Goal: Book appointment/travel/reservation

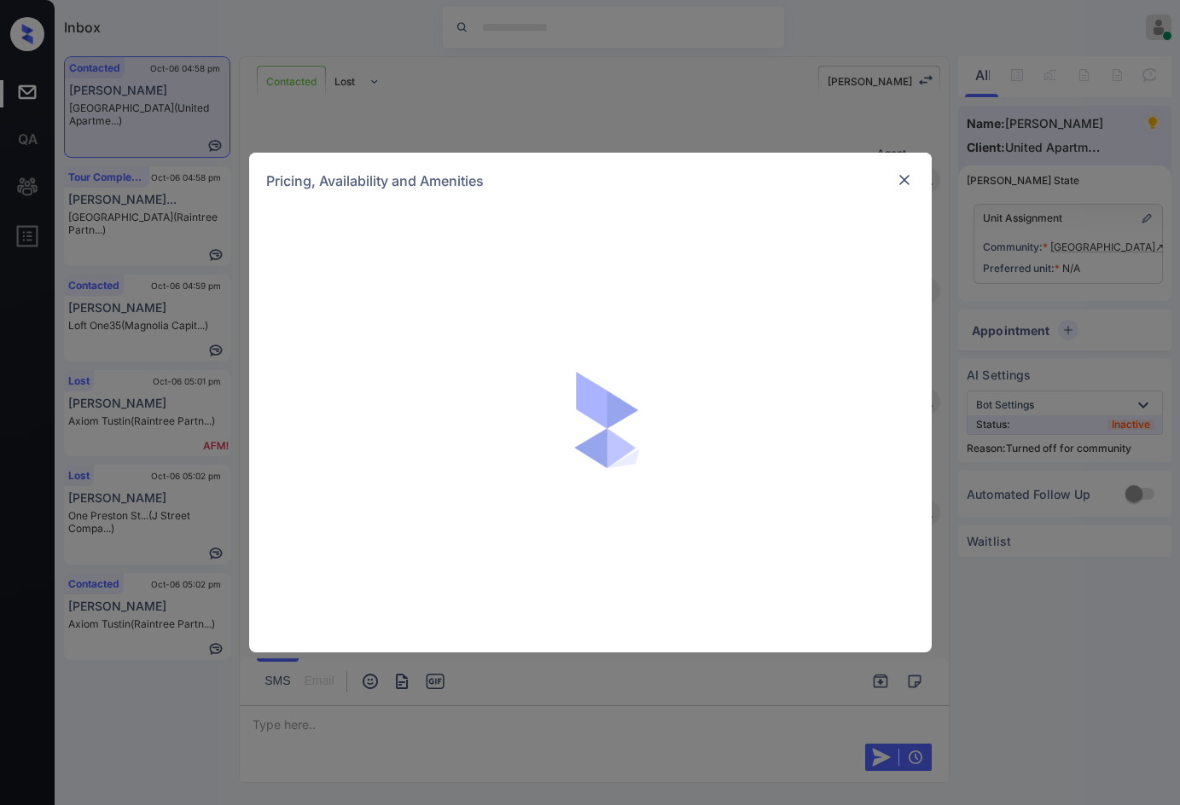
scroll to position [3347, 0]
click at [1125, 187] on div "**********" at bounding box center [590, 402] width 1180 height 805
click at [906, 180] on img at bounding box center [904, 180] width 17 height 17
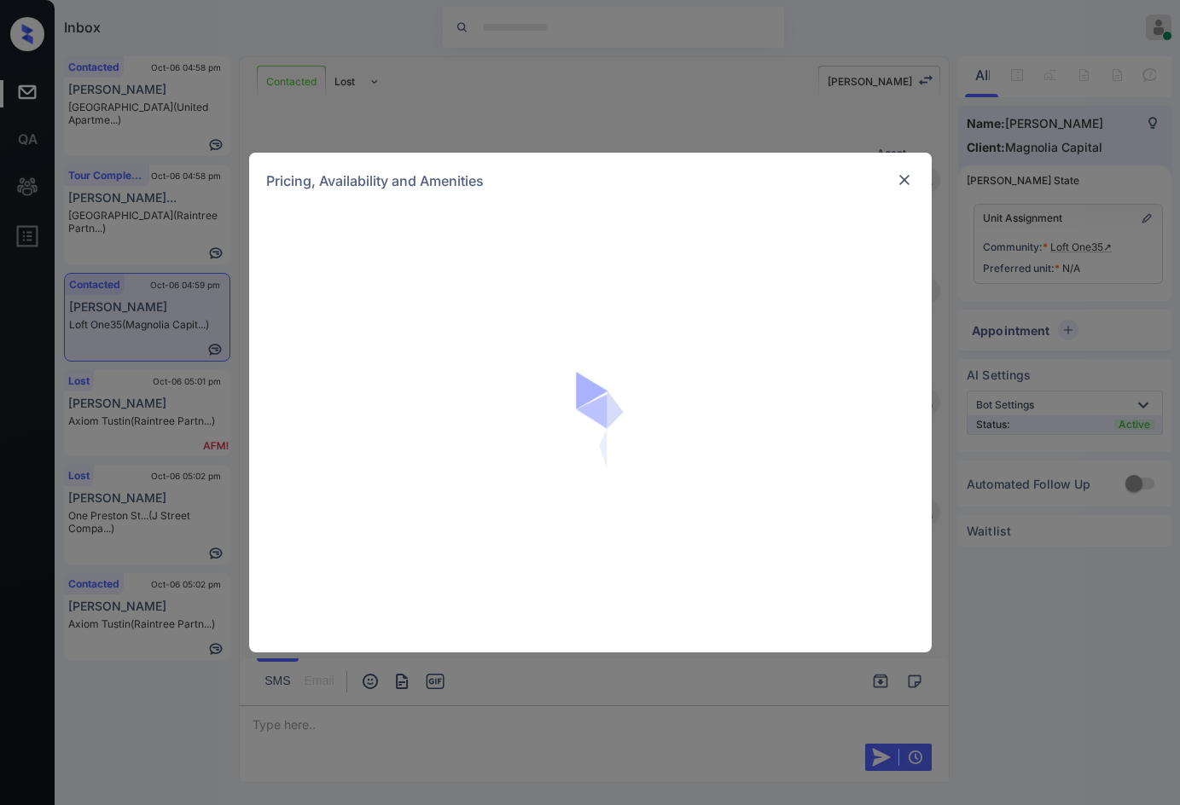
scroll to position [774, 0]
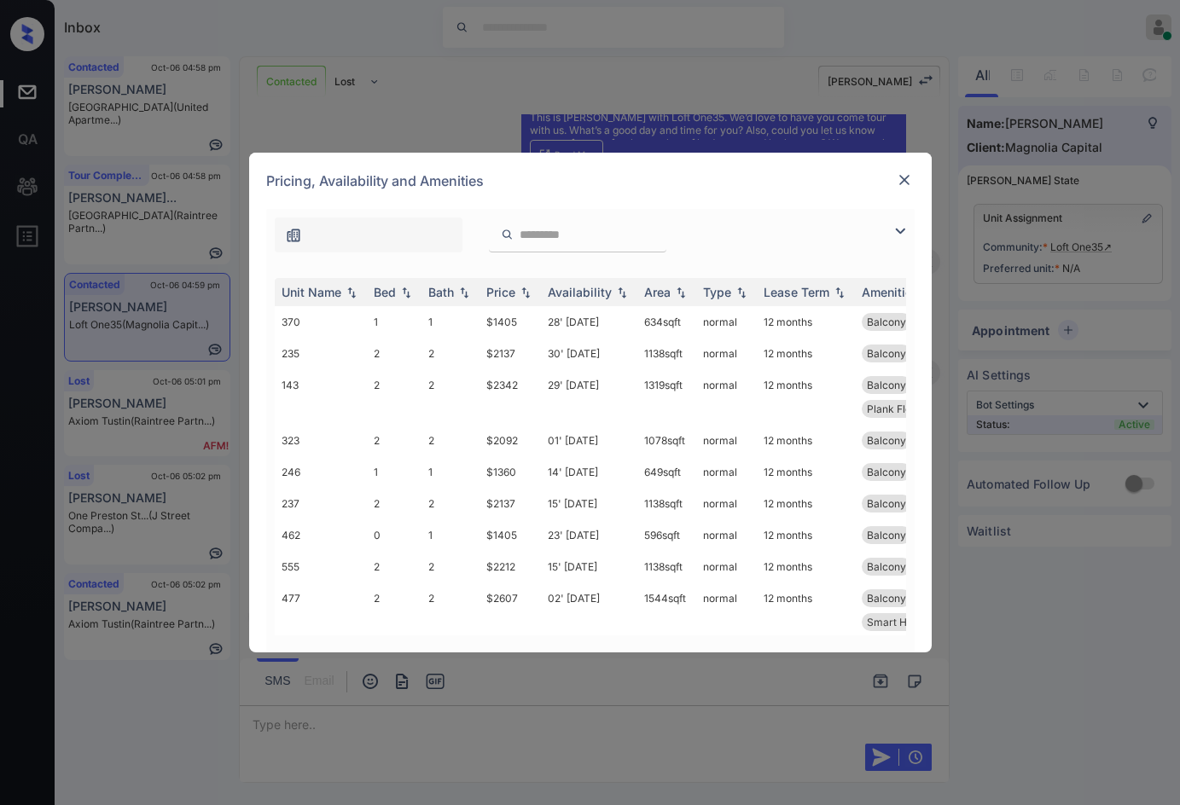
click at [900, 224] on img at bounding box center [900, 231] width 20 height 20
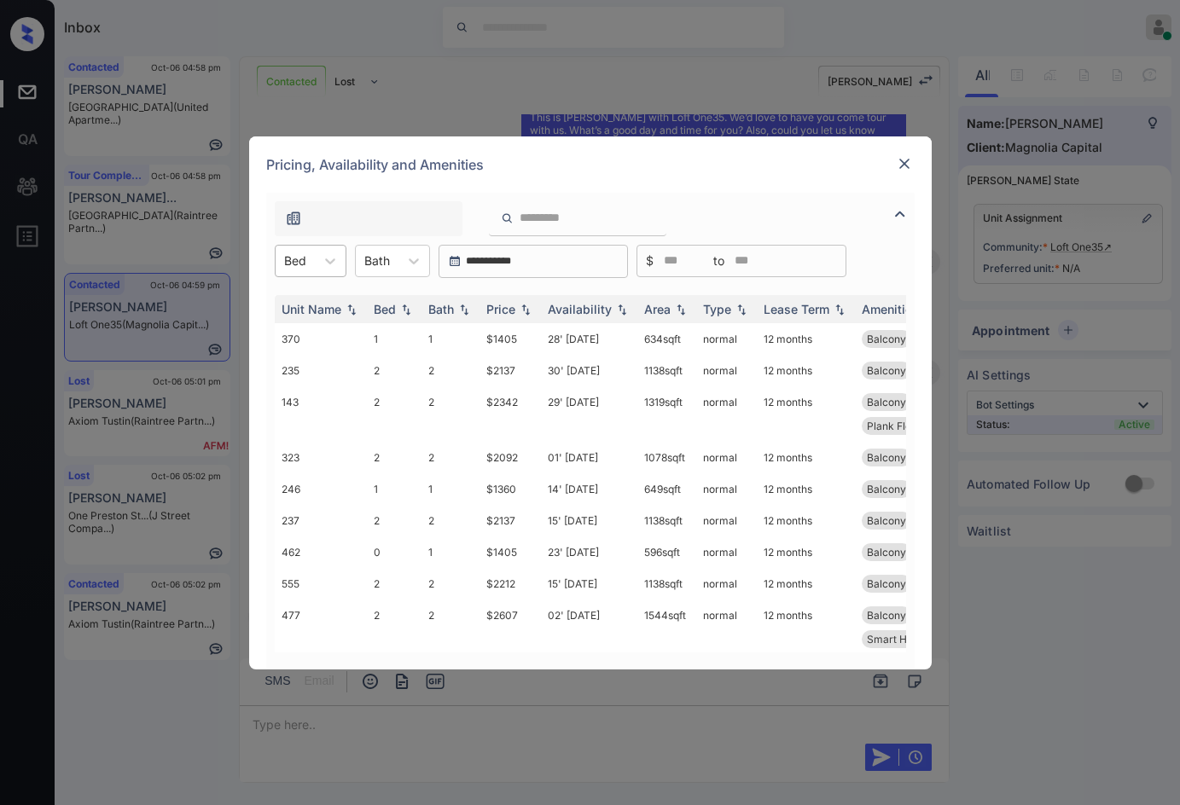
click at [305, 270] on div "Bed" at bounding box center [295, 260] width 39 height 25
click at [320, 301] on div "0" at bounding box center [311, 303] width 72 height 31
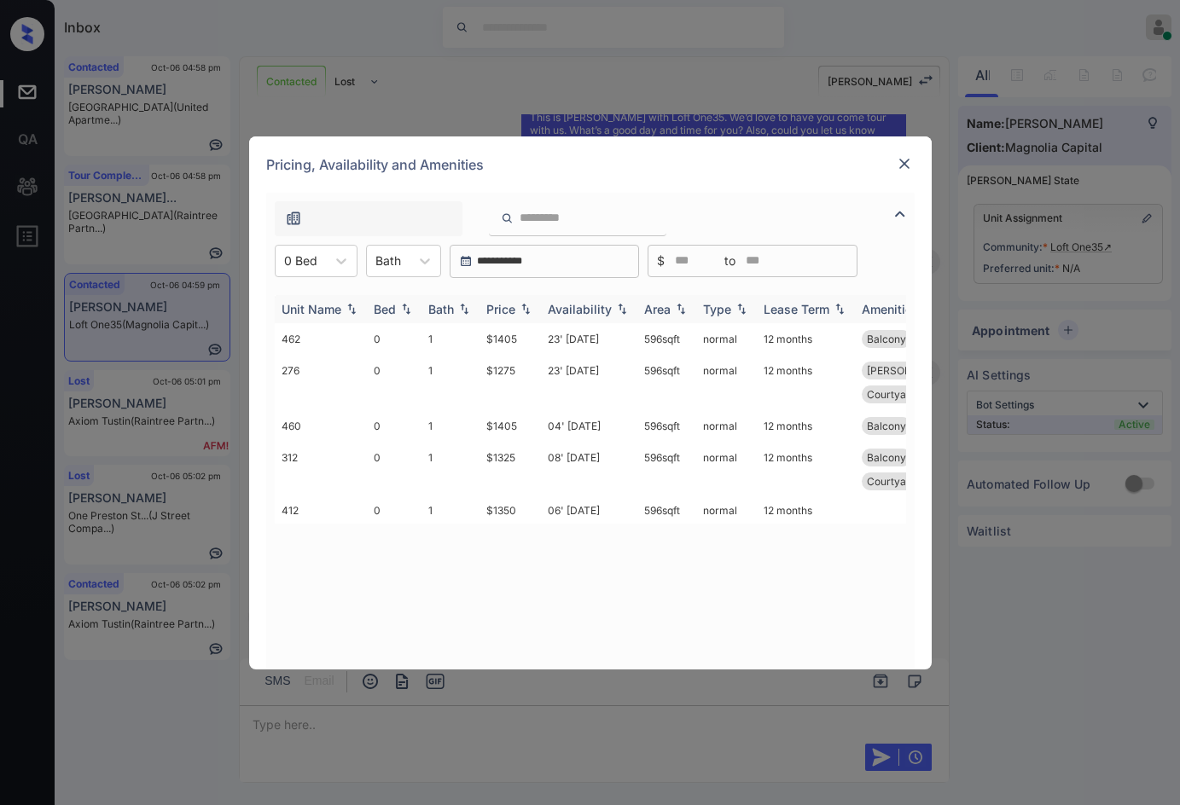
click at [532, 307] on img at bounding box center [525, 309] width 17 height 12
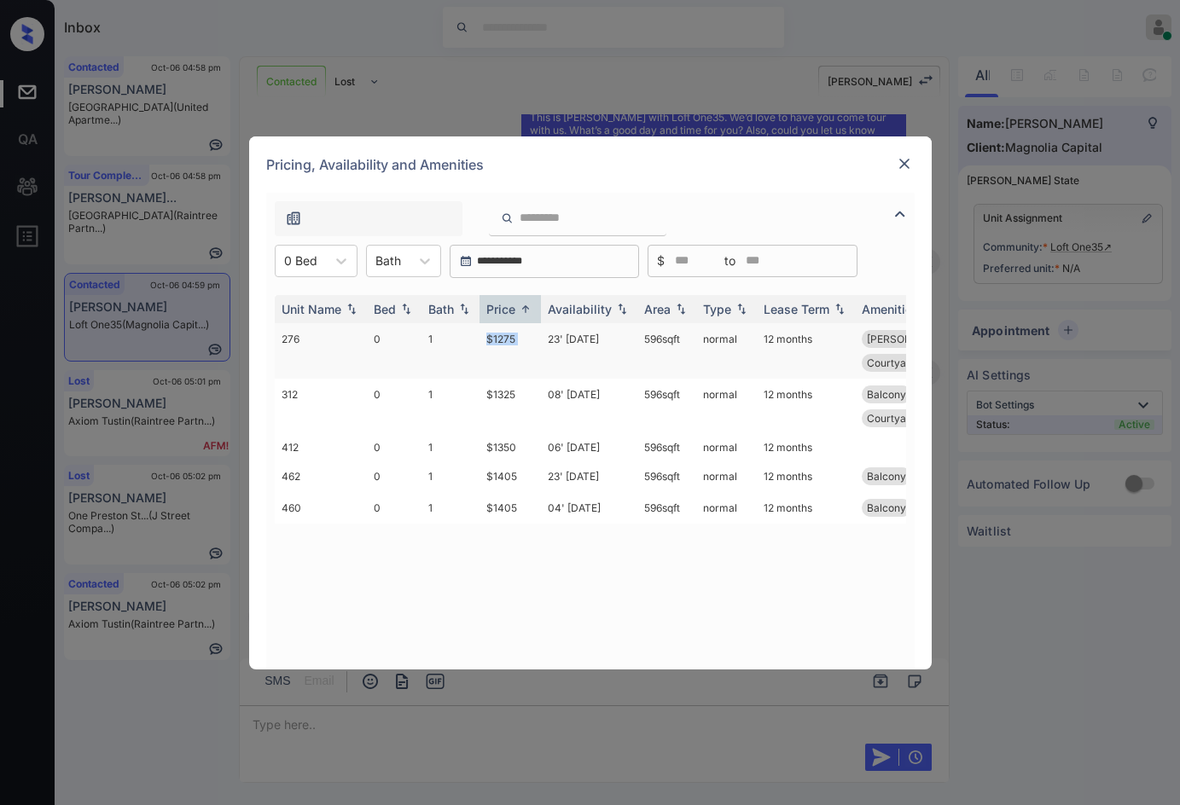
drag, startPoint x: 469, startPoint y: 329, endPoint x: 546, endPoint y: 331, distance: 76.8
click at [546, 331] on tr "276 0 1 $1275 23' Sep 25 596 sqft normal 12 months Juliette Balcon... Smart Hom…" at bounding box center [721, 350] width 892 height 55
click at [546, 332] on td "23' Sep 25" at bounding box center [589, 350] width 96 height 55
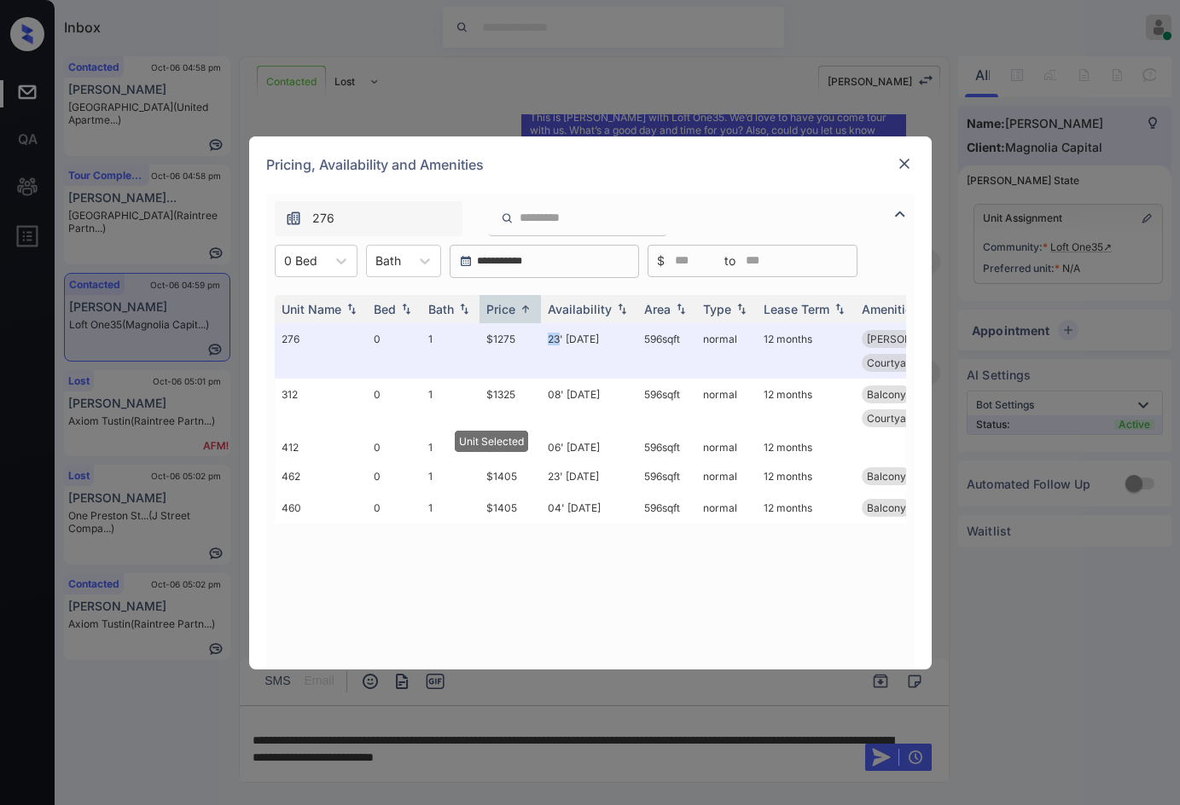
click at [903, 169] on img at bounding box center [904, 163] width 17 height 17
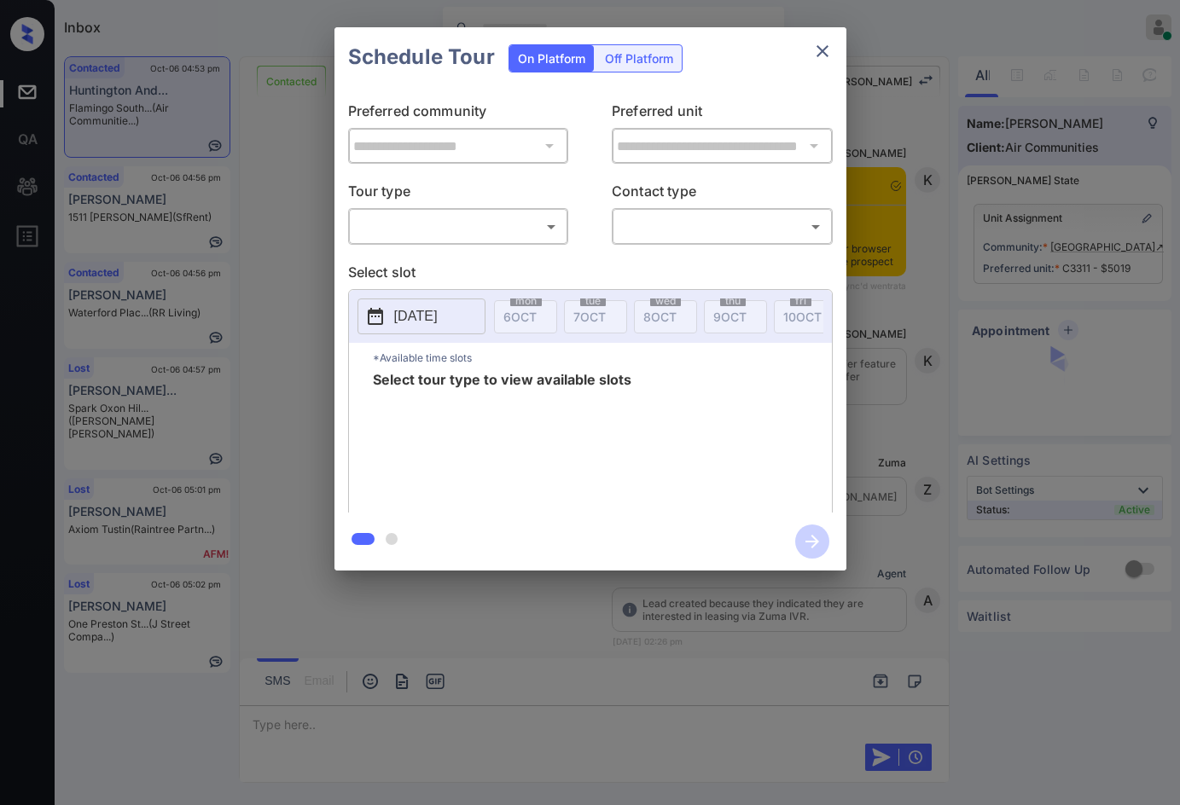
scroll to position [1882, 0]
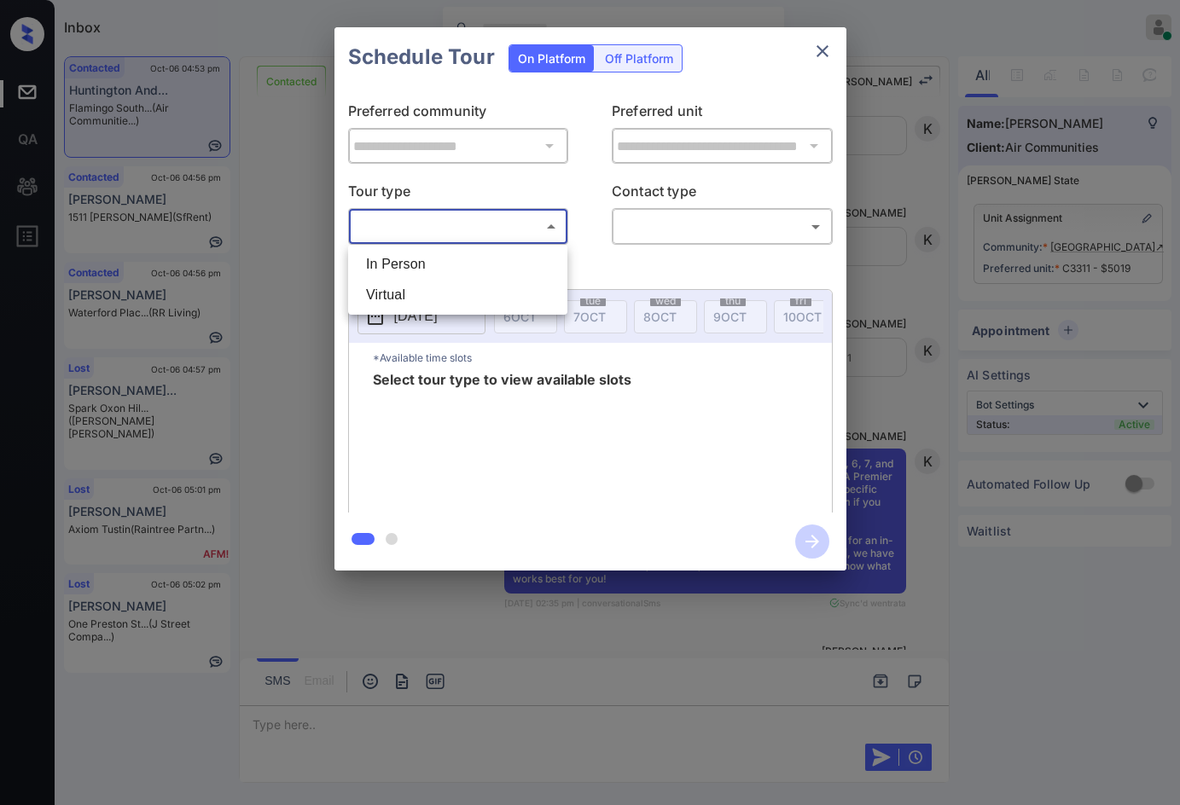
click at [509, 231] on body "Inbox Jezcil Usanastre Online Set yourself offline Set yourself on break Profil…" at bounding box center [590, 402] width 1180 height 805
drag, startPoint x: 499, startPoint y: 266, endPoint x: 649, endPoint y: 239, distance: 152.6
click at [498, 266] on li "In Person" at bounding box center [457, 264] width 211 height 31
type input "********"
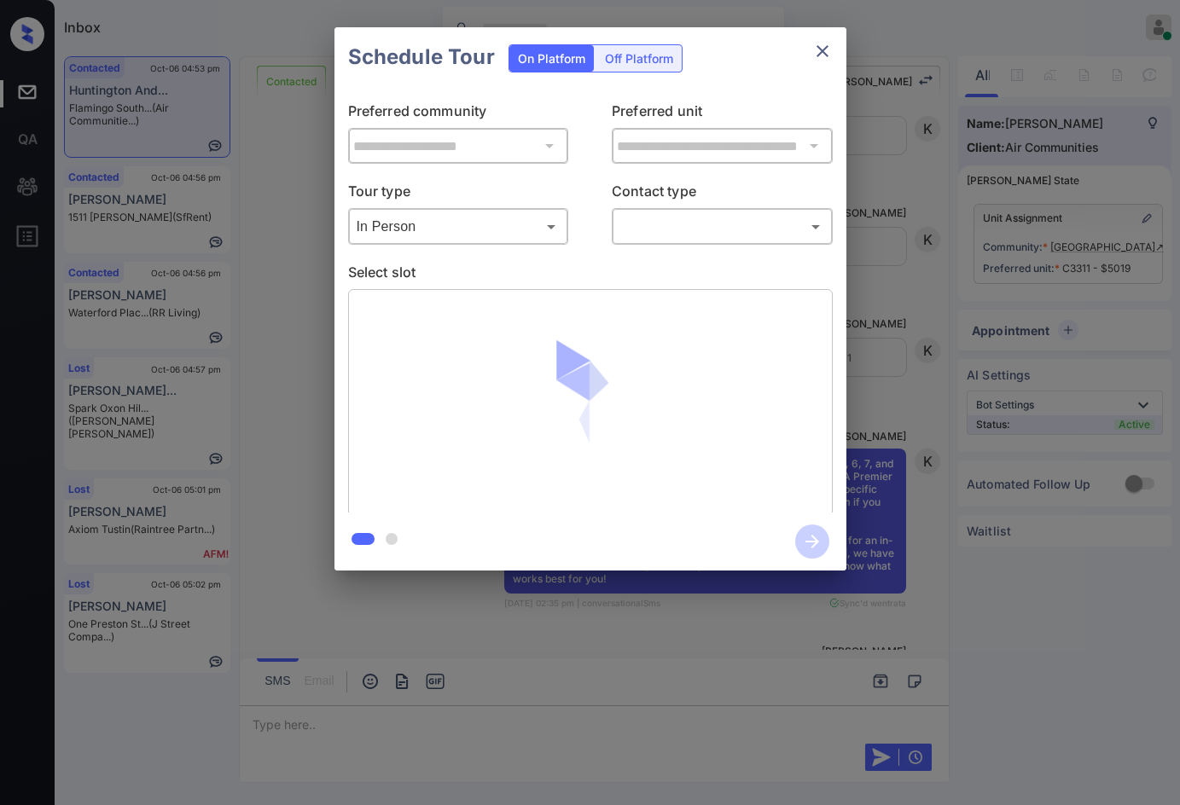
click at [688, 235] on body "Inbox Jezcil Usanastre Online Set yourself offline Set yourself on break Profil…" at bounding box center [590, 402] width 1180 height 805
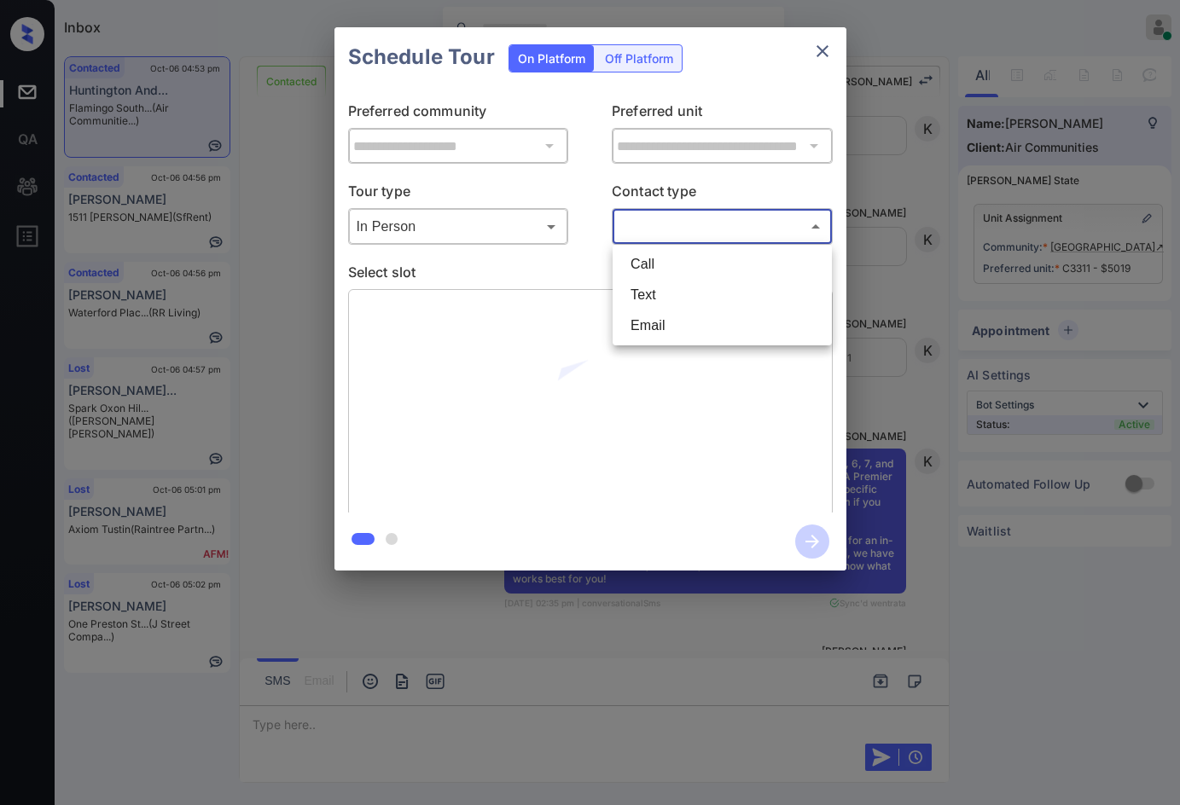
click at [677, 313] on li "Email" at bounding box center [722, 326] width 211 height 31
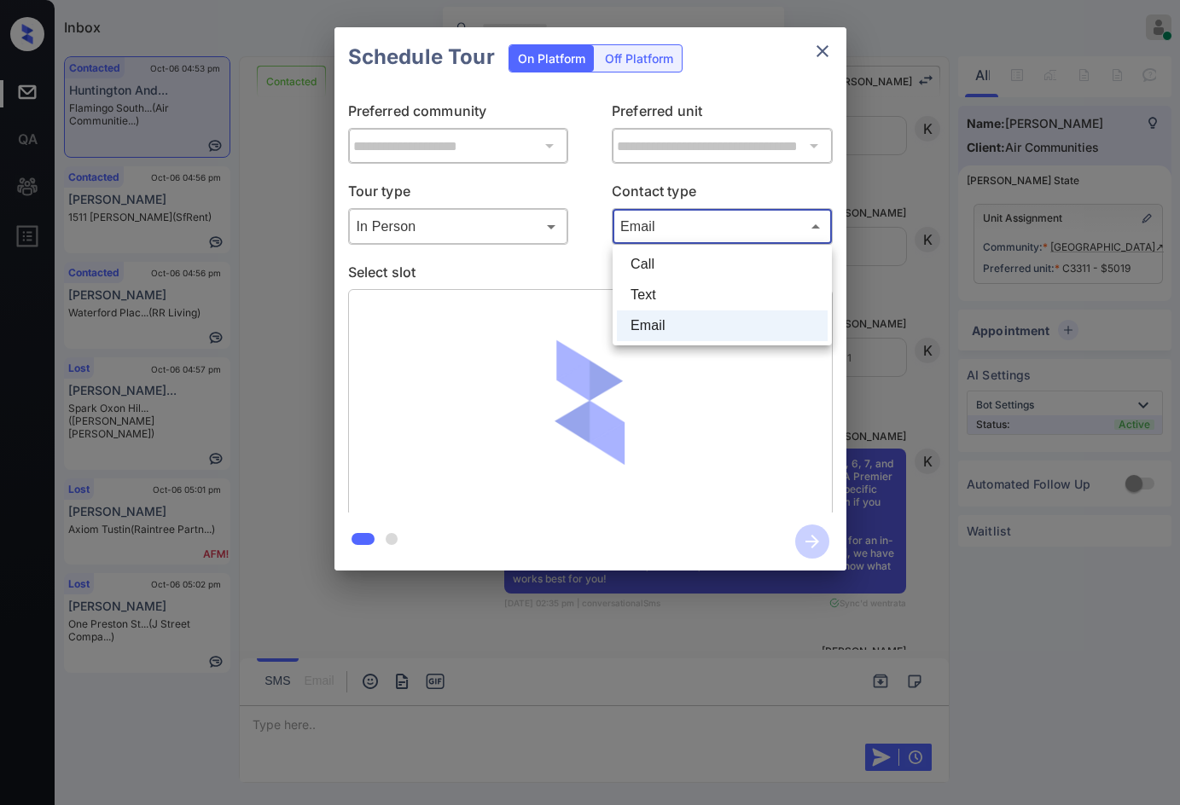
click at [688, 215] on body "Inbox Jezcil Usanastre Online Set yourself offline Set yourself on break Profil…" at bounding box center [590, 402] width 1180 height 805
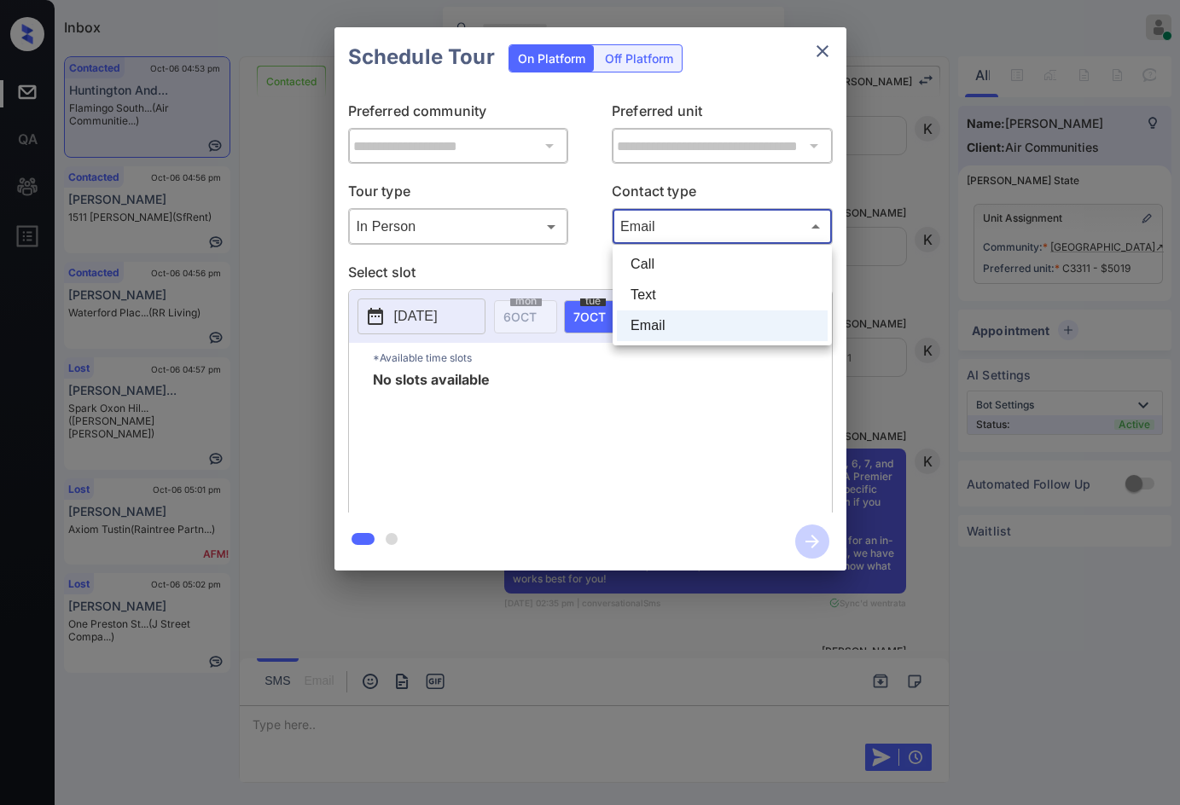
click at [669, 305] on li "Text" at bounding box center [722, 295] width 211 height 31
type input "****"
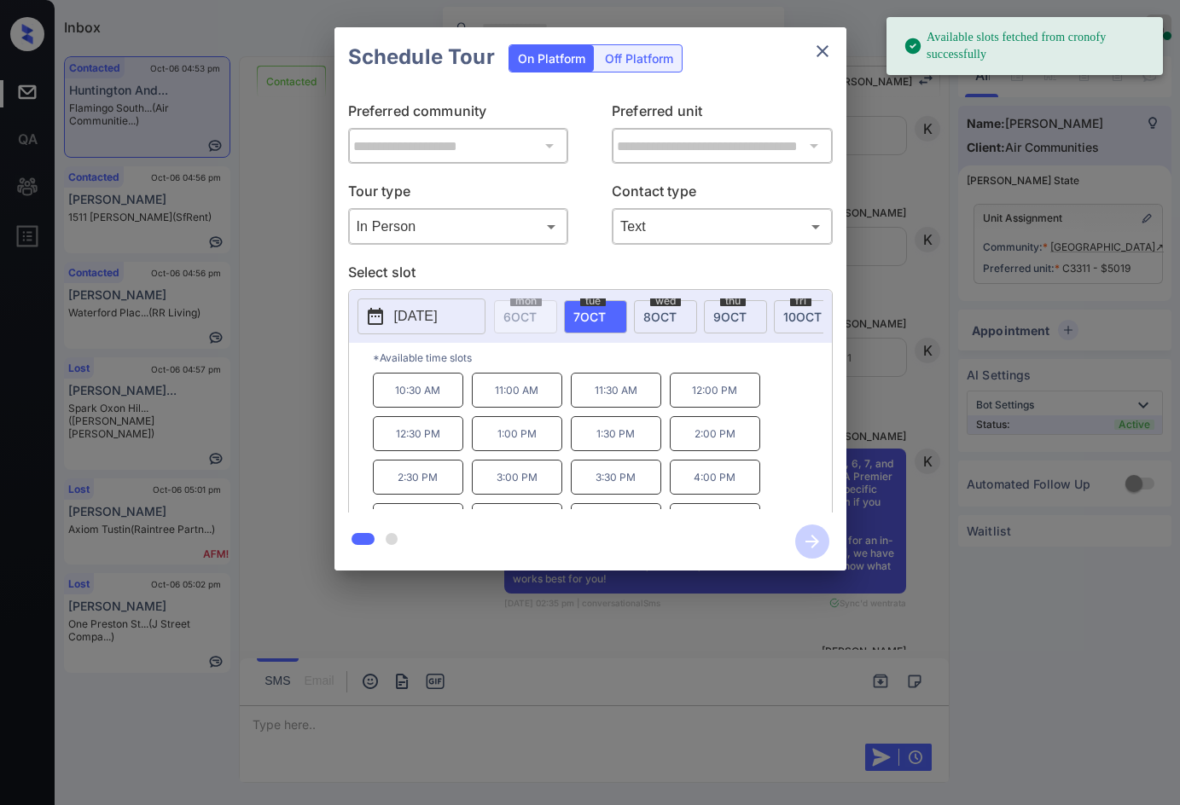
click at [780, 313] on div "fri 10 OCT" at bounding box center [805, 316] width 63 height 33
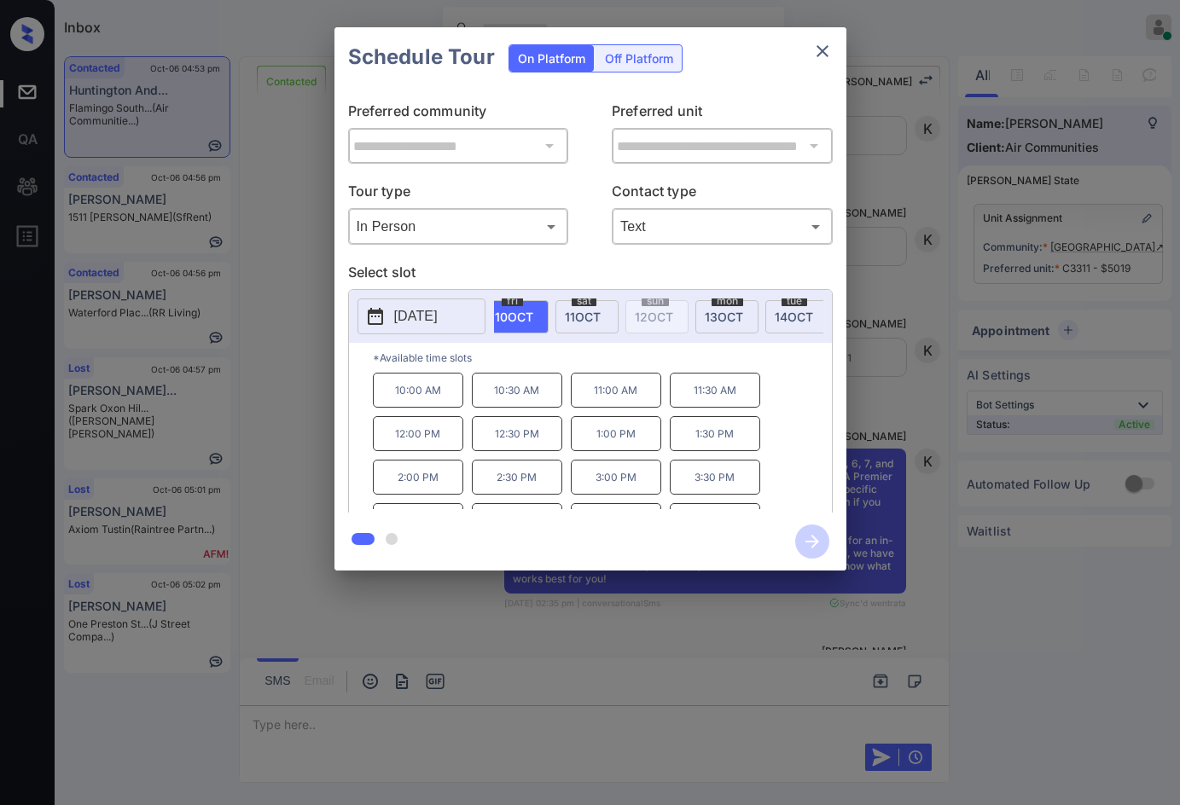
scroll to position [0, 363]
click at [647, 324] on div "mon 13 OCT" at bounding box center [651, 316] width 63 height 33
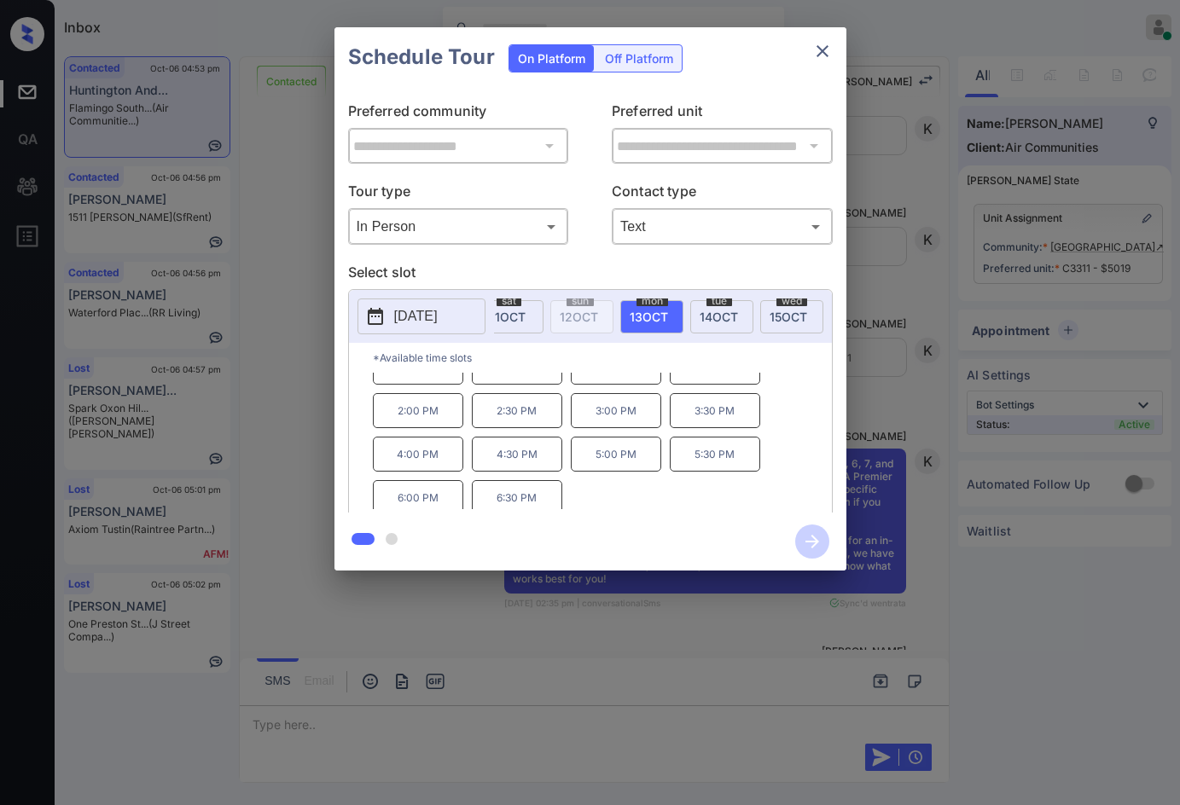
scroll to position [29, 0]
click at [693, 520] on div at bounding box center [590, 542] width 512 height 58
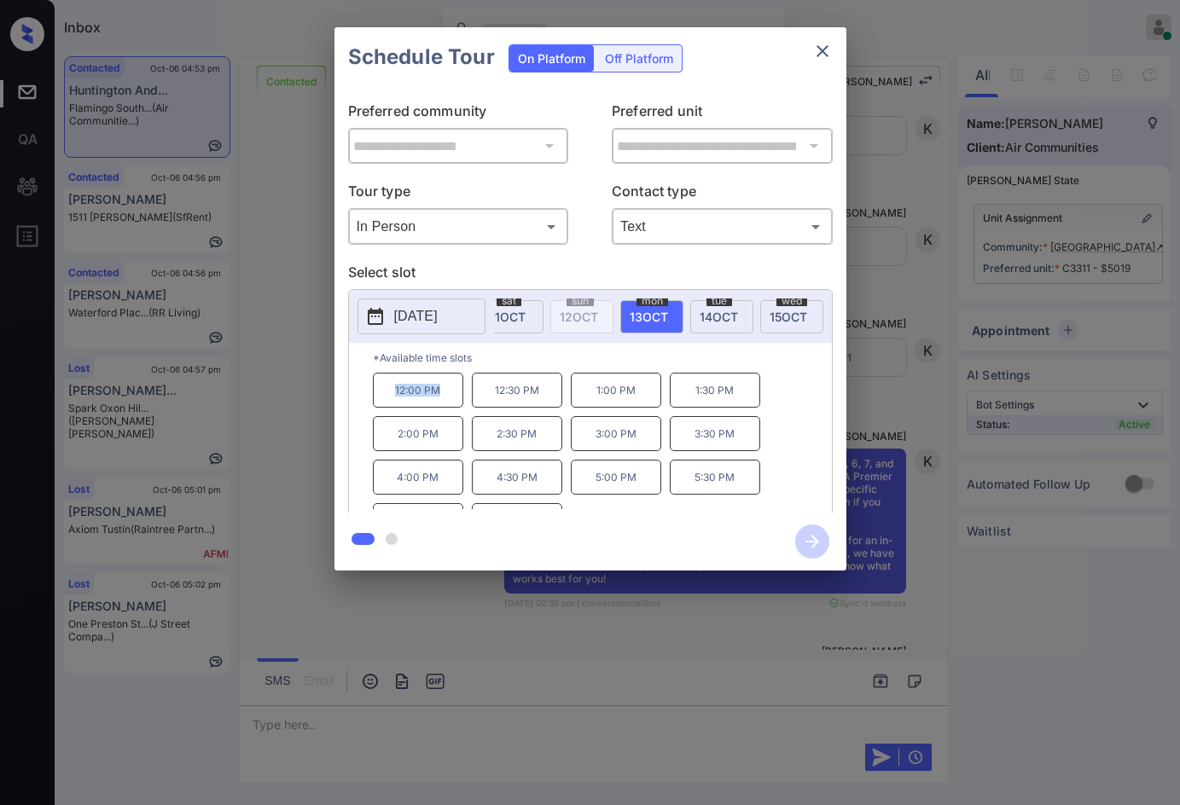
drag, startPoint x: 396, startPoint y: 410, endPoint x: 450, endPoint y: 409, distance: 53.8
click at [450, 408] on p "12:00 PM" at bounding box center [418, 390] width 90 height 35
copy p "12:00 PM"
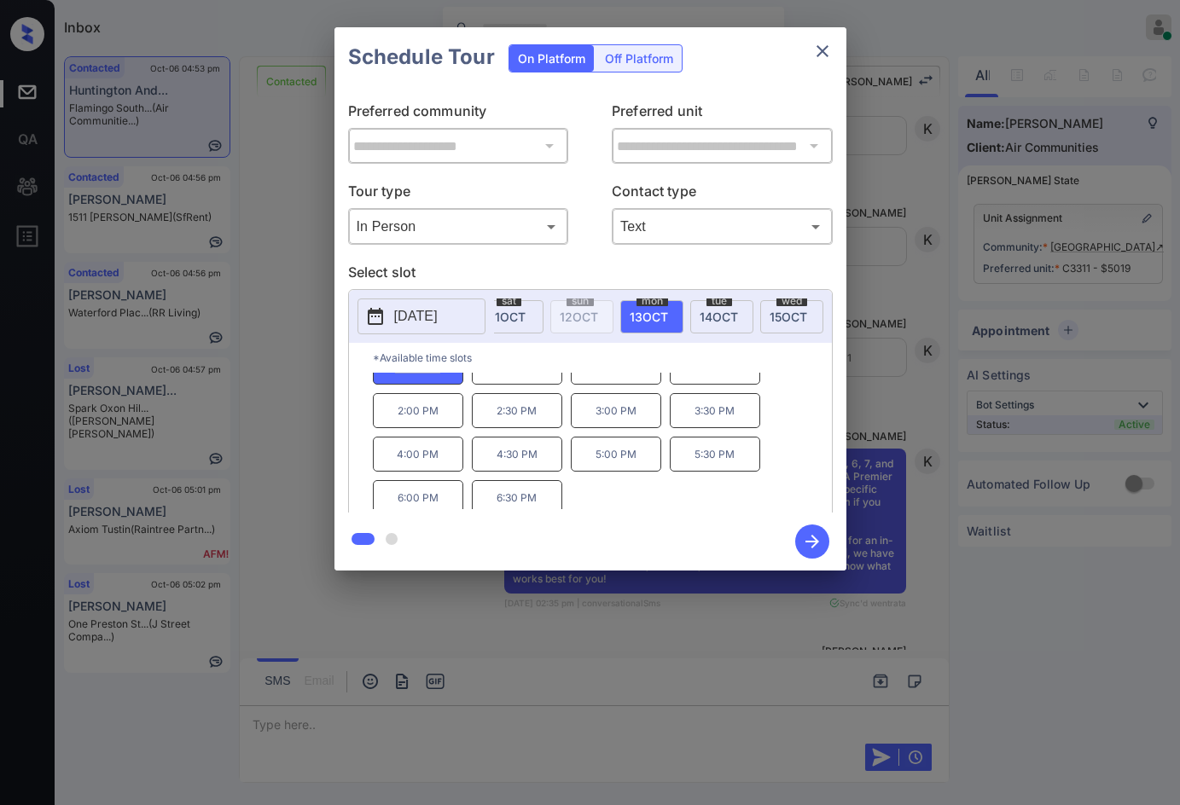
scroll to position [29, 0]
drag, startPoint x: 504, startPoint y: 503, endPoint x: 565, endPoint y: 503, distance: 60.6
click at [565, 503] on div "12:00 PM 12:30 PM 1:00 PM 1:30 PM 2:00 PM 2:30 PM 3:00 PM 3:30 PM 4:00 PM 4:30 …" at bounding box center [602, 441] width 459 height 137
copy p "6:30 PM"
click at [300, 328] on div "**********" at bounding box center [590, 299] width 1180 height 598
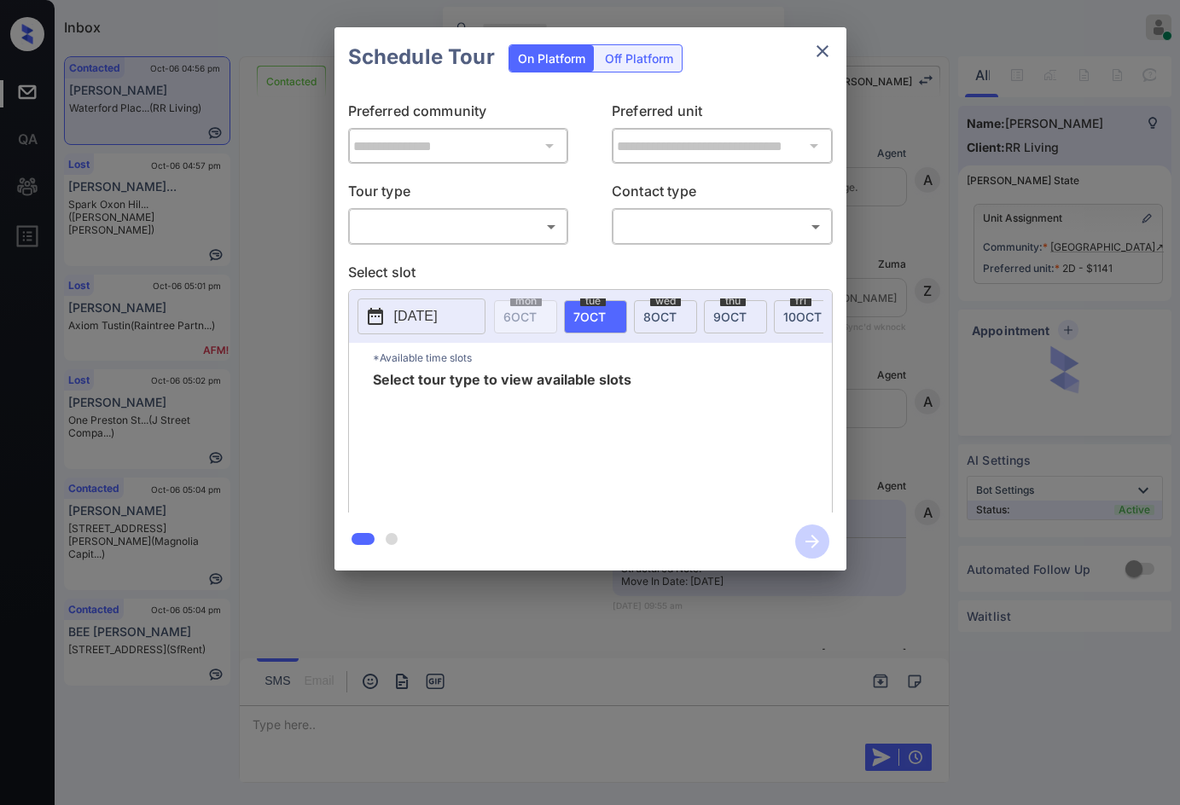
scroll to position [3679, 0]
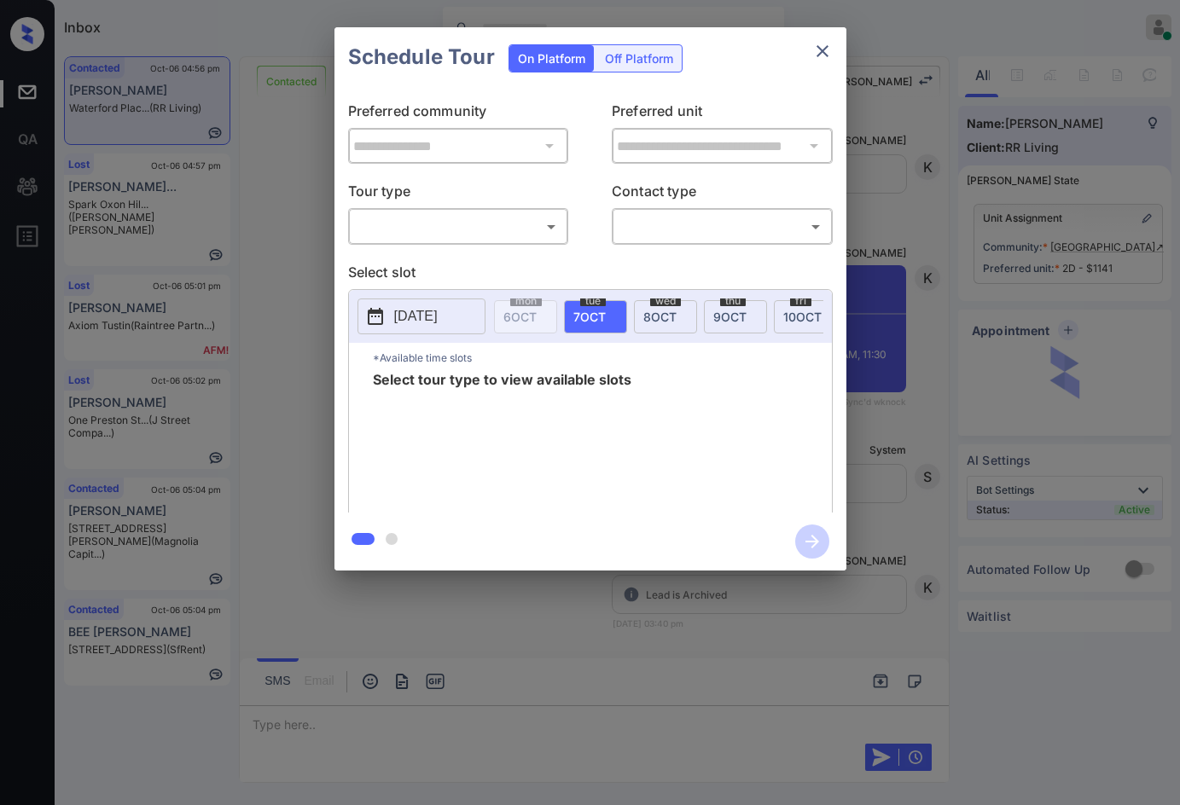
click at [513, 230] on body "Inbox Jezcil Usanastre Online Set yourself offline Set yourself on break Profil…" at bounding box center [590, 402] width 1180 height 805
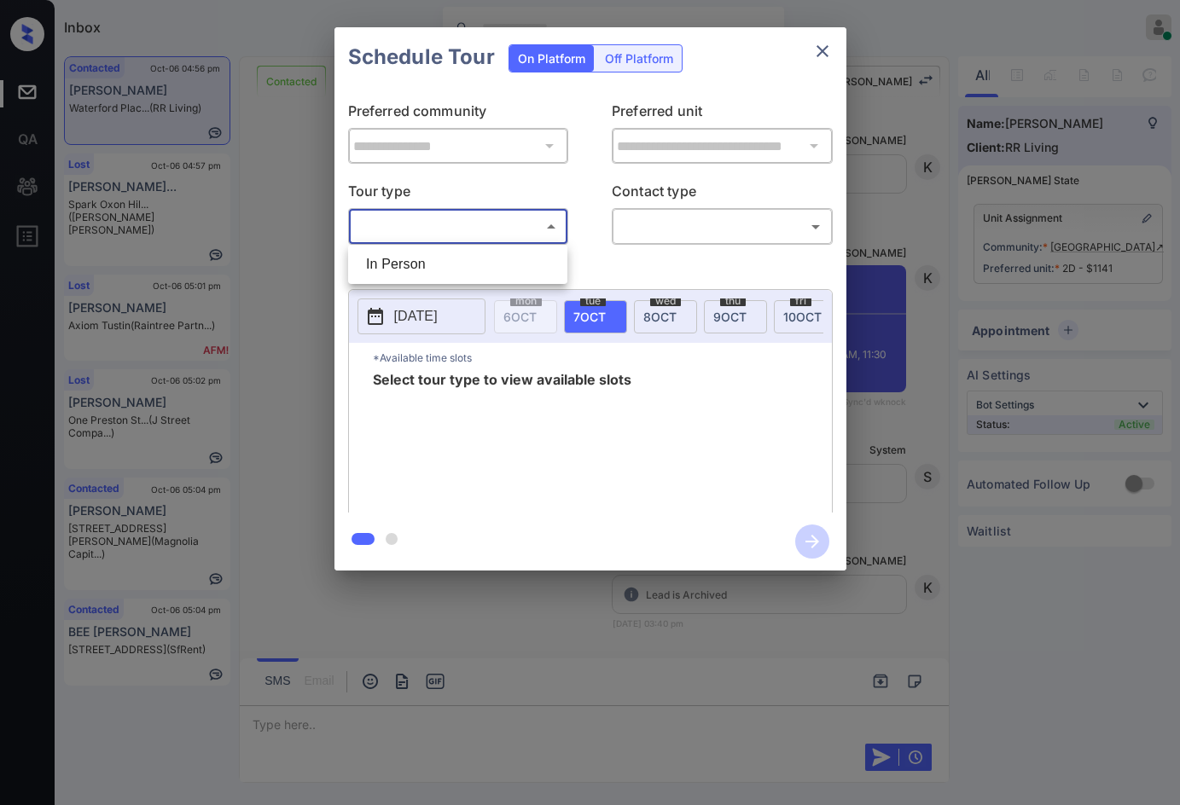
click at [515, 265] on li "In Person" at bounding box center [457, 264] width 211 height 31
type input "********"
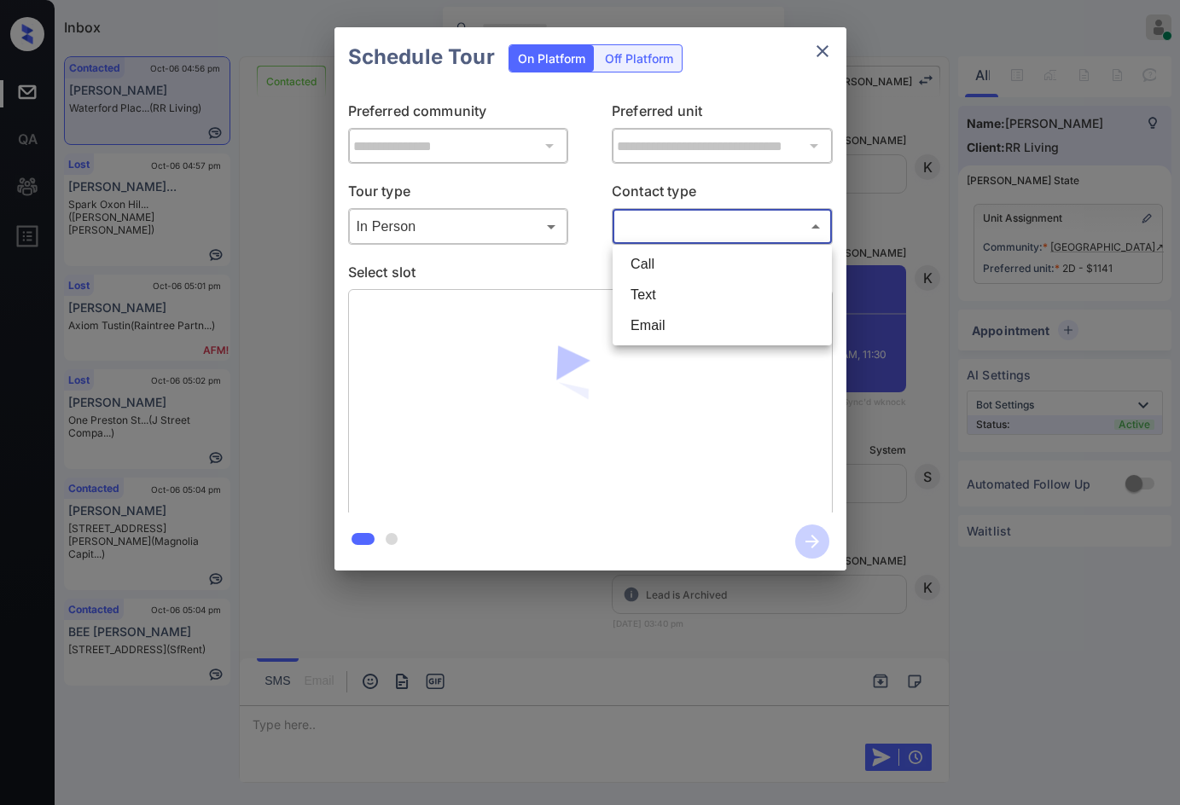
click at [642, 219] on body "Inbox Jezcil Usanastre Online Set yourself offline Set yourself on break Profil…" at bounding box center [590, 402] width 1180 height 805
click at [675, 312] on li "Email" at bounding box center [722, 326] width 211 height 31
type input "*****"
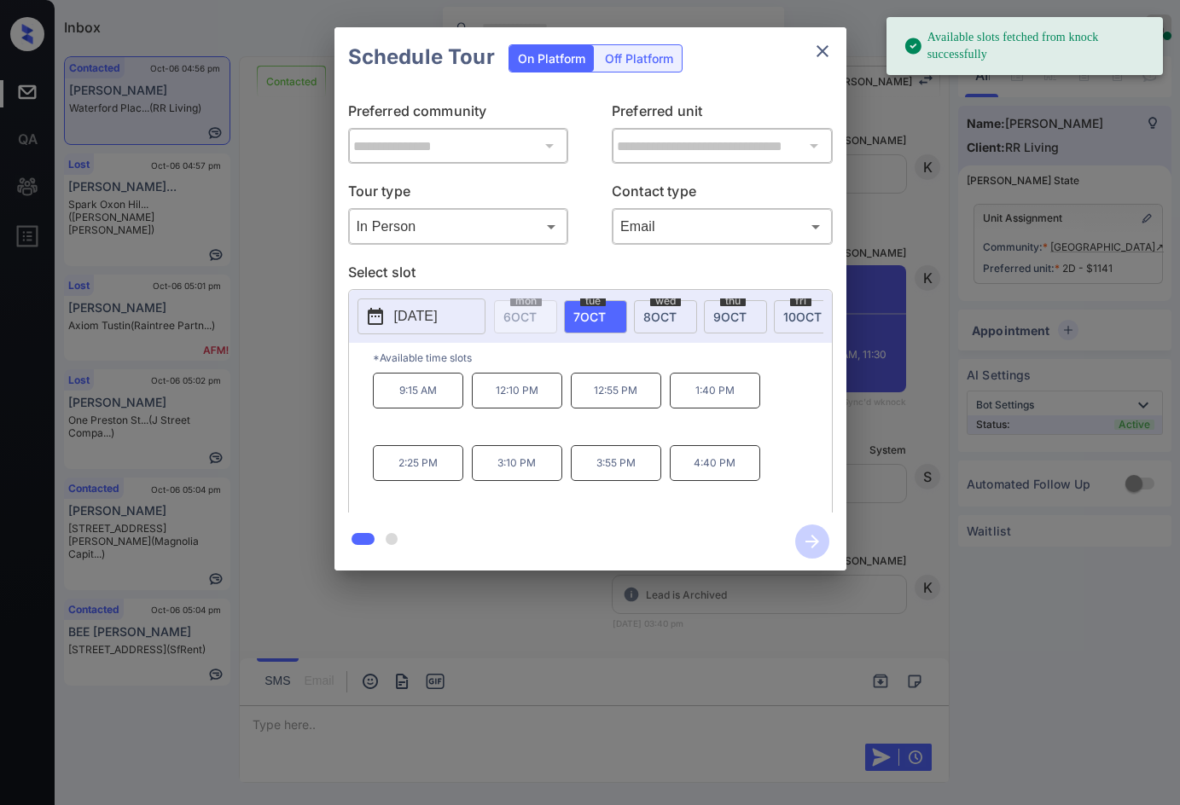
click at [648, 312] on span "8 OCT" at bounding box center [659, 317] width 33 height 15
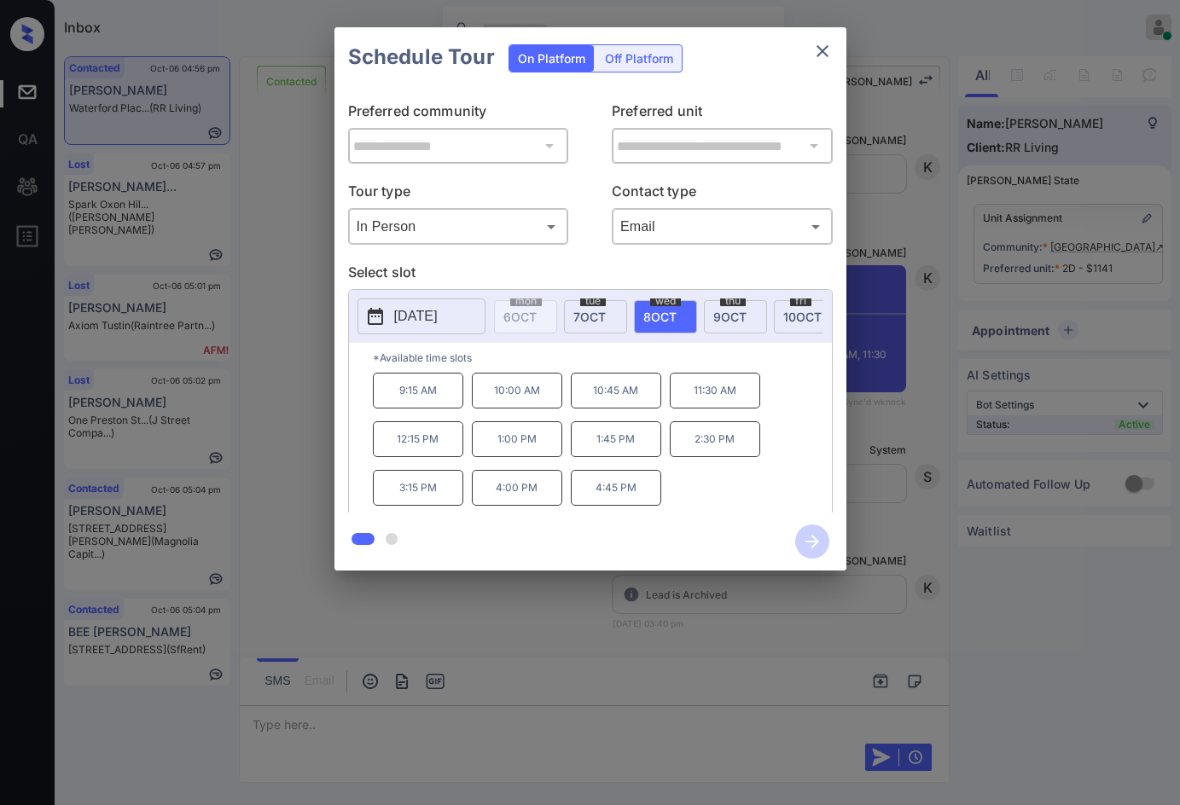
click at [259, 488] on div "**********" at bounding box center [590, 299] width 1180 height 598
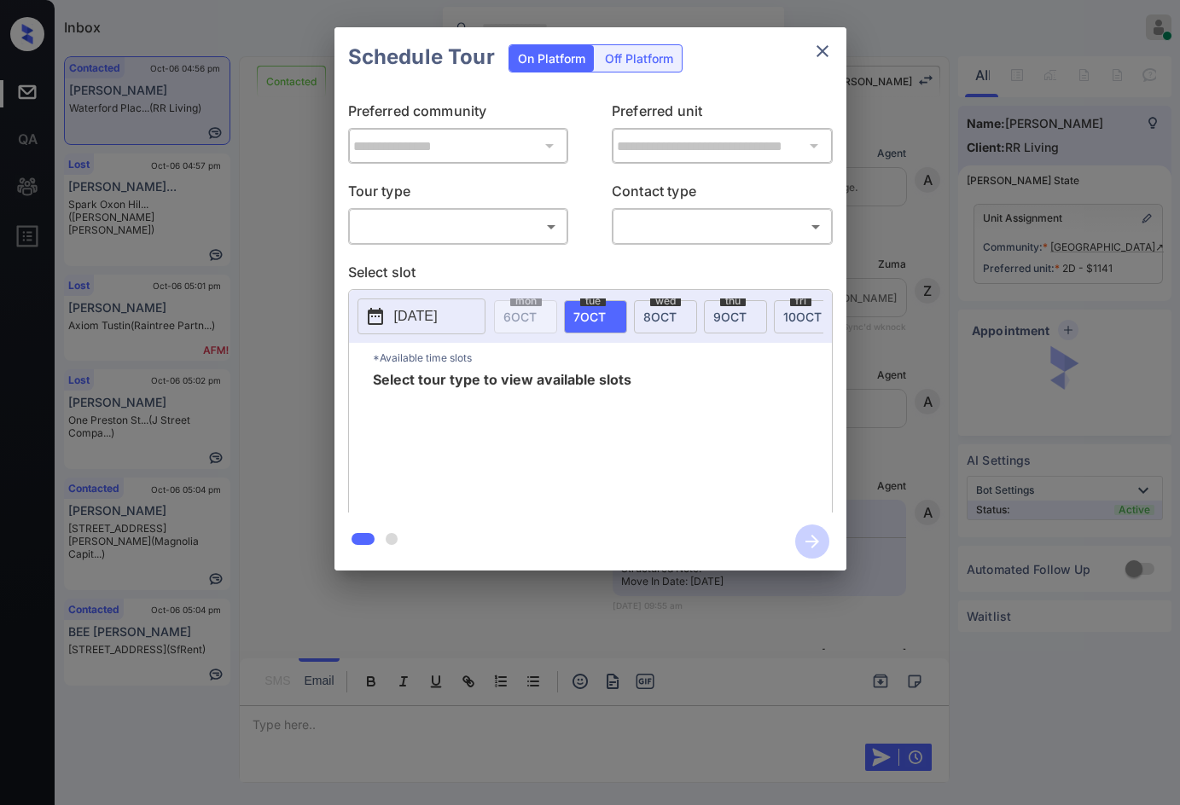
scroll to position [6125, 0]
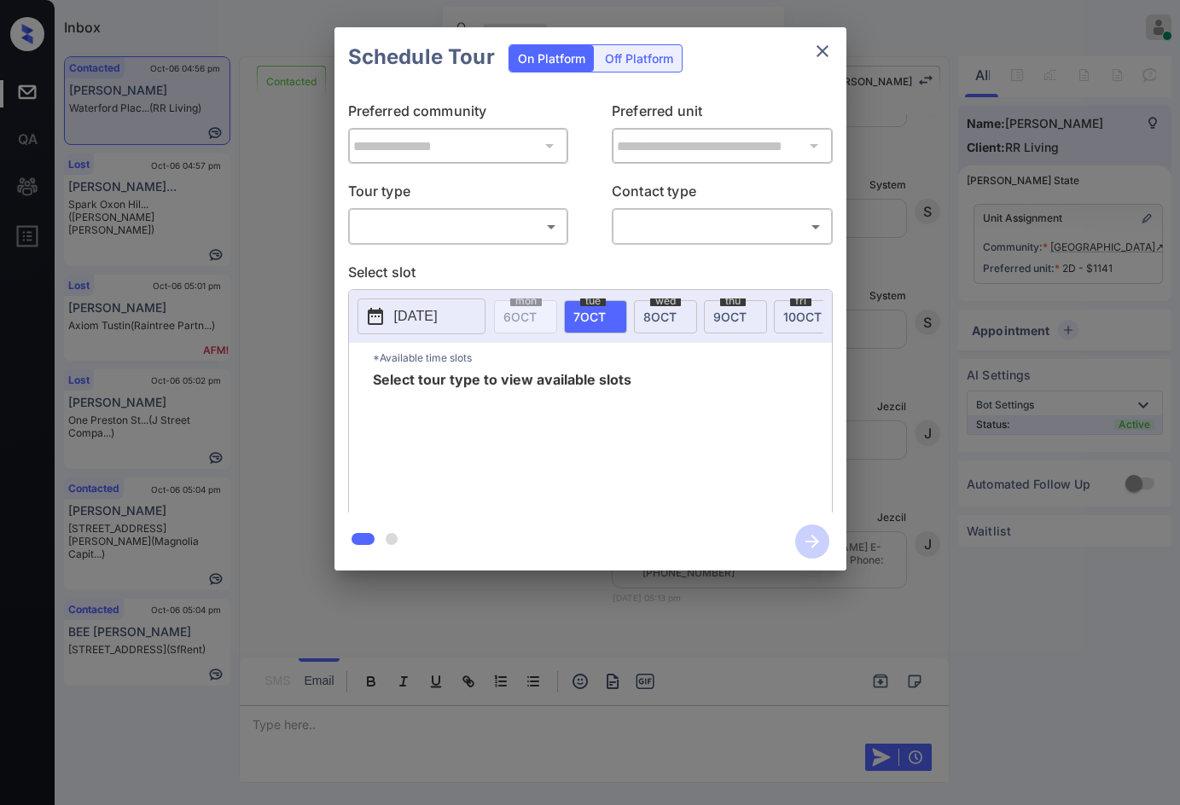
click at [626, 72] on div "On Platform Off Platform" at bounding box center [596, 58] width 174 height 28
click at [633, 48] on div "Off Platform" at bounding box center [638, 58] width 85 height 26
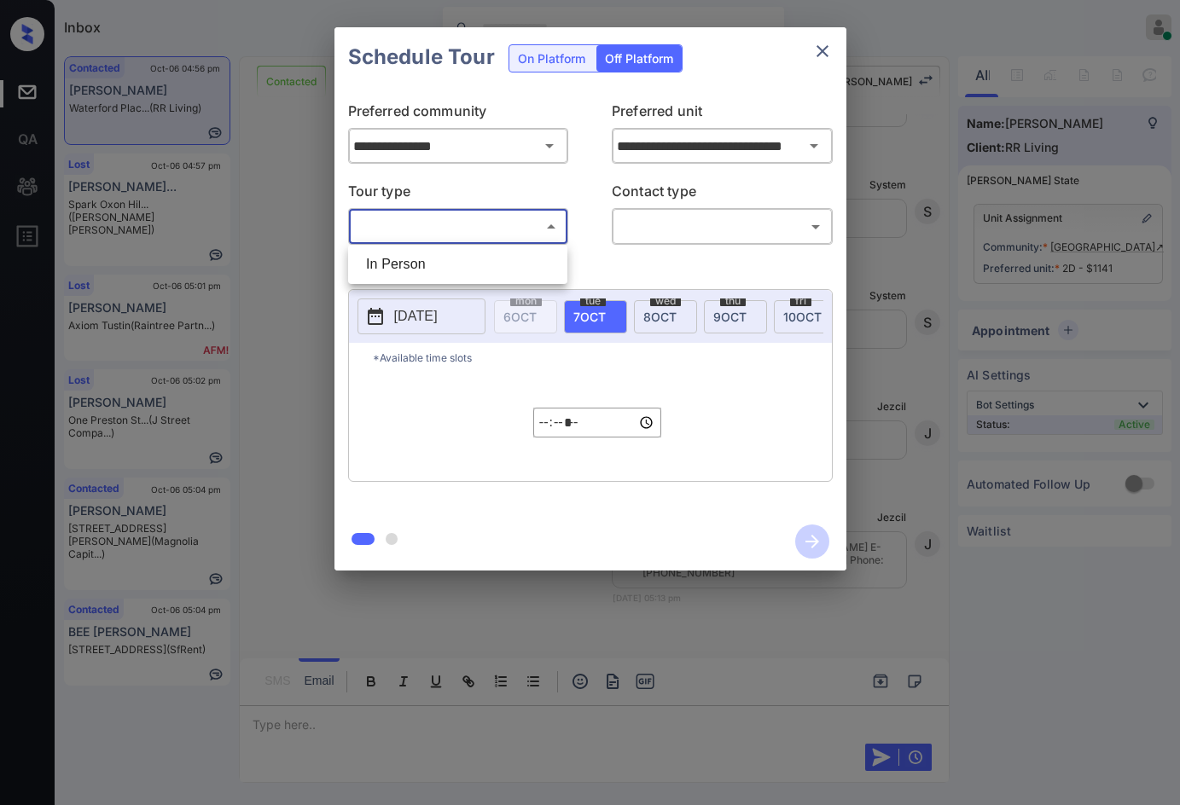
click at [498, 219] on body "Inbox Jezcil Usanastre Online Set yourself offline Set yourself on break Profil…" at bounding box center [590, 402] width 1180 height 805
click at [478, 252] on li "In Person" at bounding box center [457, 264] width 211 height 31
type input "********"
click at [665, 222] on body "Inbox Jezcil Usanastre Online Set yourself offline Set yourself on break Profil…" at bounding box center [590, 402] width 1180 height 805
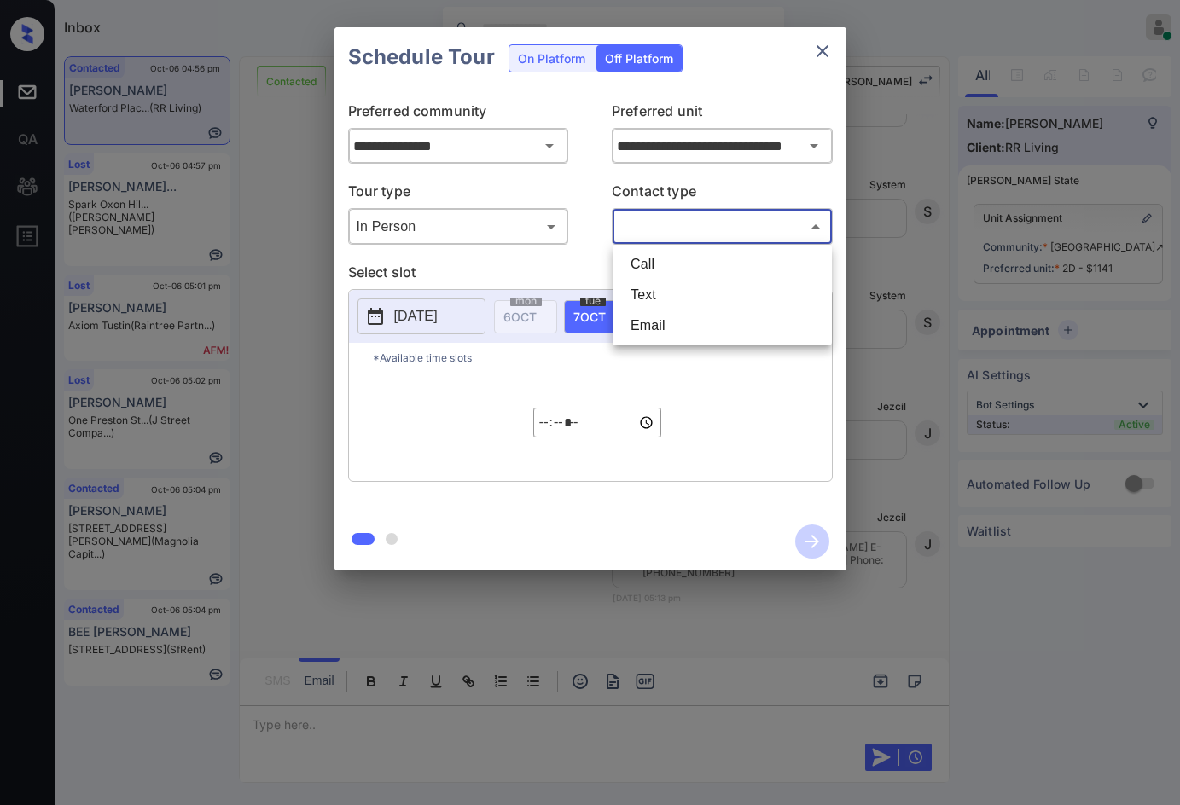
click at [668, 306] on li "Text" at bounding box center [722, 295] width 211 height 31
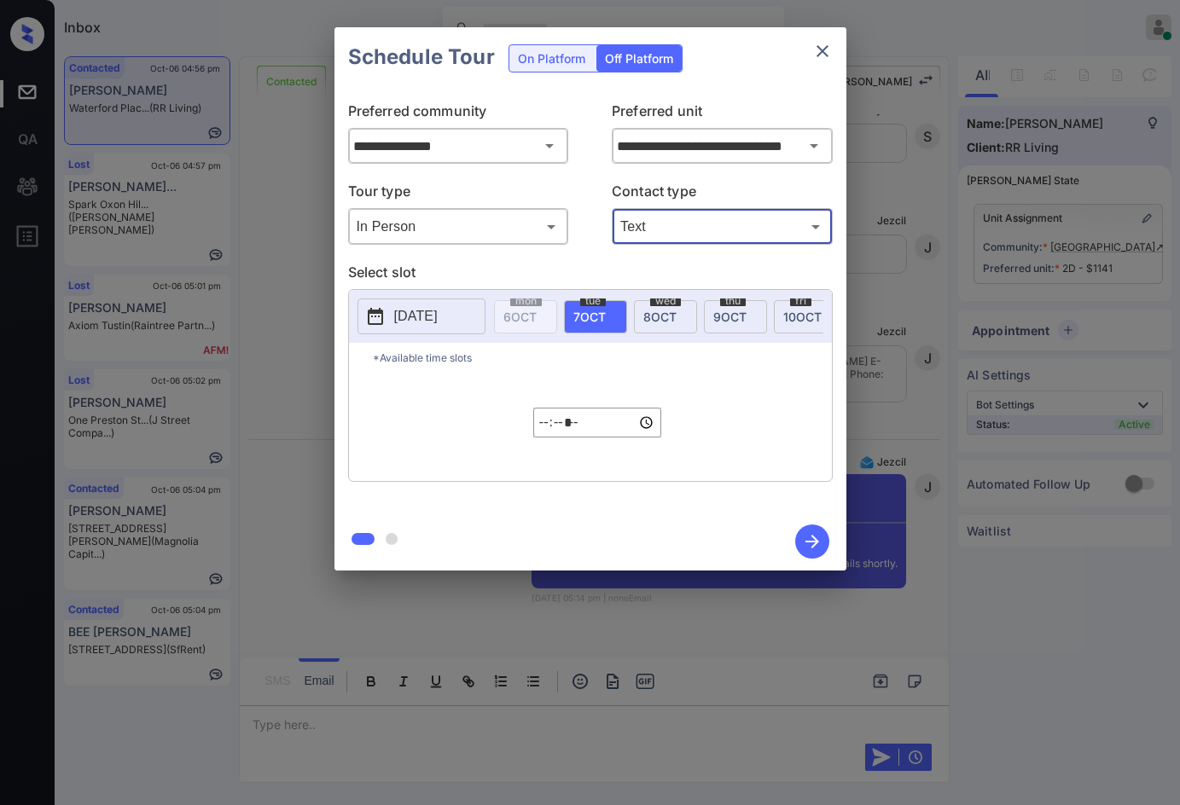
scroll to position [6311, 0]
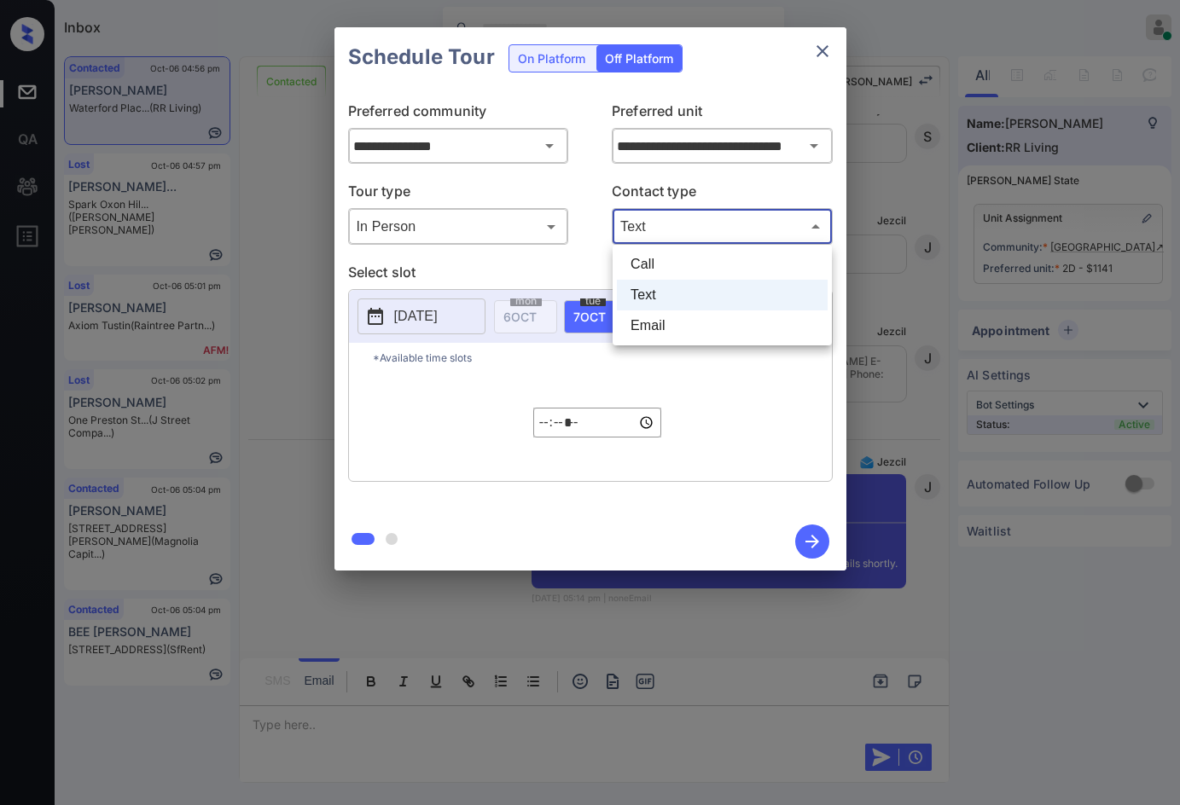
click at [669, 229] on body "Inbox Jezcil Usanastre Online Set yourself offline Set yourself on break Profil…" at bounding box center [590, 402] width 1180 height 805
click at [667, 319] on li "Email" at bounding box center [722, 326] width 211 height 31
type input "*****"
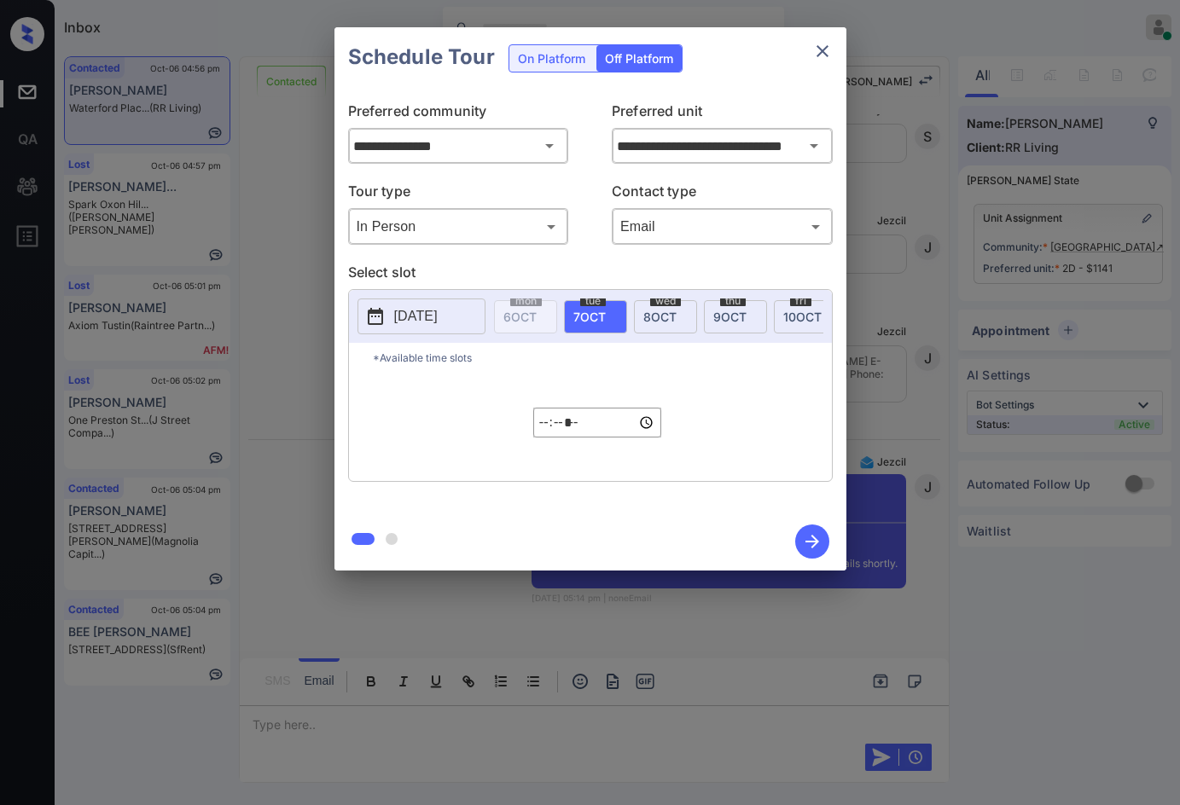
click at [549, 83] on div "On Platform Off Platform" at bounding box center [596, 57] width 174 height 60
click at [553, 69] on div "On Platform" at bounding box center [551, 58] width 84 height 26
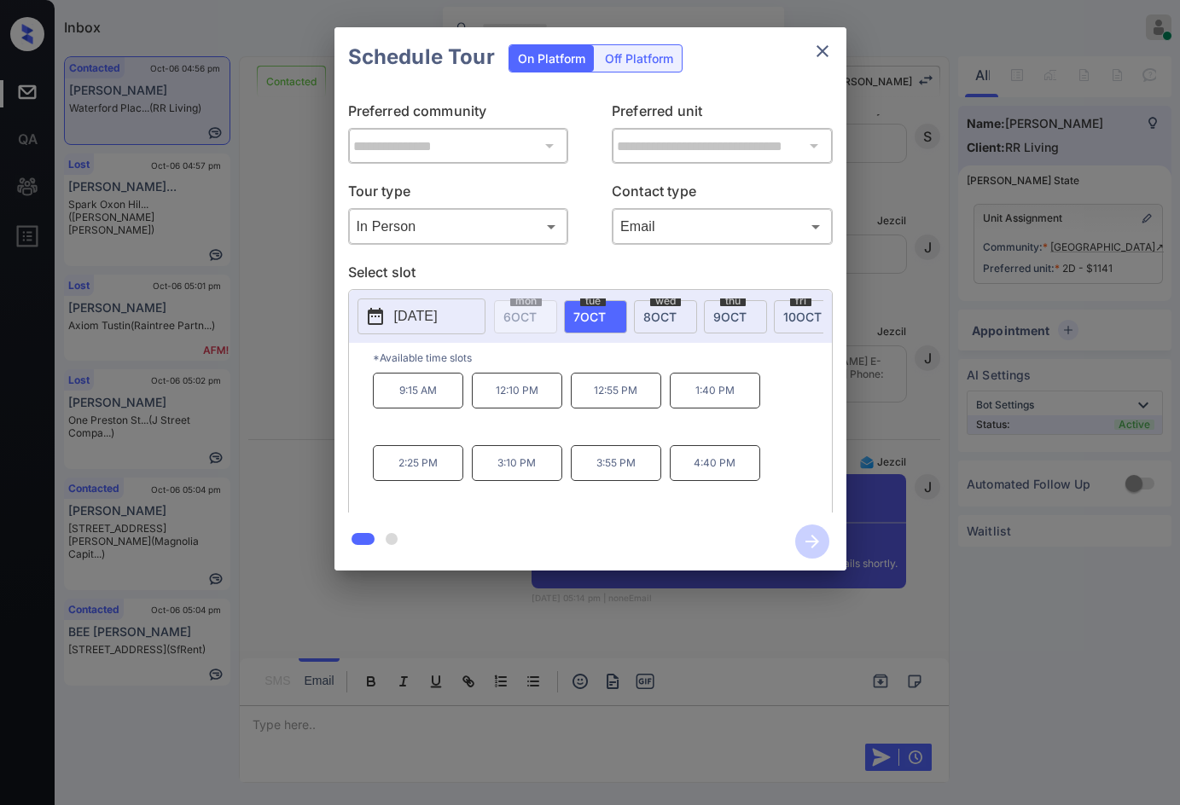
click at [651, 319] on span "8 OCT" at bounding box center [659, 317] width 33 height 15
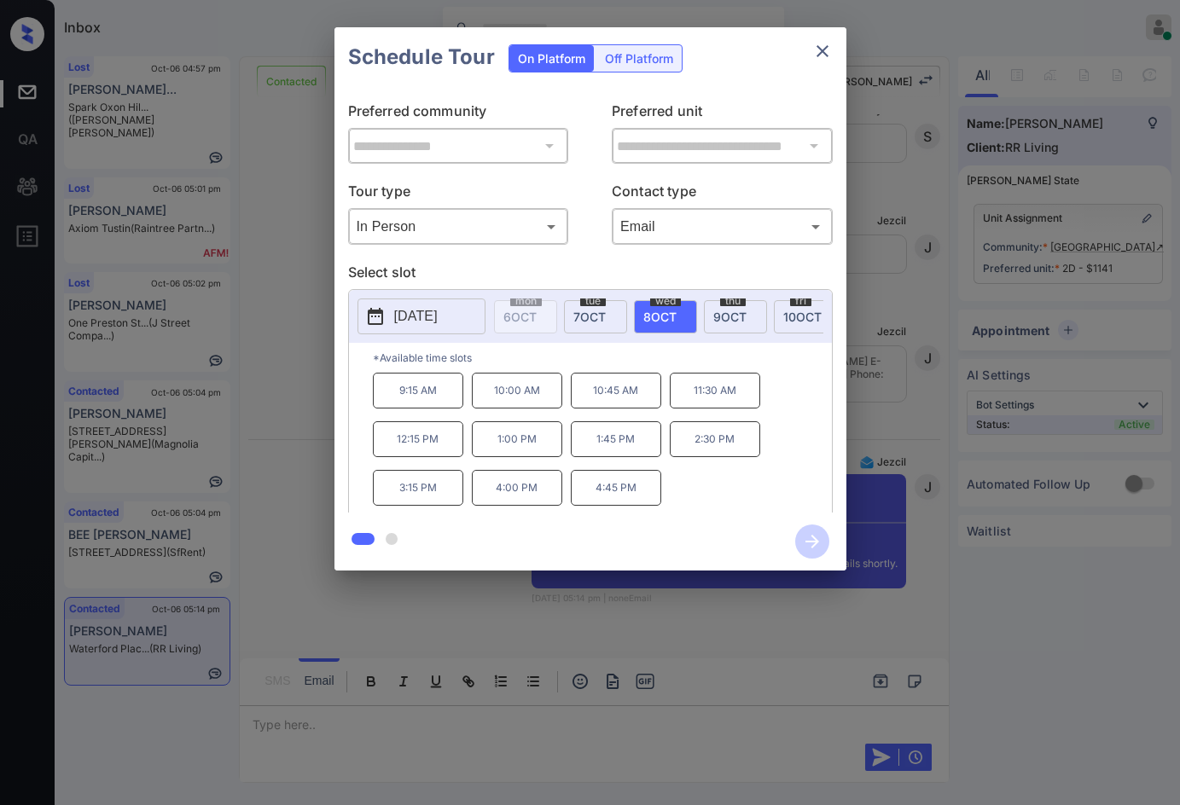
click at [716, 402] on p "11:30 AM" at bounding box center [715, 391] width 90 height 36
click at [802, 532] on icon "button" at bounding box center [812, 542] width 34 height 34
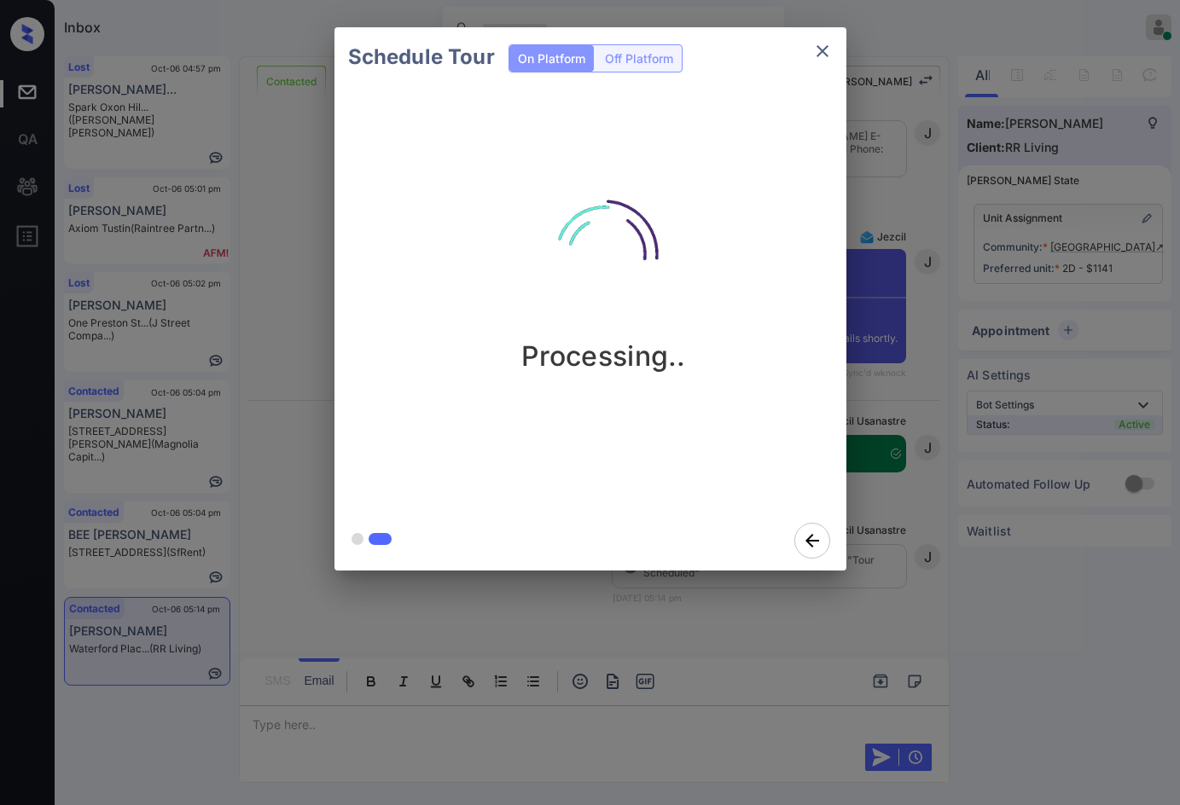
scroll to position [6536, 0]
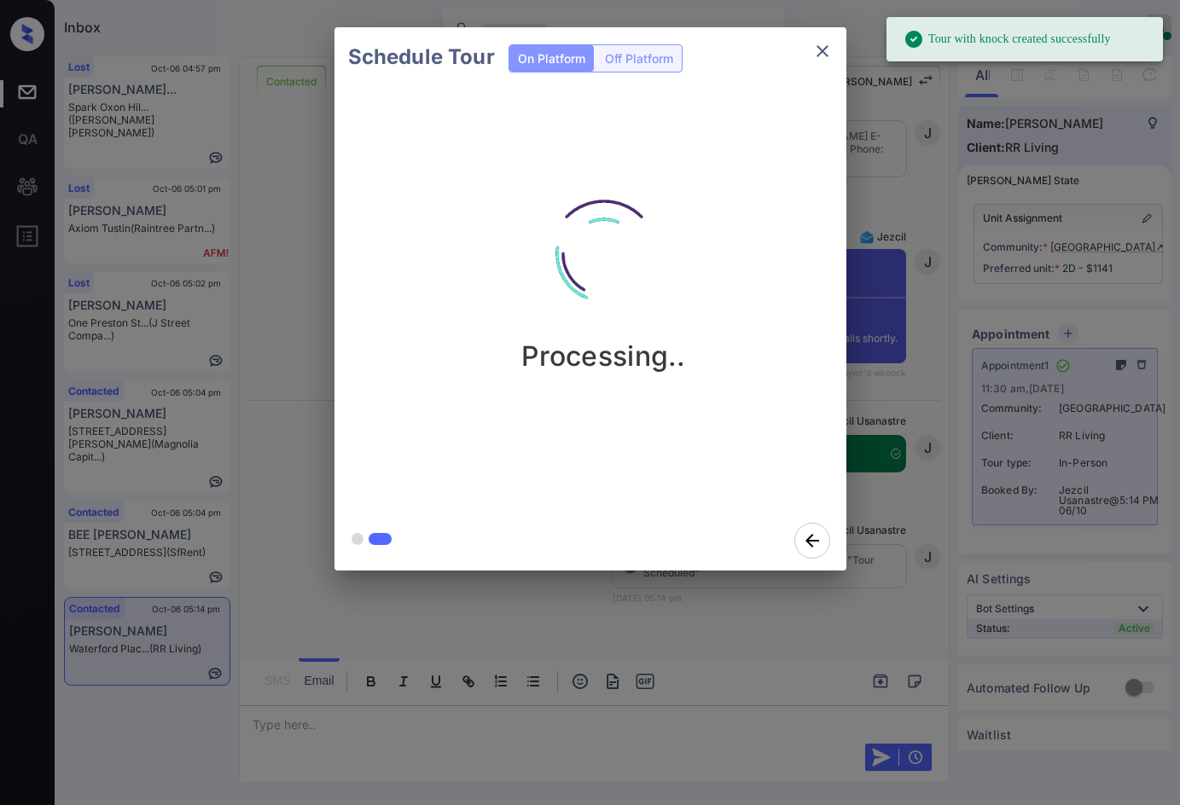
click at [277, 275] on div "Schedule Tour On Platform Off Platform Processing.." at bounding box center [590, 299] width 1180 height 598
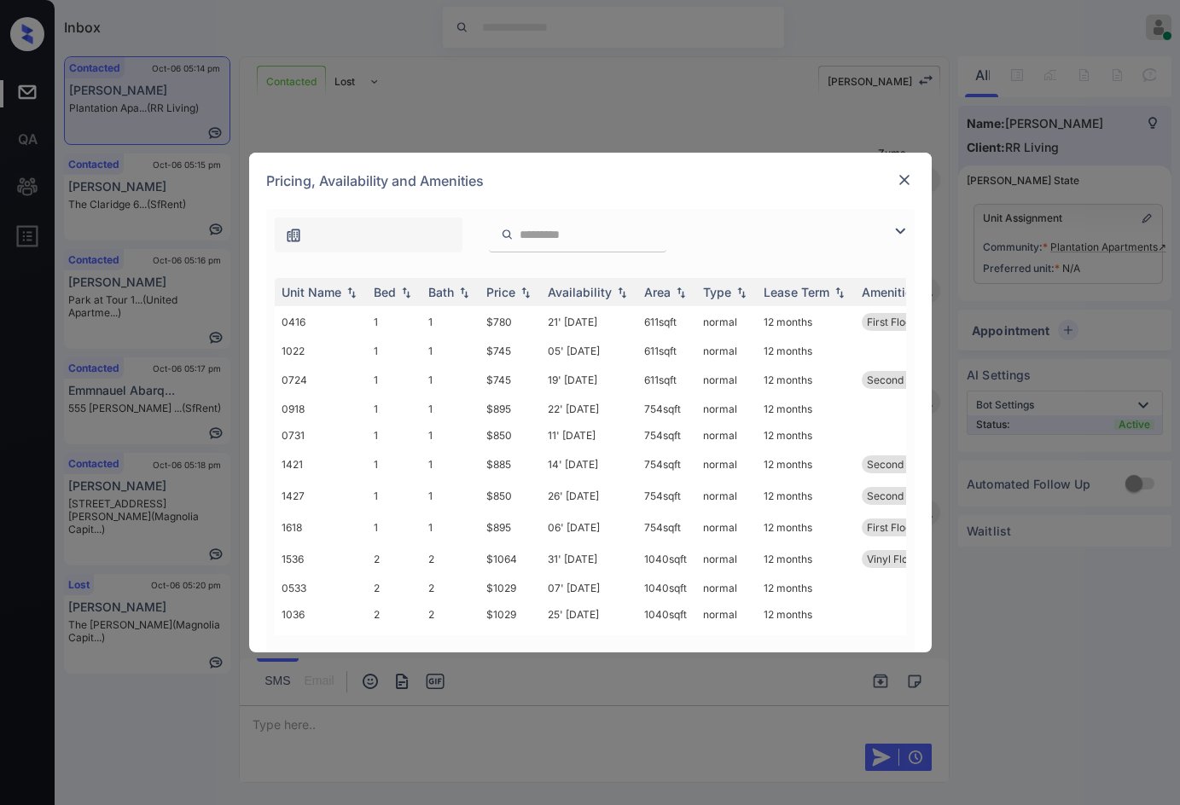
click at [904, 229] on img at bounding box center [900, 231] width 20 height 20
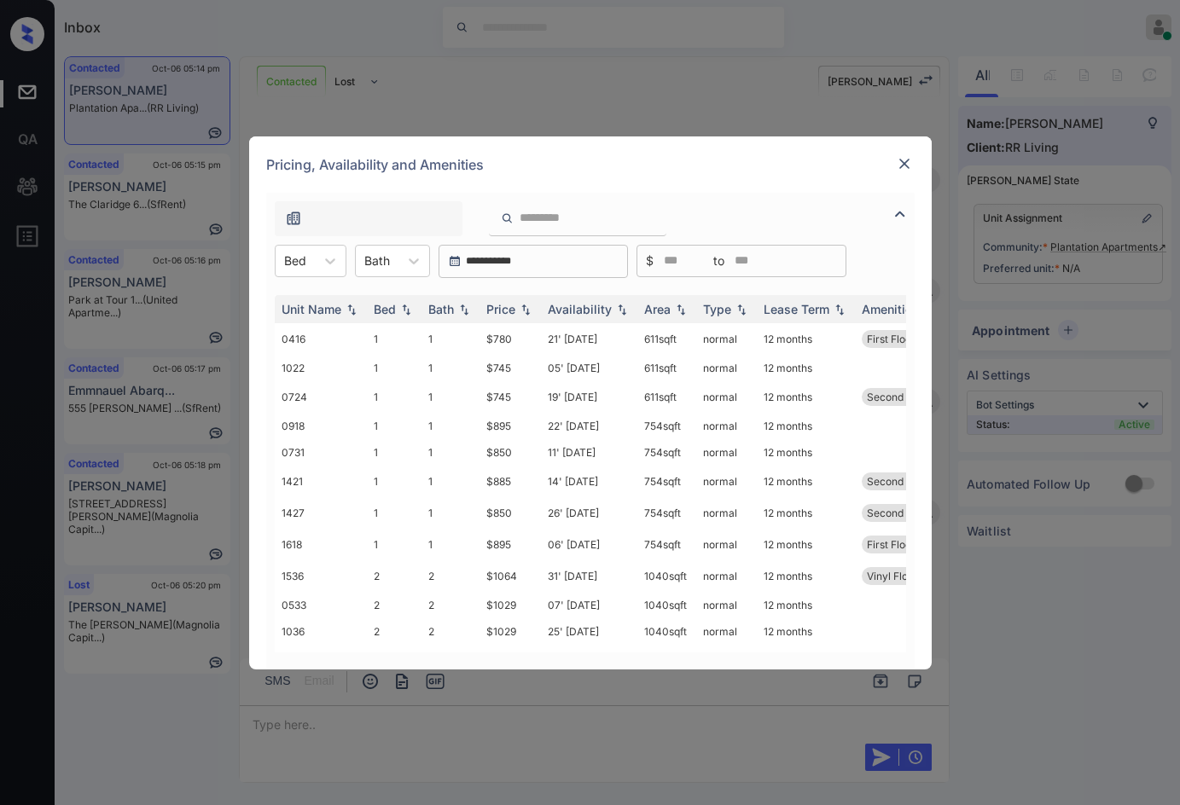
click at [270, 258] on div "**********" at bounding box center [590, 261] width 648 height 33
click at [314, 264] on div "Bed" at bounding box center [295, 260] width 39 height 25
drag, startPoint x: 311, startPoint y: 301, endPoint x: 395, endPoint y: 311, distance: 84.2
click at [314, 300] on div "1" at bounding box center [311, 303] width 72 height 31
click at [522, 305] on img at bounding box center [525, 309] width 17 height 12
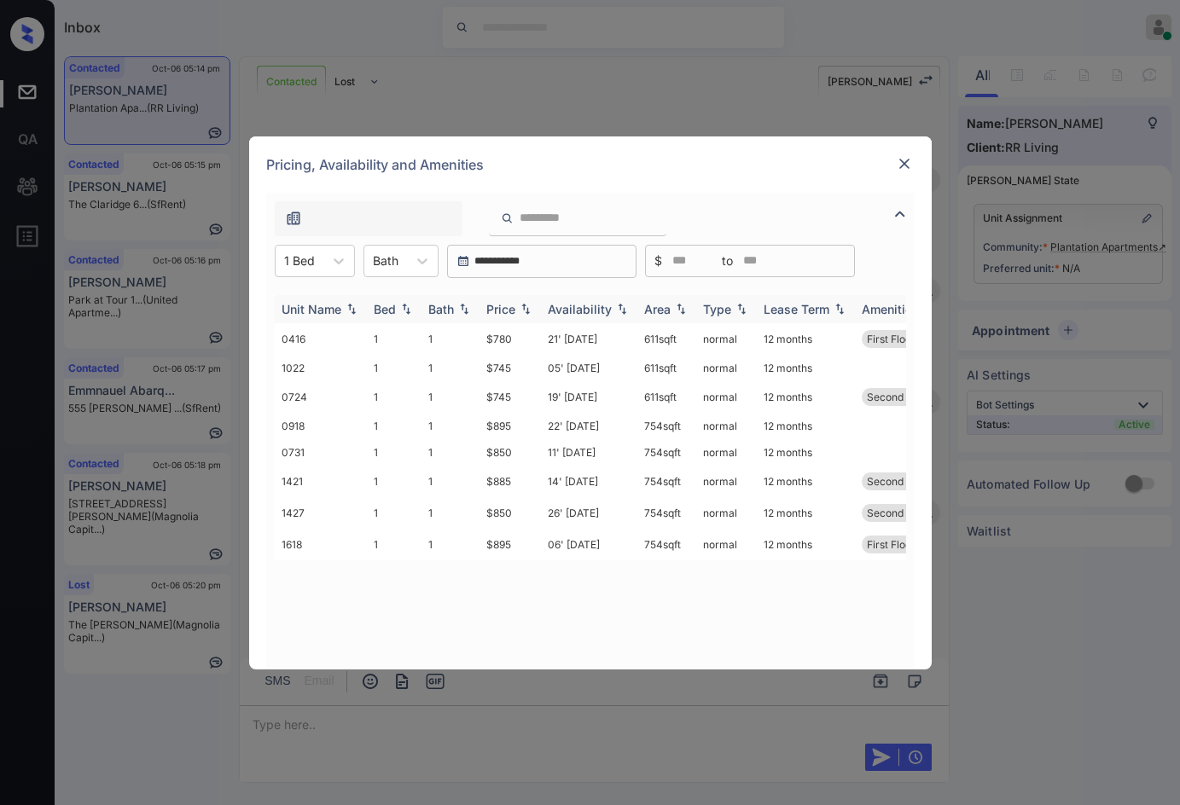
click at [522, 305] on img at bounding box center [525, 309] width 17 height 12
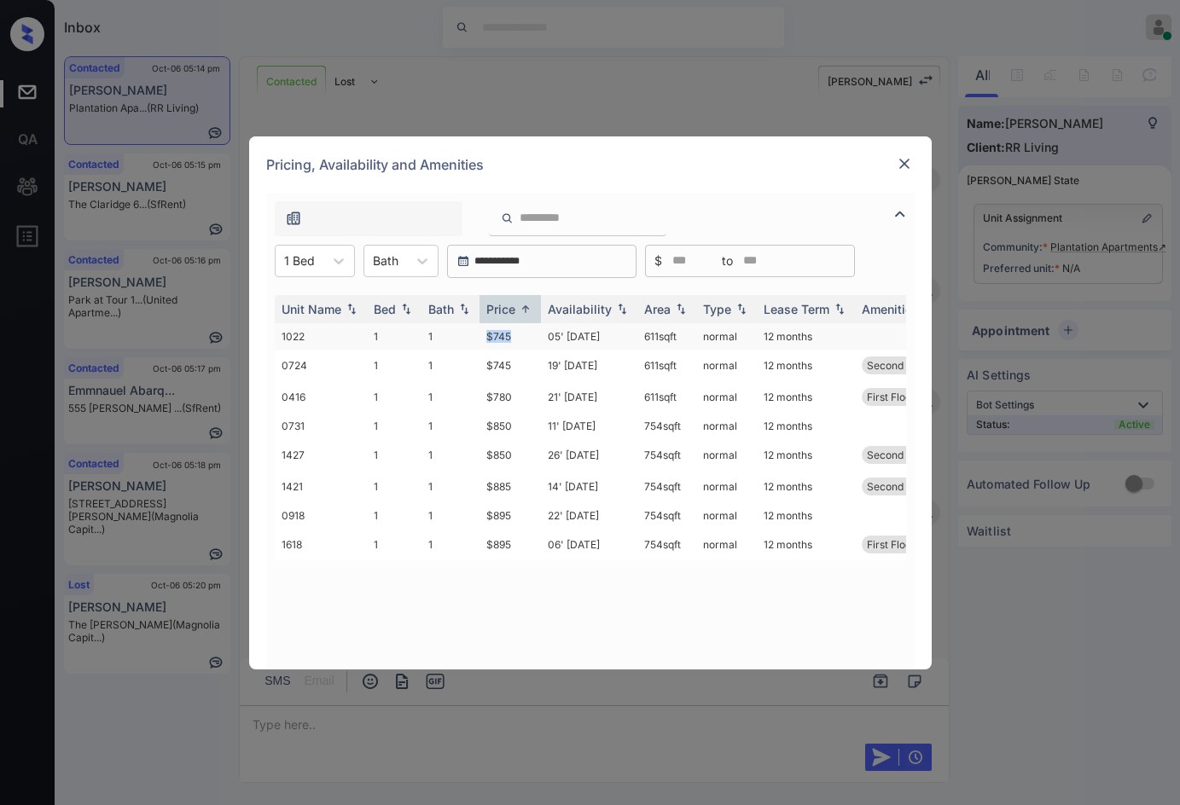
drag, startPoint x: 465, startPoint y: 338, endPoint x: 527, endPoint y: 337, distance: 62.3
click at [527, 337] on tr "1022 1 1 $745 05' Dec 25 611 sqft normal 12 months" at bounding box center [721, 336] width 892 height 26
click at [527, 337] on td "$745" at bounding box center [510, 336] width 61 height 26
click at [524, 520] on td "$895" at bounding box center [510, 516] width 61 height 26
click at [525, 520] on td "$895" at bounding box center [510, 516] width 61 height 26
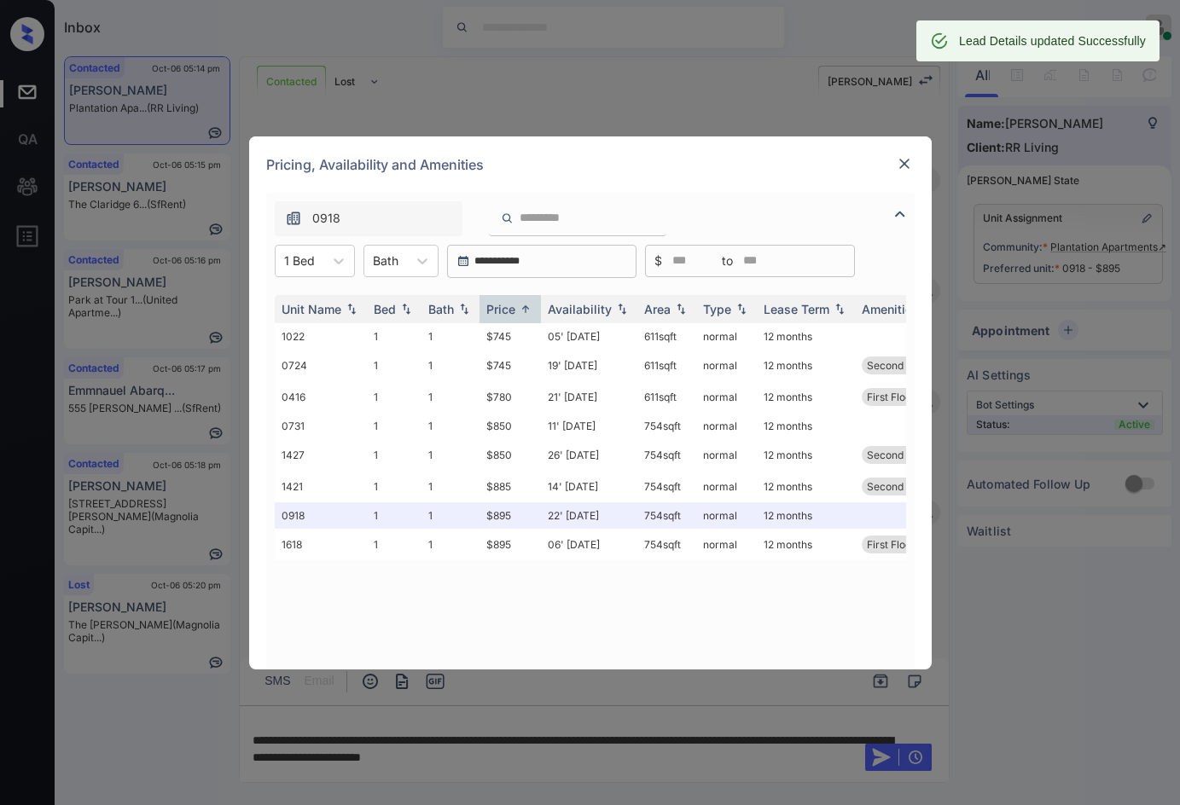
click at [904, 165] on img at bounding box center [904, 163] width 17 height 17
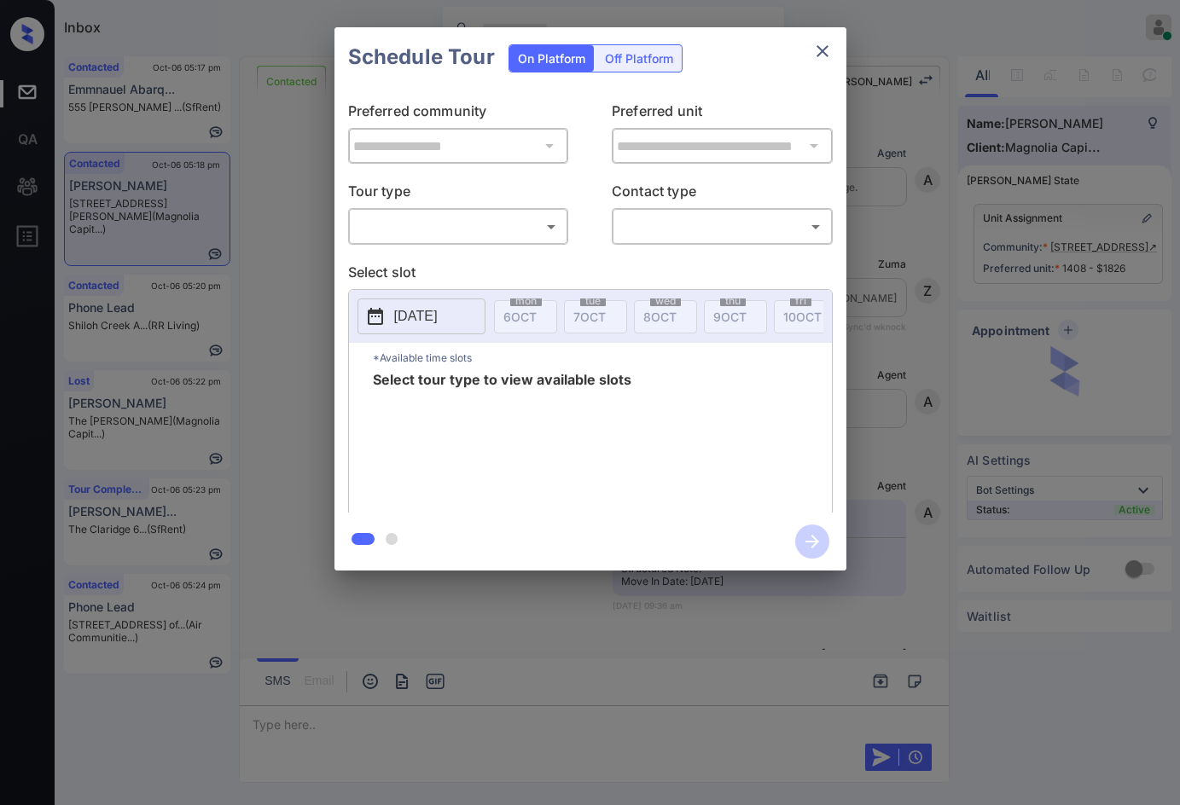
scroll to position [1732, 0]
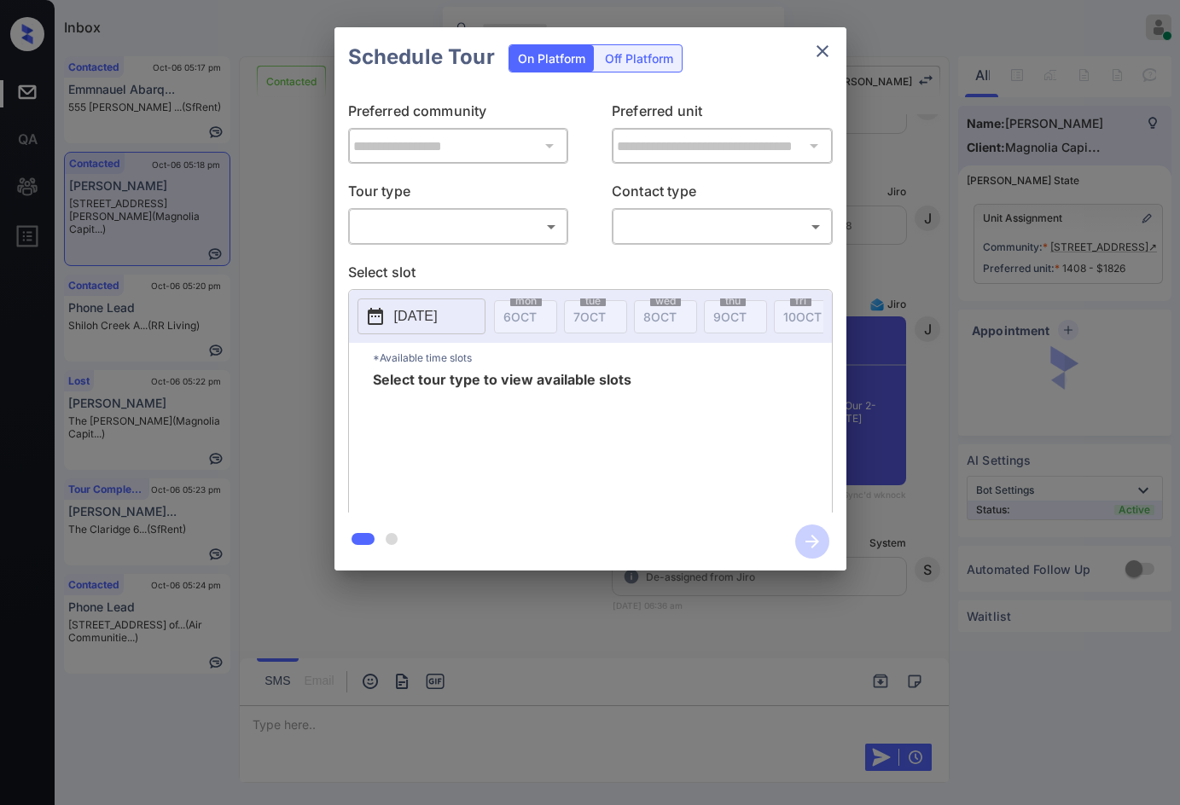
click at [513, 232] on body "Inbox Jezcil Usanastre Online Set yourself offline Set yourself on break Profil…" at bounding box center [590, 402] width 1180 height 805
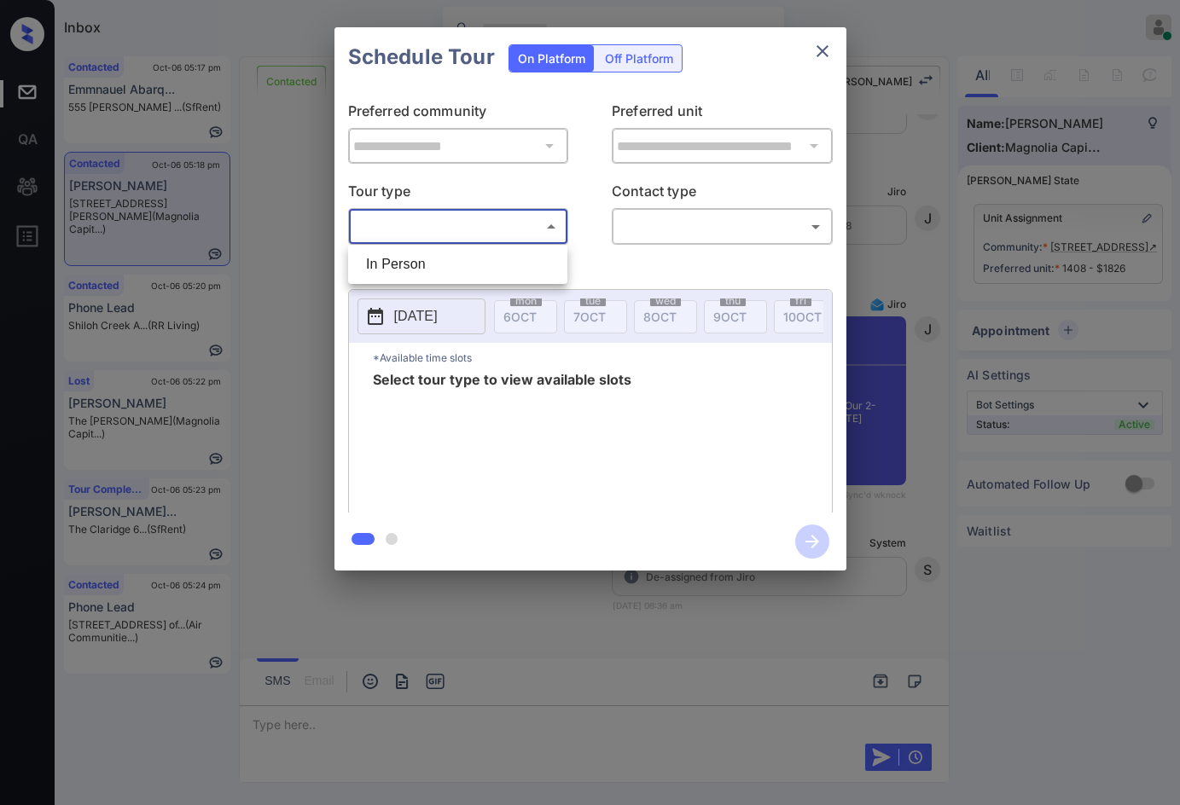
click at [506, 260] on li "In Person" at bounding box center [457, 264] width 211 height 31
type input "********"
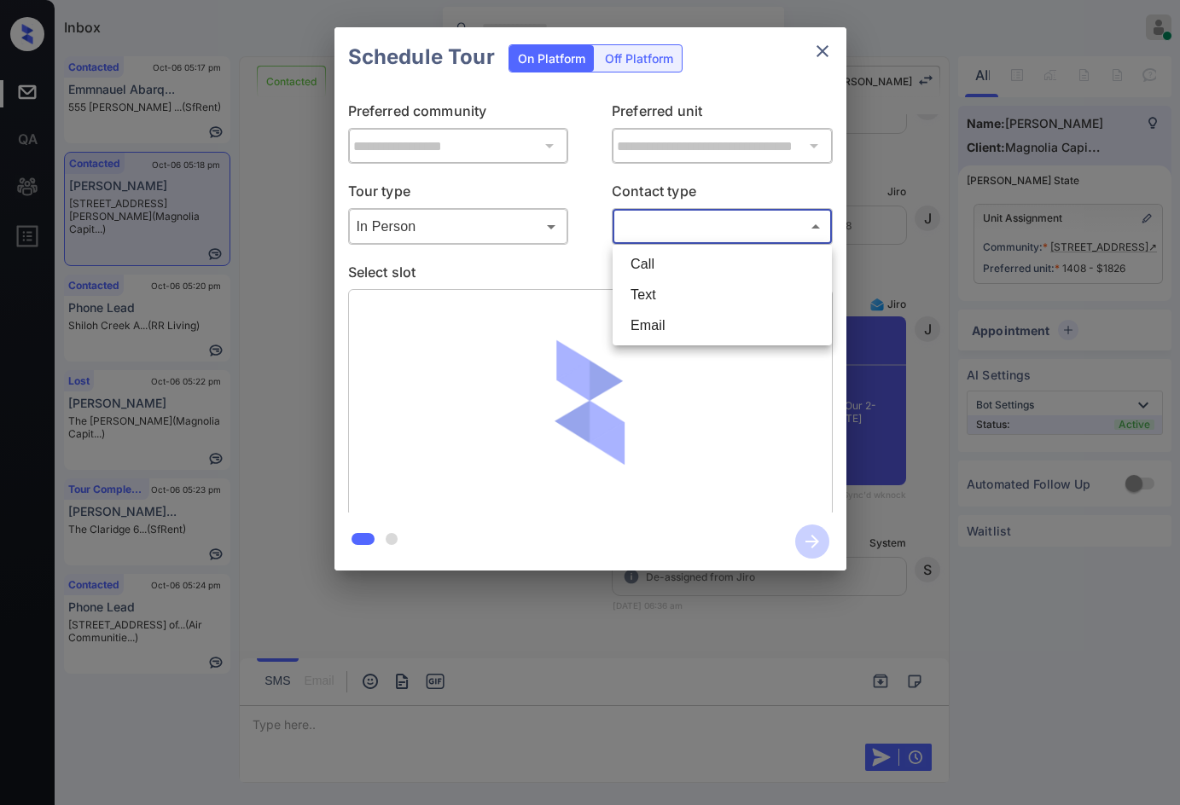
click at [672, 240] on body "Inbox Jezcil Usanastre Online Set yourself offline Set yourself on break Profil…" at bounding box center [590, 402] width 1180 height 805
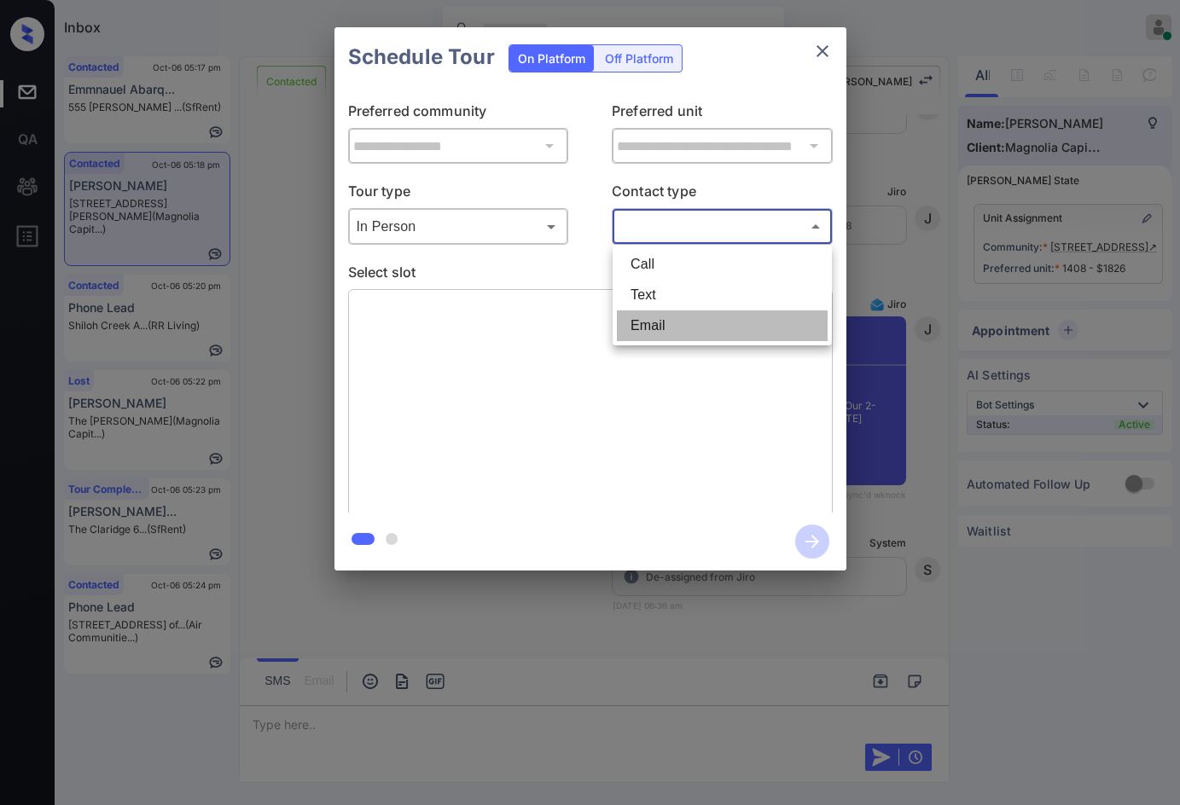
click at [665, 315] on li "Email" at bounding box center [722, 326] width 211 height 31
type input "*****"
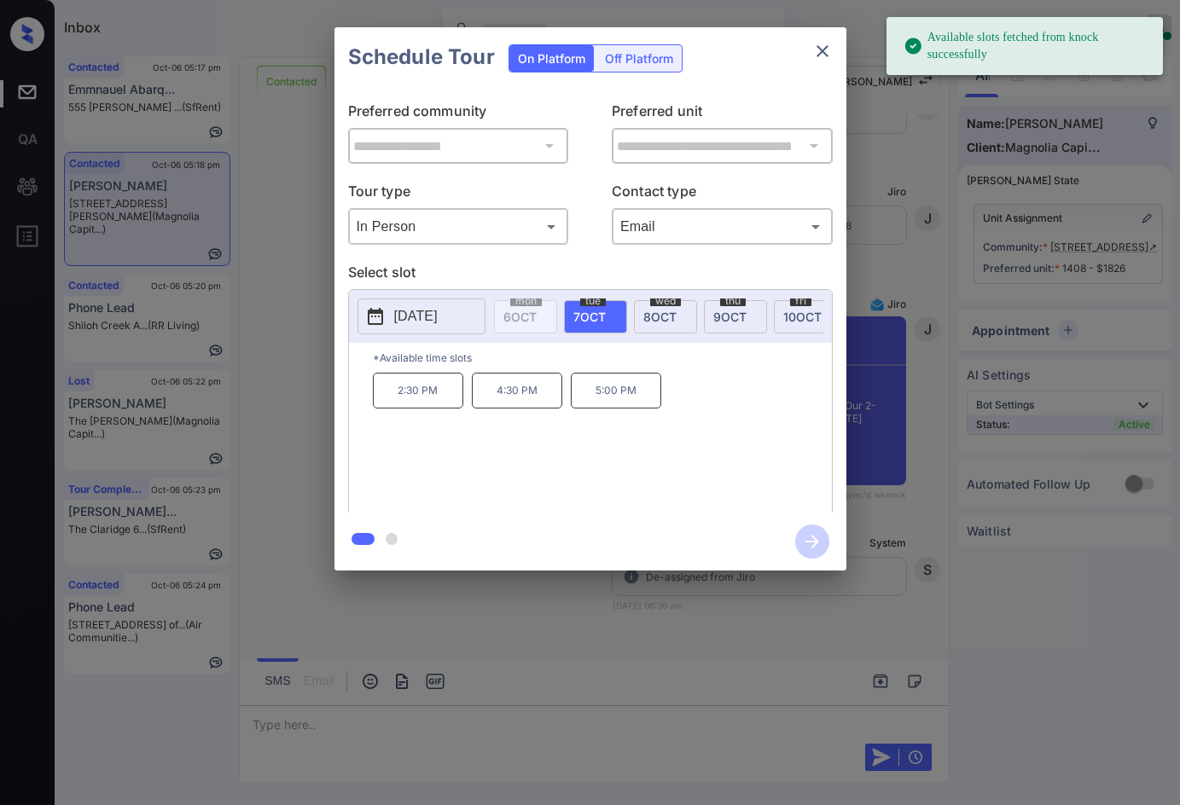
click at [724, 324] on div "thu 9 OCT" at bounding box center [735, 316] width 63 height 33
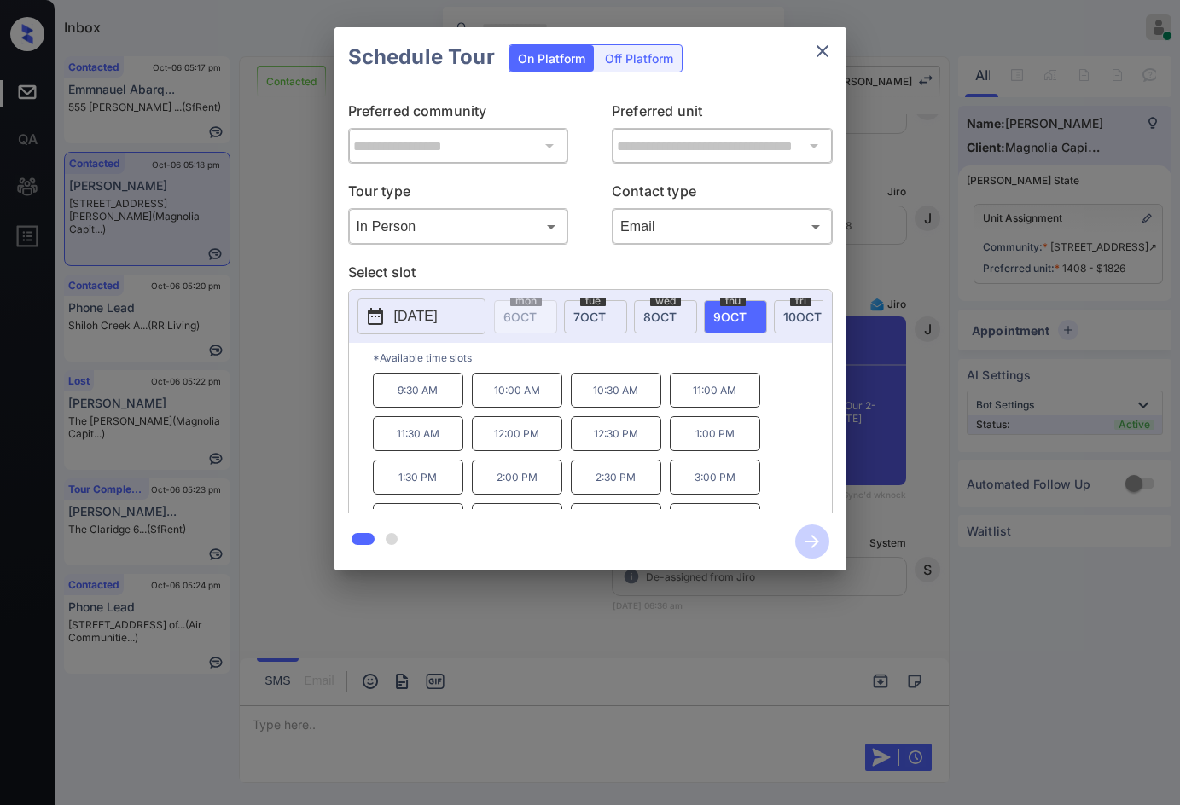
click at [296, 435] on div "**********" at bounding box center [590, 299] width 1180 height 598
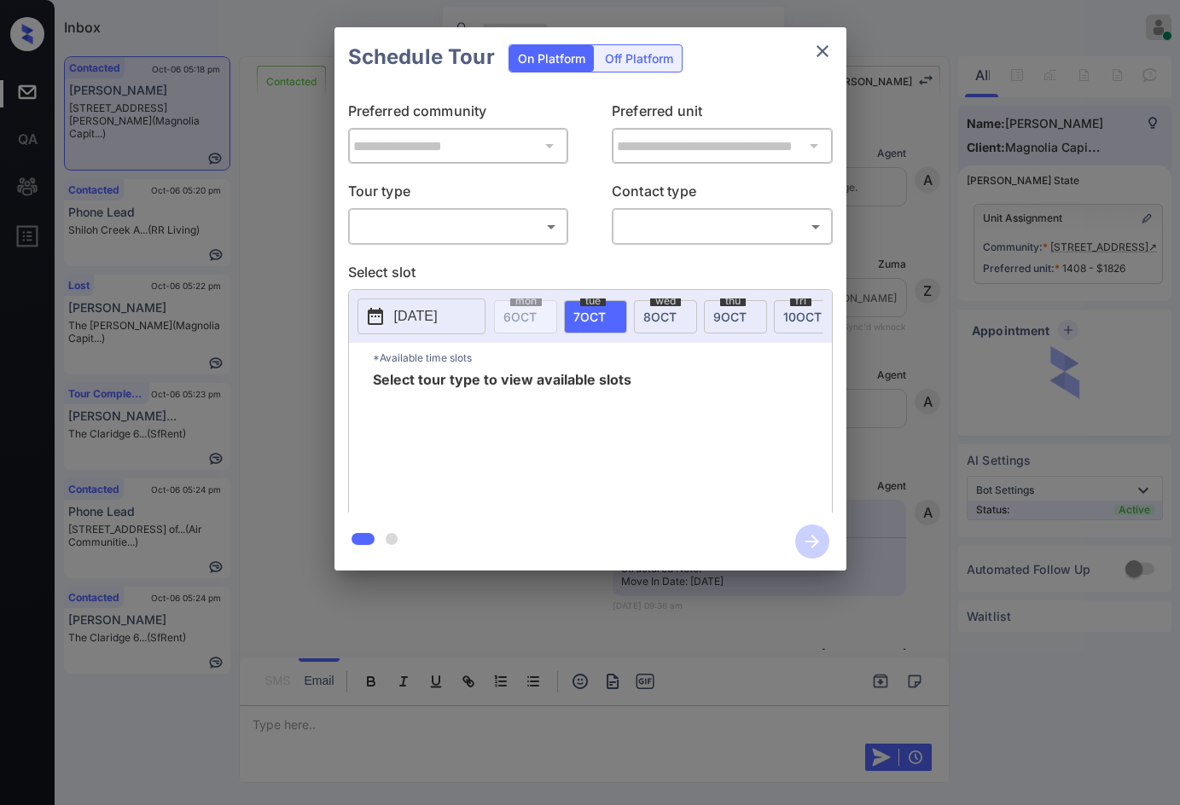
scroll to position [4462, 0]
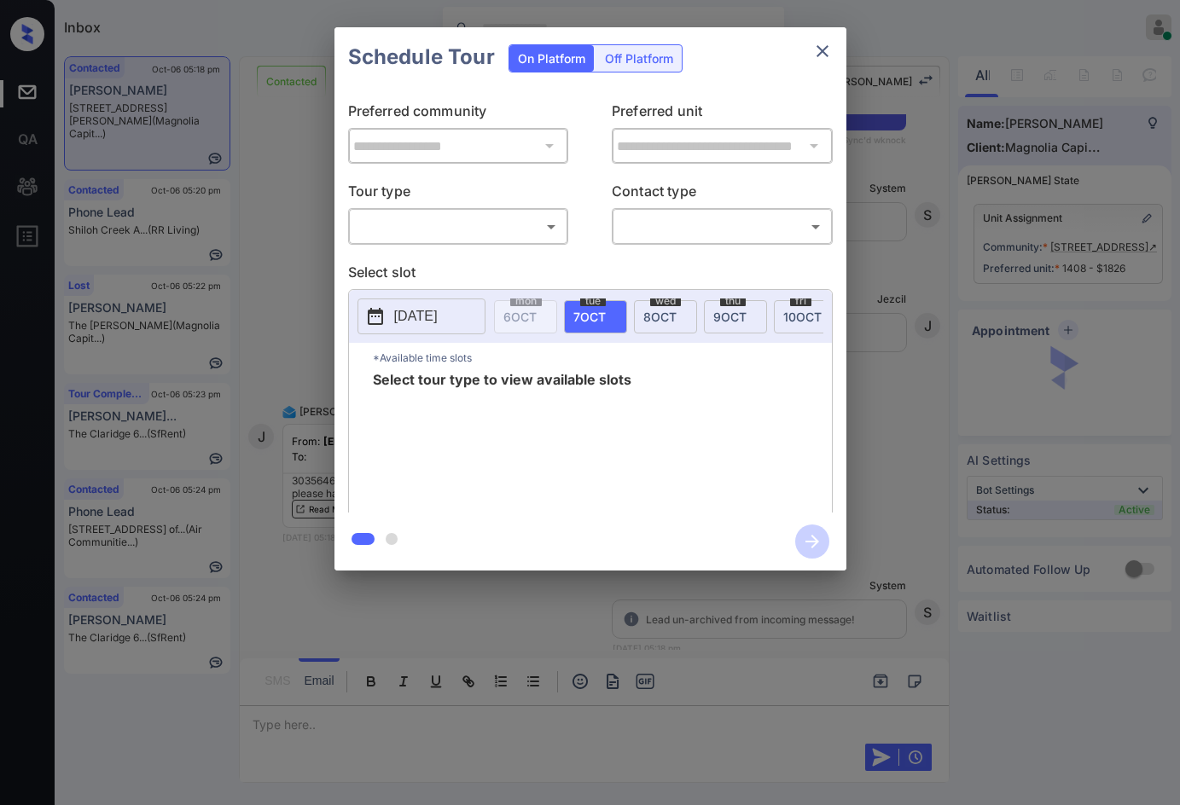
click at [404, 235] on body "Inbox Jezcil Usanastre Online Set yourself offline Set yourself on break Profil…" at bounding box center [590, 402] width 1180 height 805
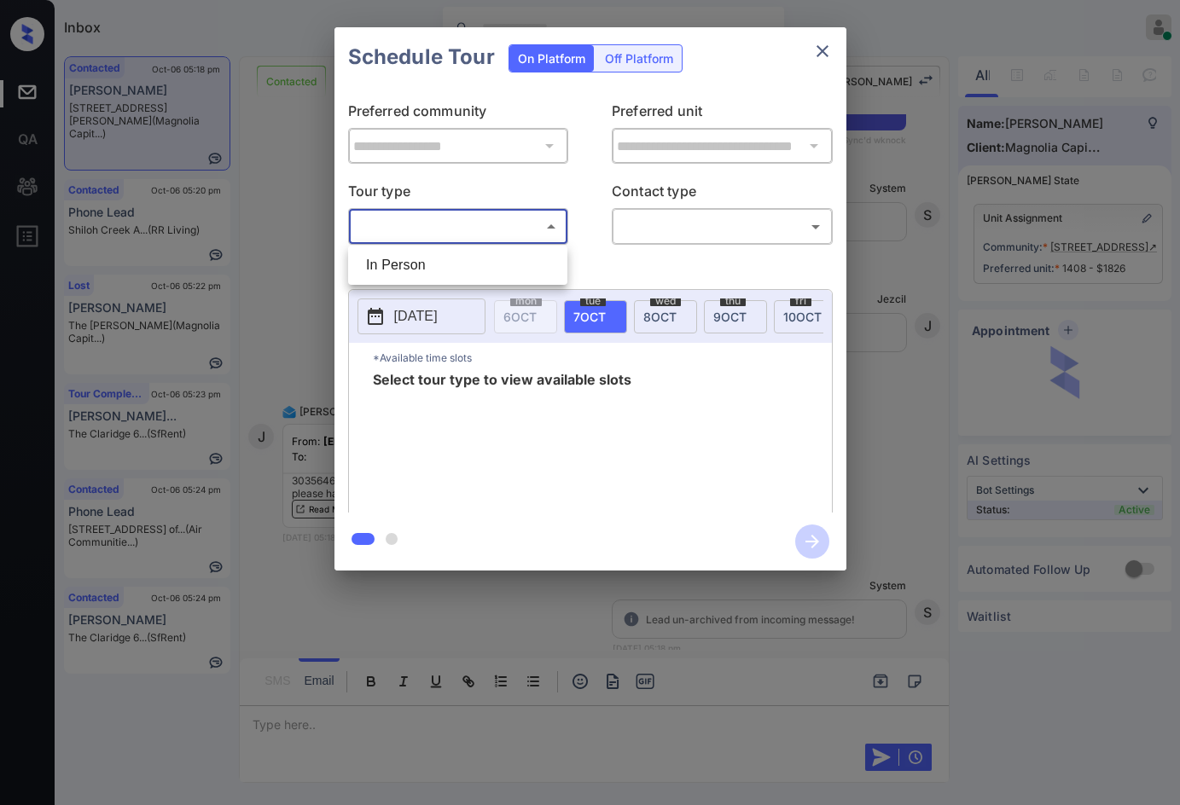
click at [422, 263] on li "In Person" at bounding box center [457, 265] width 211 height 31
type input "********"
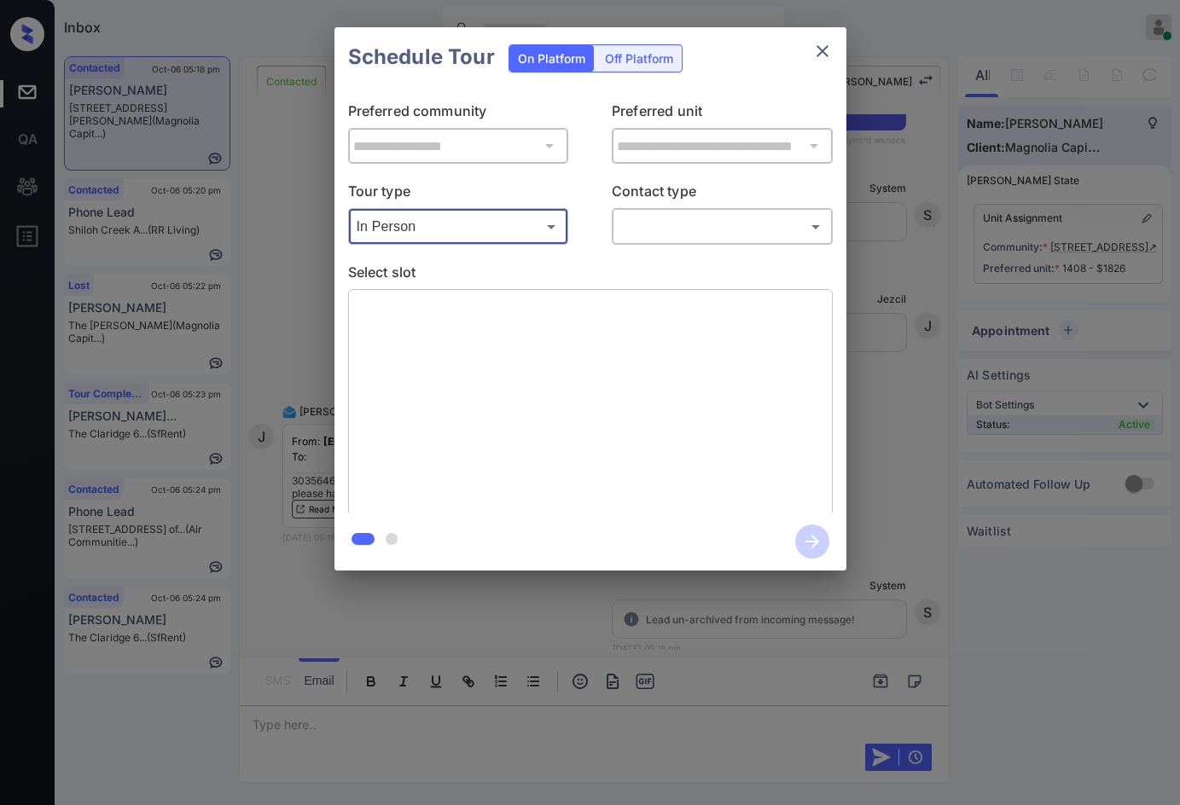
click at [658, 230] on body "Inbox Jezcil Usanastre Online Set yourself offline Set yourself on break Profil…" at bounding box center [590, 402] width 1180 height 805
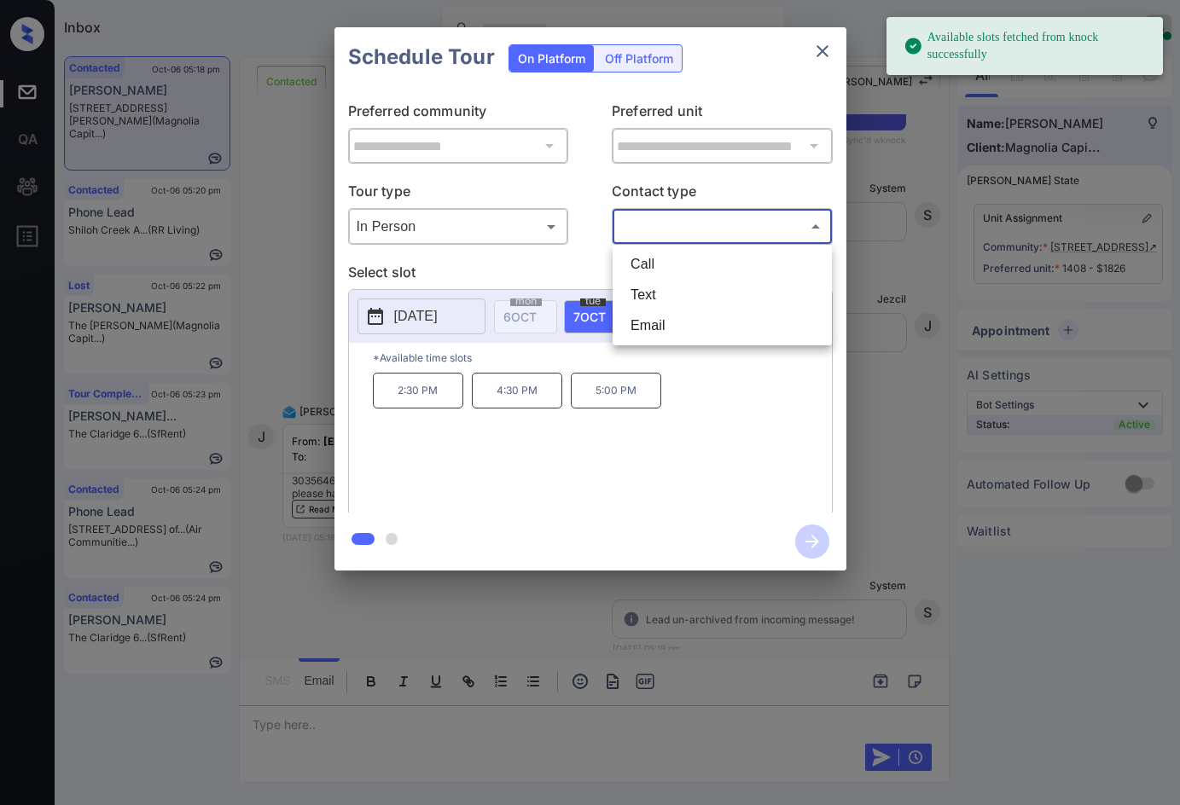
click at [637, 326] on li "Email" at bounding box center [722, 326] width 211 height 31
type input "*****"
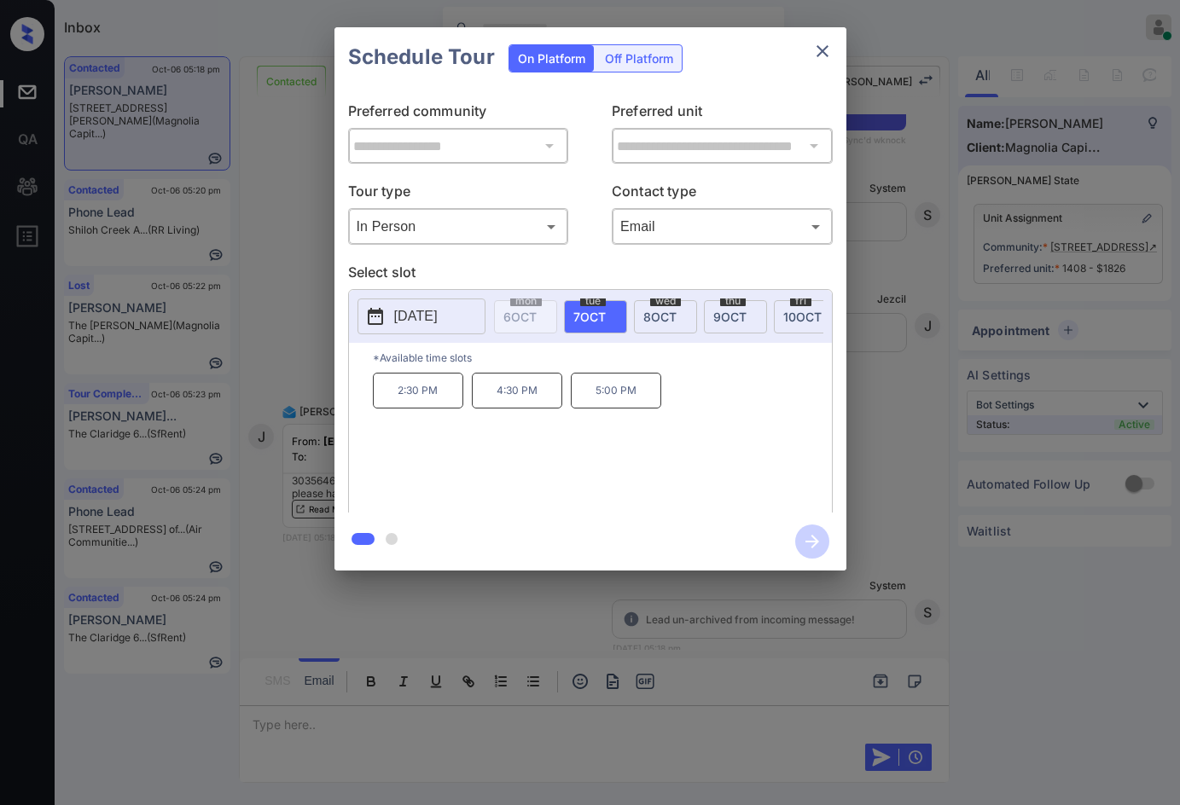
click at [718, 310] on span "9 OCT" at bounding box center [729, 317] width 33 height 15
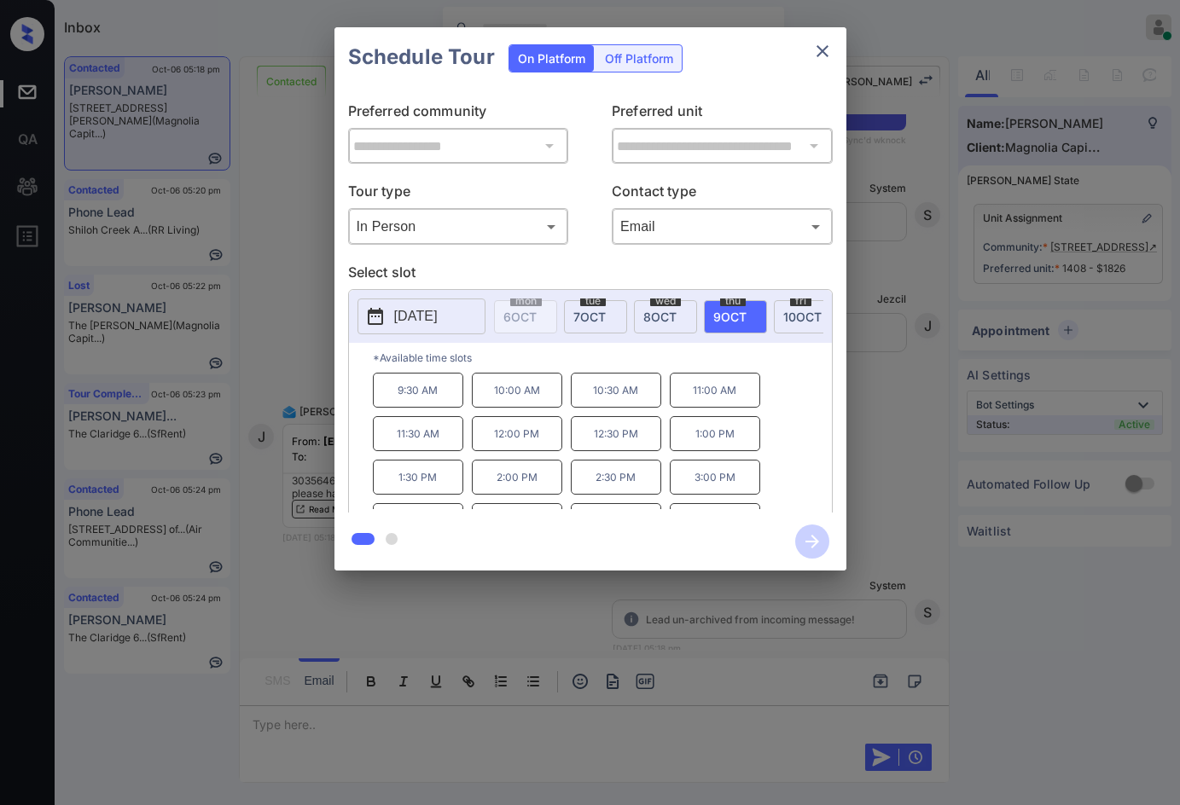
click at [546, 441] on p "12:00 PM" at bounding box center [517, 433] width 90 height 35
click at [819, 542] on icon "button" at bounding box center [812, 542] width 34 height 34
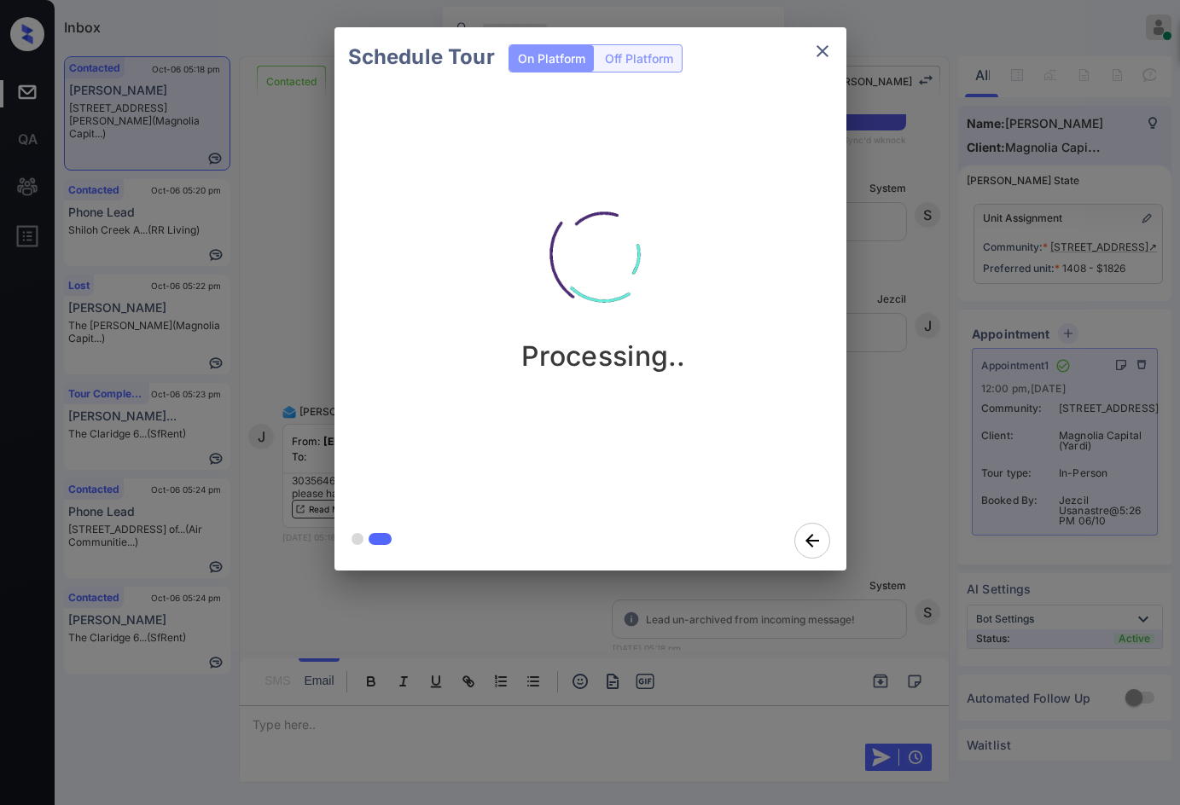
click at [269, 272] on div "Schedule Tour On Platform Off Platform Processing.." at bounding box center [590, 299] width 1180 height 598
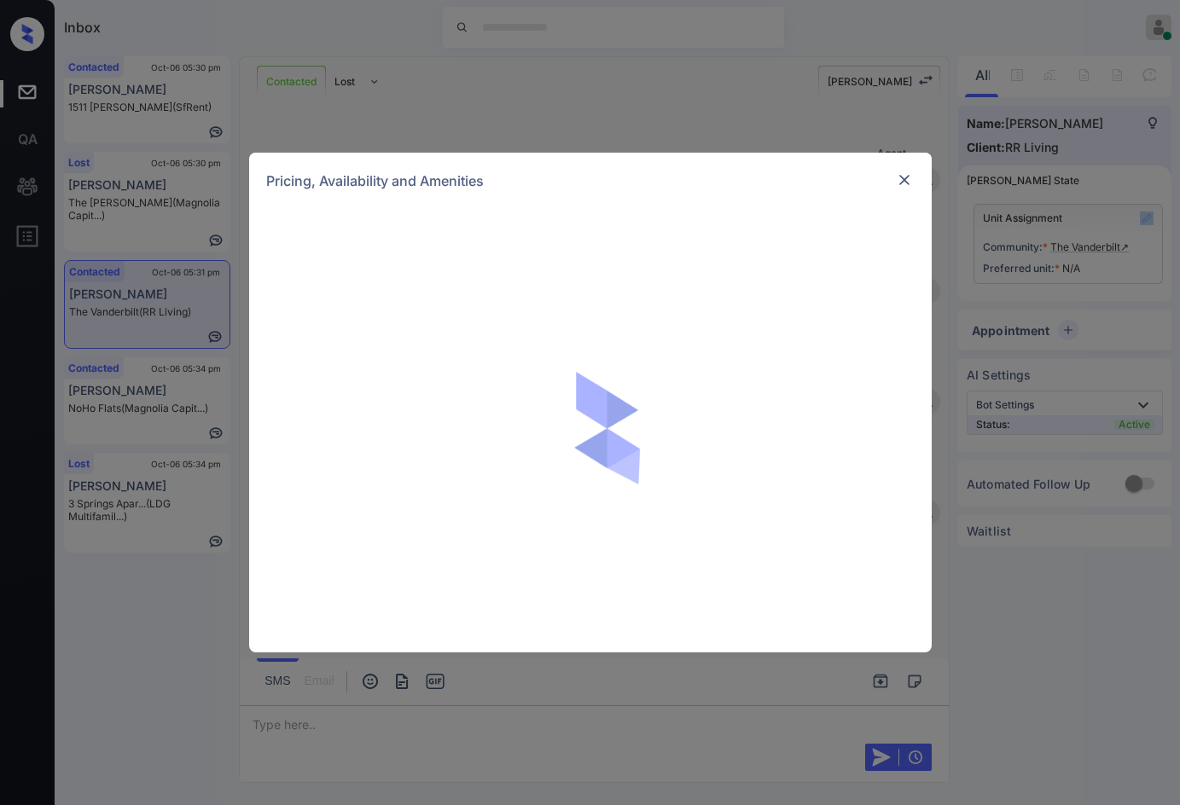
scroll to position [831, 0]
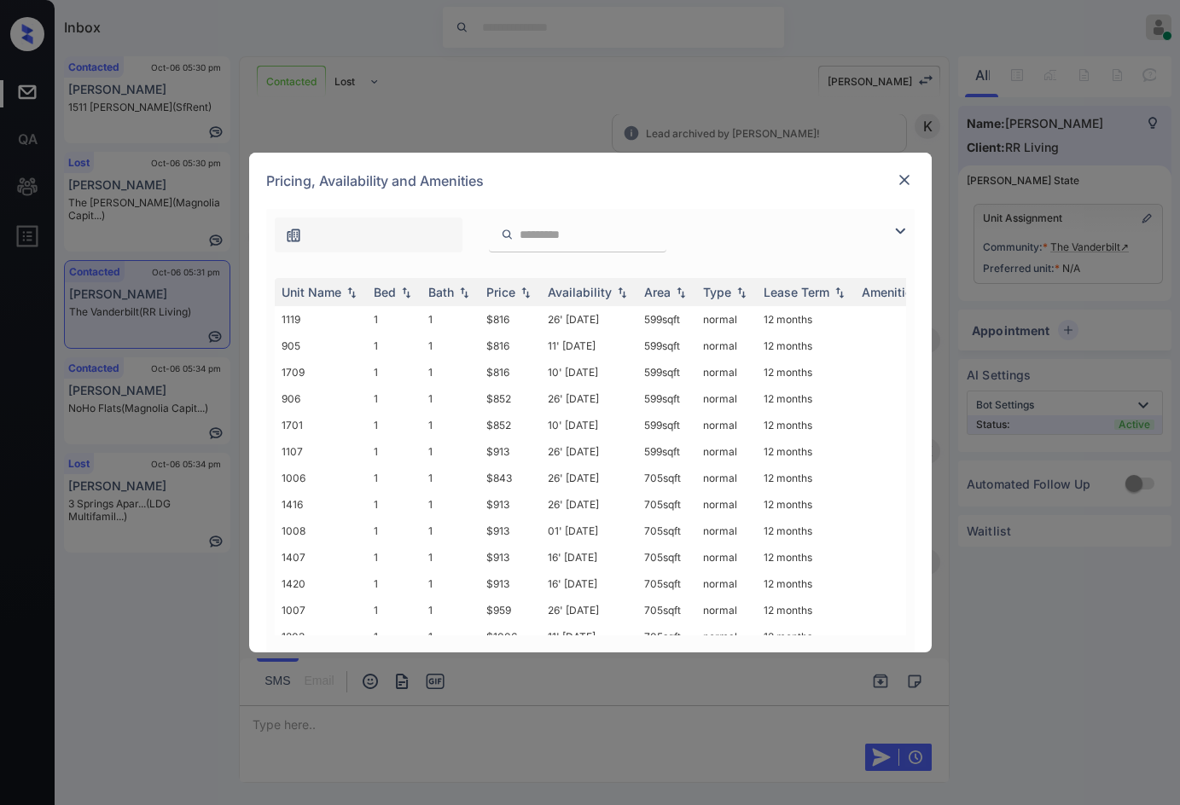
click at [908, 234] on div at bounding box center [904, 231] width 20 height 20
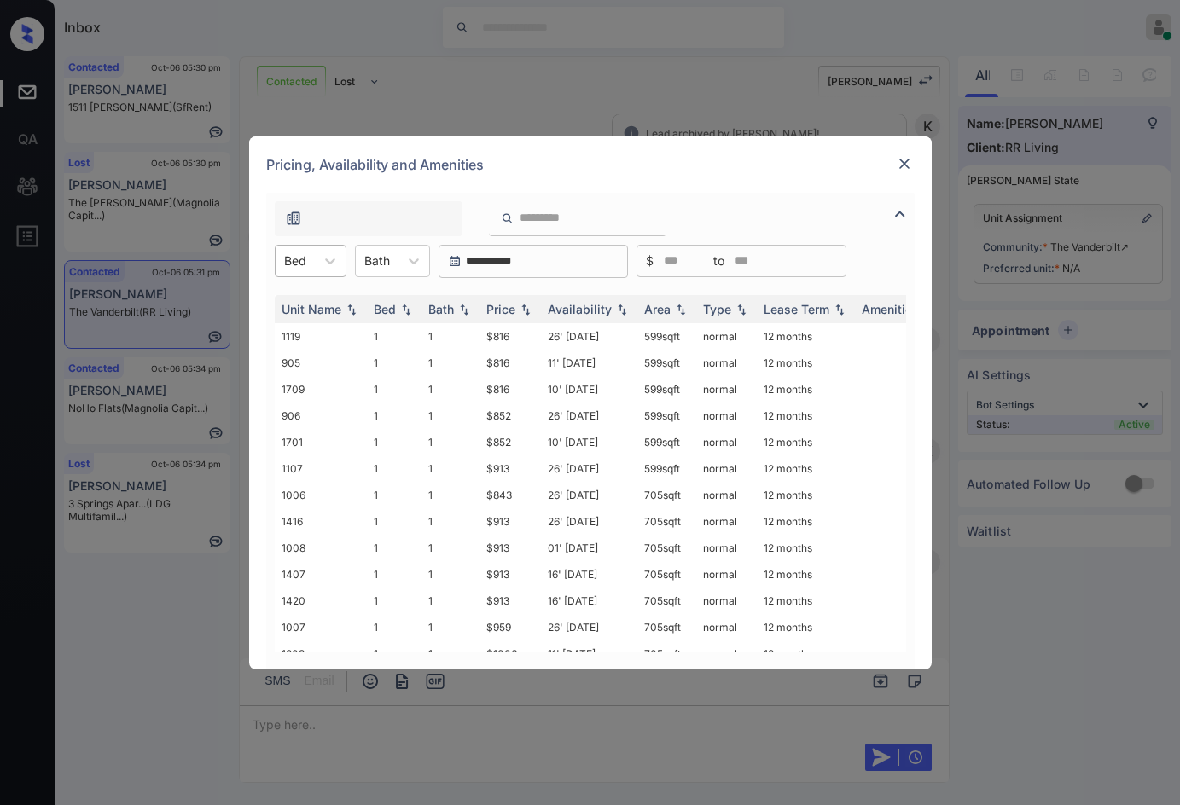
click at [276, 246] on div "Bed" at bounding box center [311, 261] width 72 height 32
click at [314, 299] on div "1" at bounding box center [311, 303] width 72 height 31
click at [526, 306] on img at bounding box center [525, 309] width 17 height 12
click at [526, 306] on img at bounding box center [525, 309] width 17 height 13
click at [531, 334] on td "$816" at bounding box center [510, 336] width 61 height 26
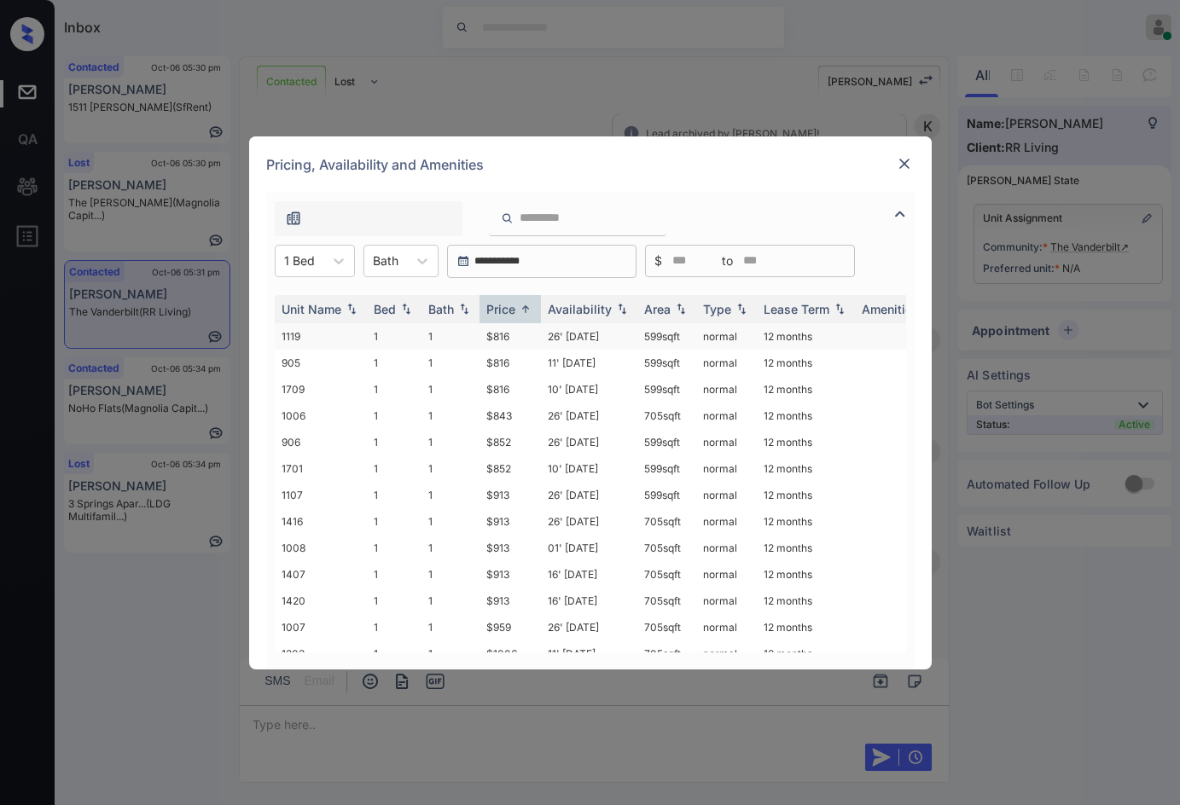
click at [540, 341] on td "$816" at bounding box center [510, 336] width 61 height 26
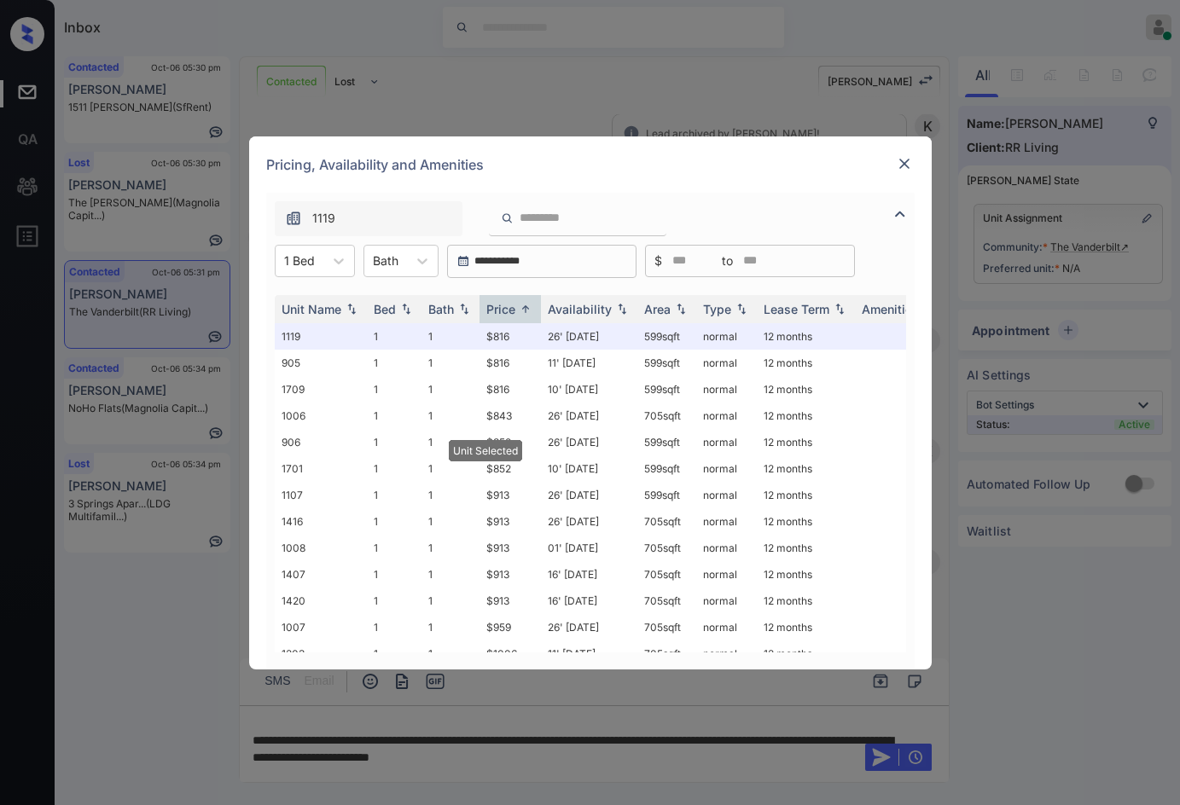
click at [898, 166] on img at bounding box center [904, 163] width 17 height 17
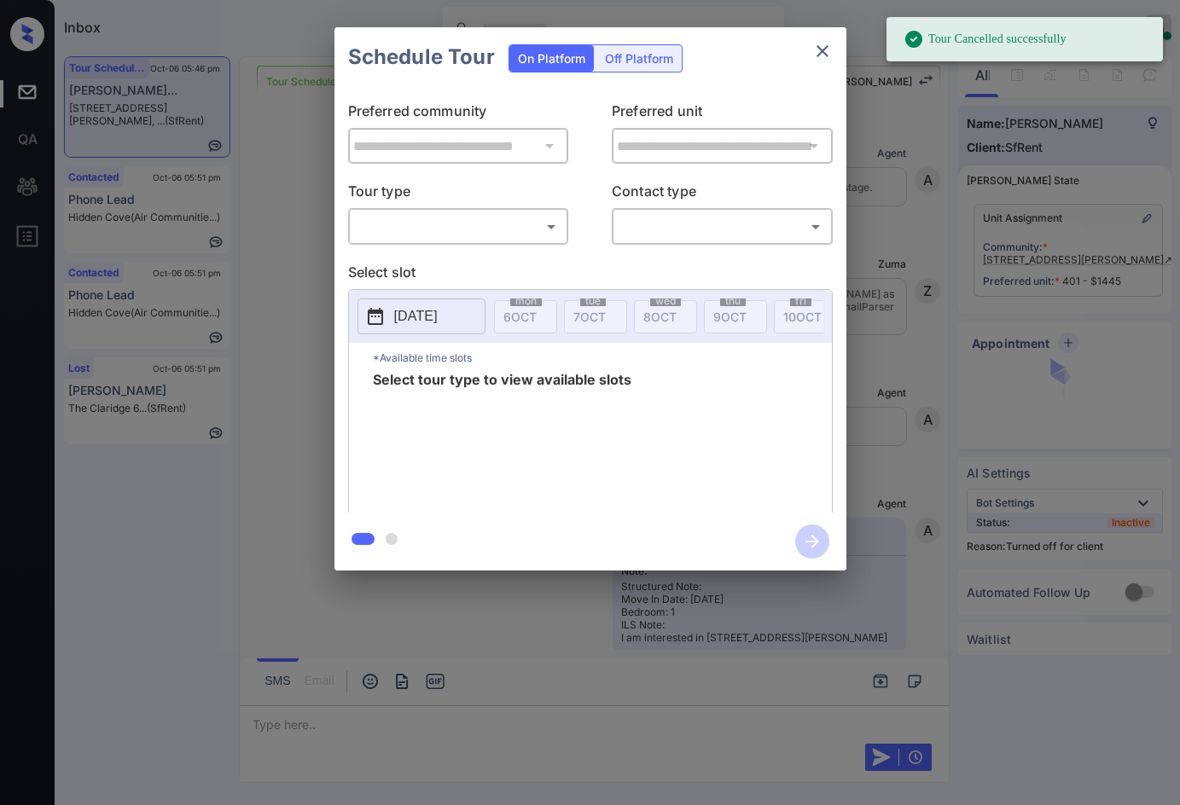
scroll to position [5330, 0]
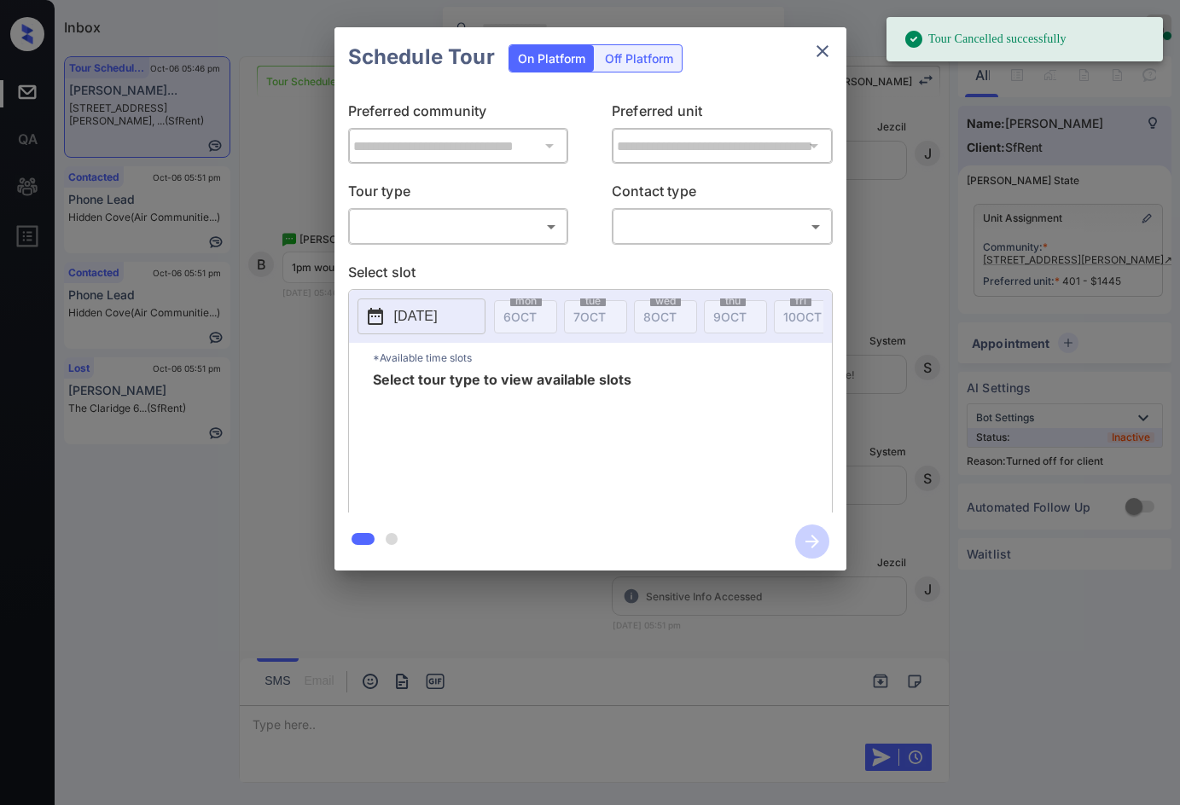
click at [609, 61] on div "Off Platform" at bounding box center [638, 58] width 85 height 26
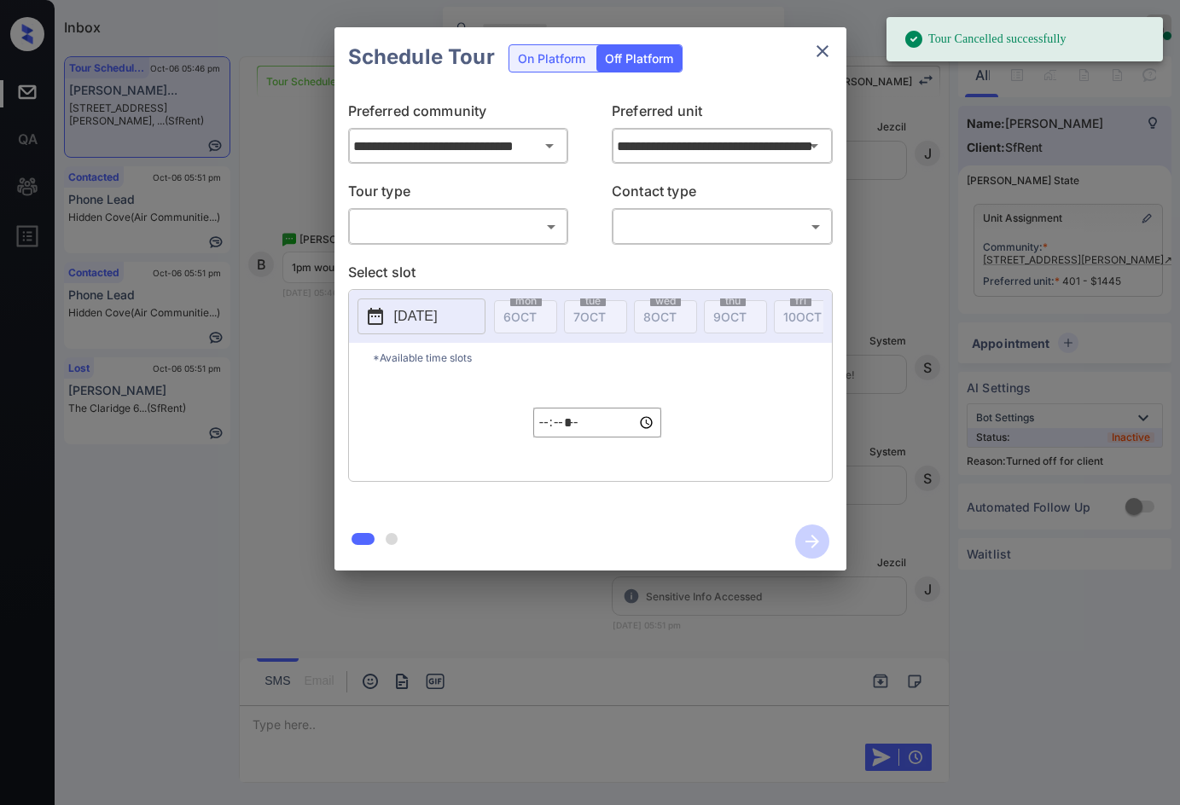
click at [501, 228] on body "Tour Cancelled successfully Inbox Jezcil Usanastre Online Set yourself offline …" at bounding box center [590, 402] width 1180 height 805
click at [497, 247] on ul "In Person" at bounding box center [457, 264] width 219 height 39
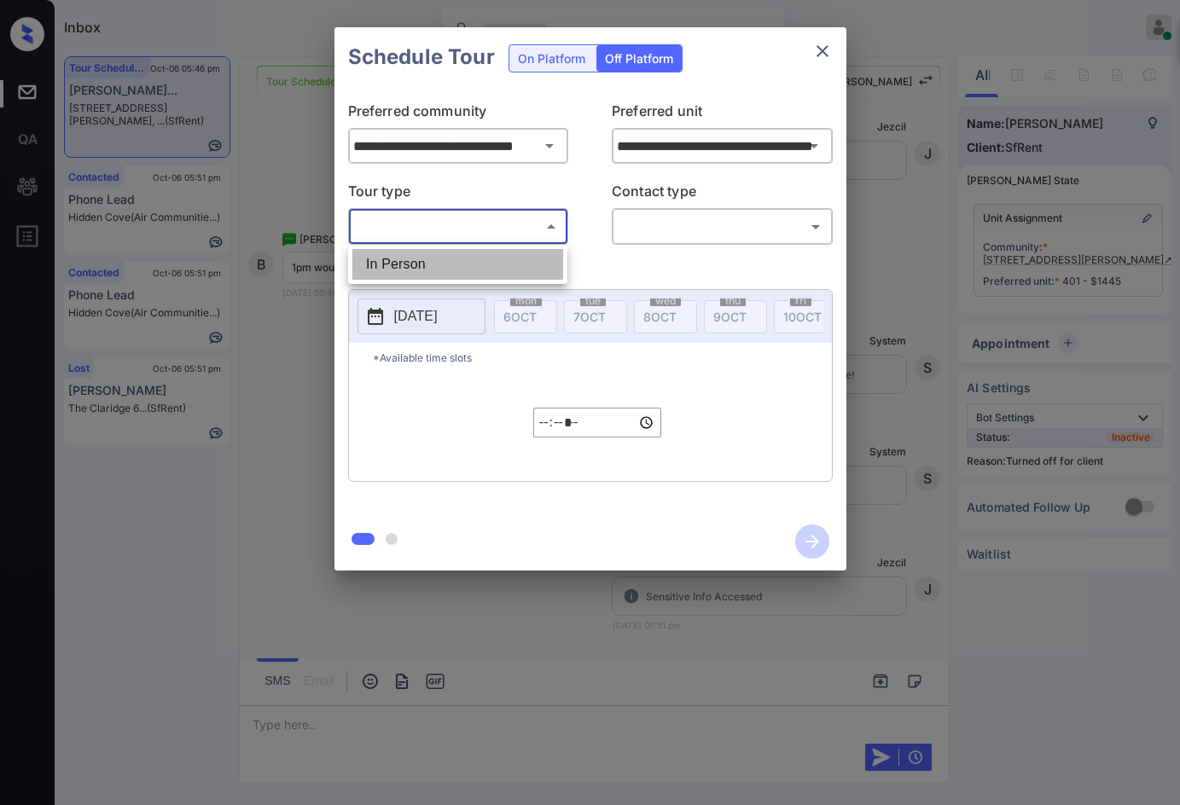
click at [531, 255] on li "In Person" at bounding box center [457, 264] width 211 height 31
type input "********"
click at [640, 239] on body "Tour Cancelled successfully Inbox Jezcil Usanastre Online Set yourself offline …" at bounding box center [590, 402] width 1180 height 805
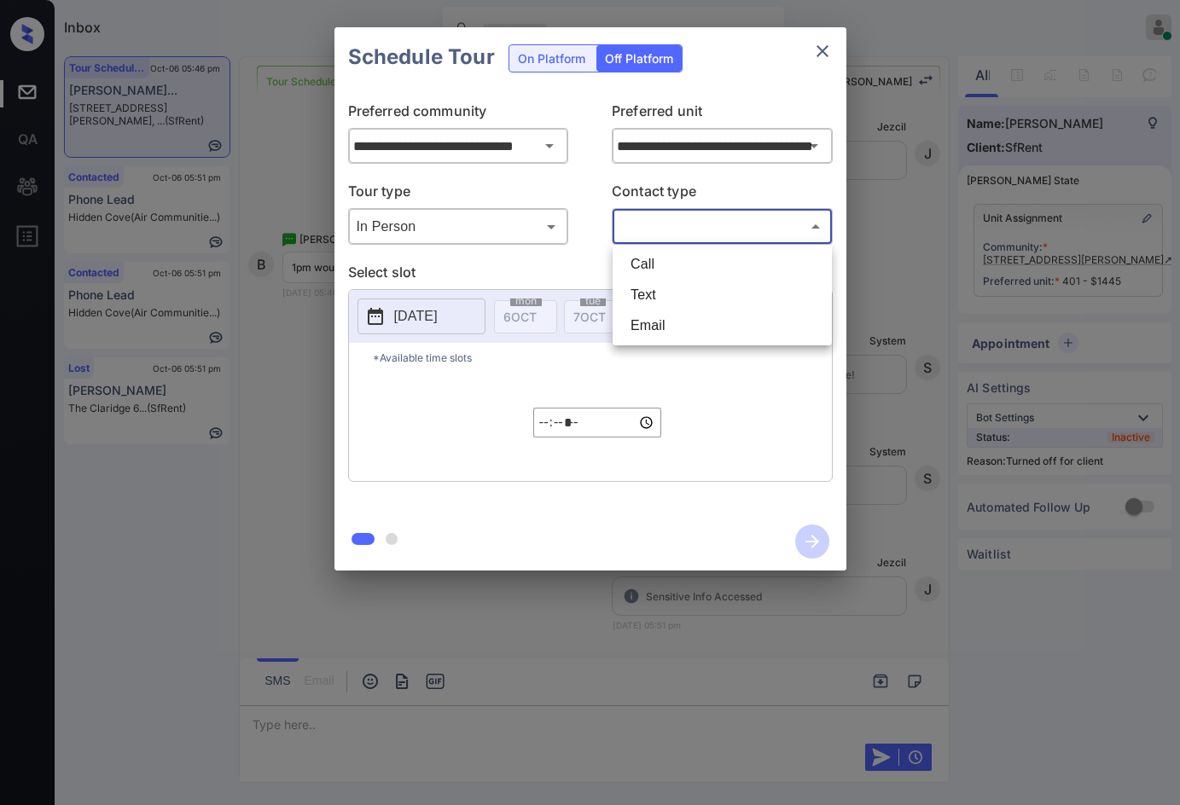
click at [670, 322] on li "Email" at bounding box center [722, 326] width 211 height 31
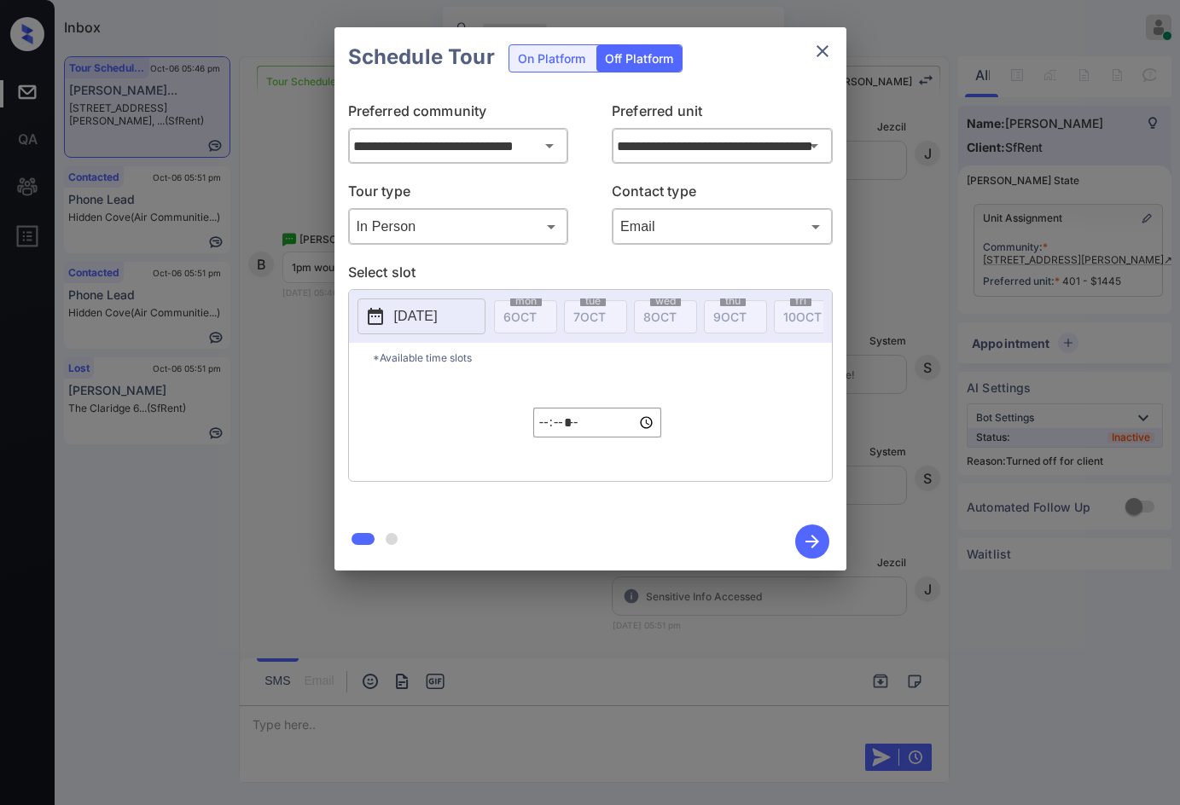
click at [438, 313] on p "[DATE]" at bounding box center [416, 316] width 44 height 20
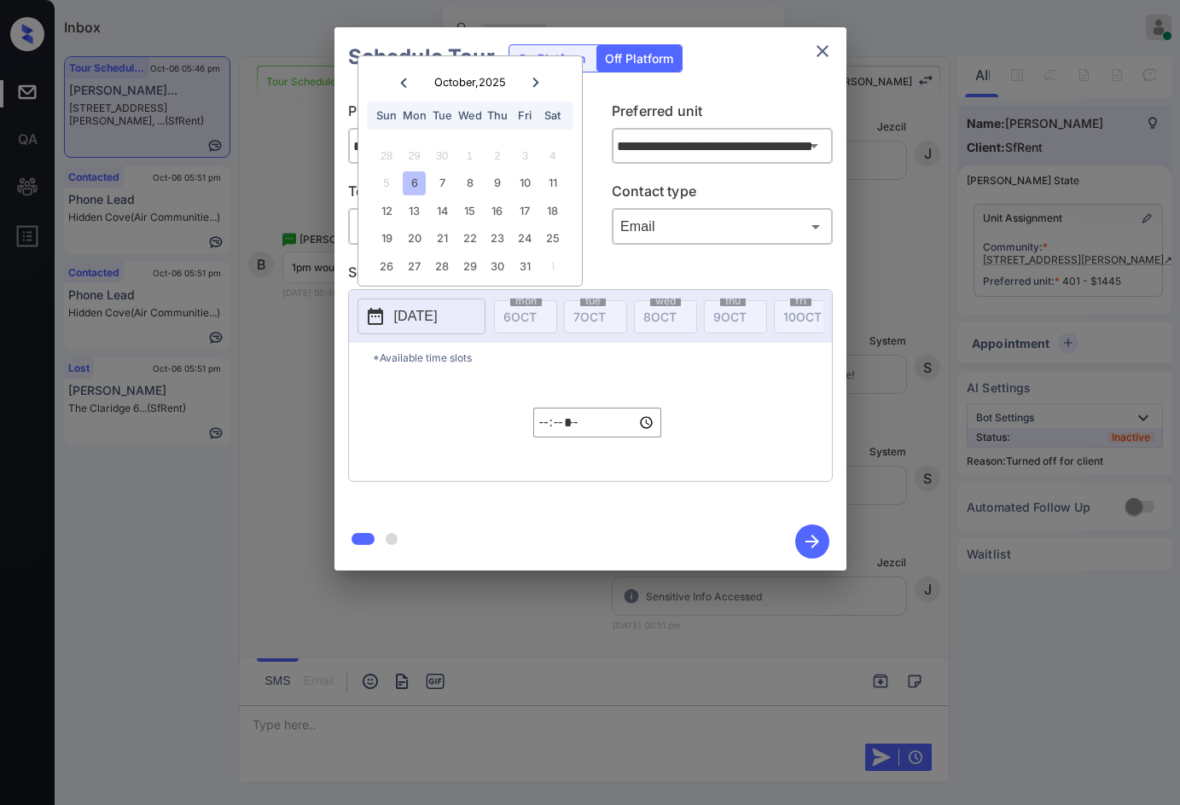
click at [626, 230] on body "Inbox Jezcil Usanastre Online Set yourself offline Set yourself on break Profil…" at bounding box center [590, 402] width 1180 height 805
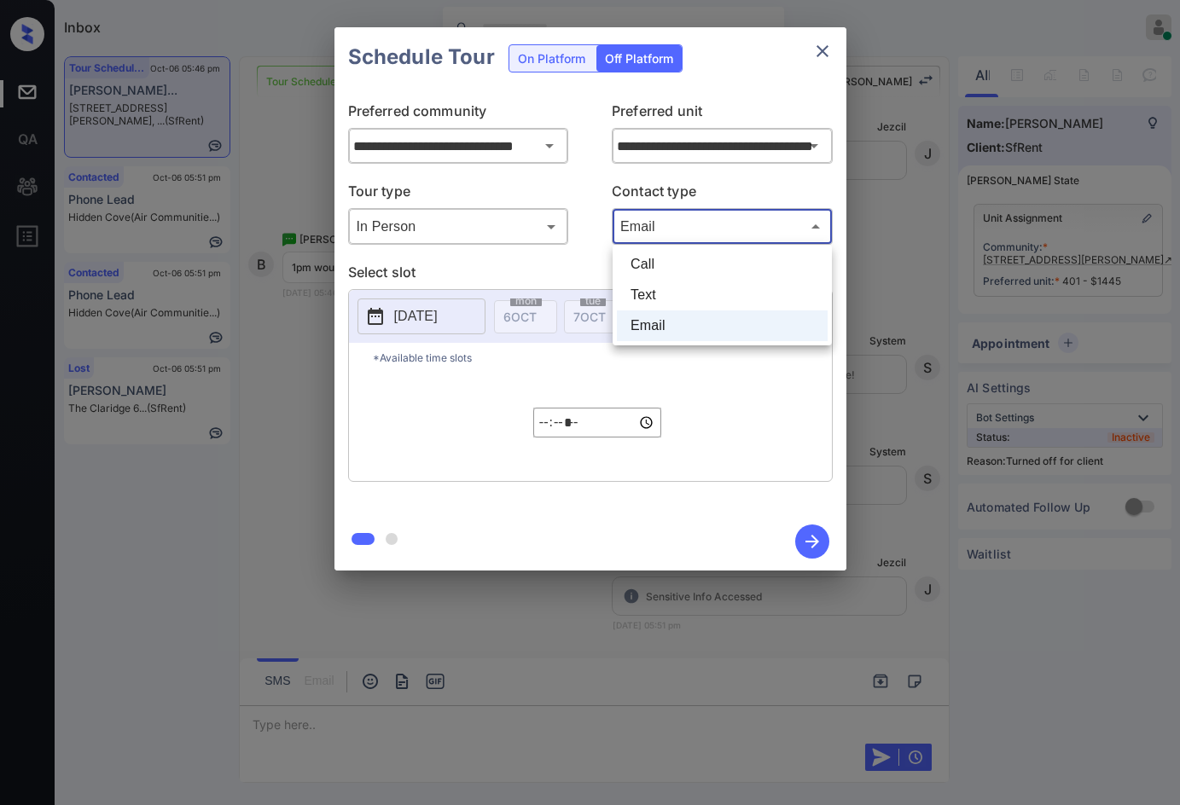
click at [643, 293] on li "Text" at bounding box center [722, 295] width 211 height 31
type input "****"
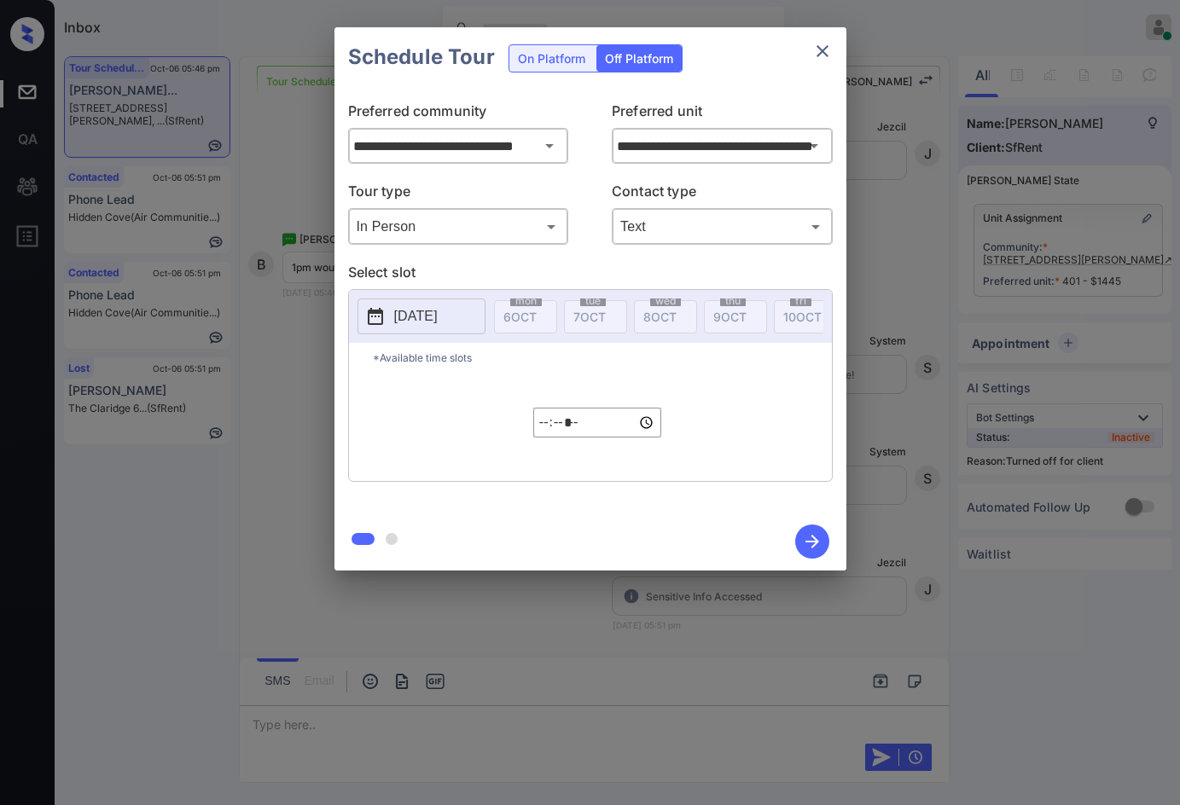
click at [400, 309] on p "[DATE]" at bounding box center [416, 316] width 44 height 20
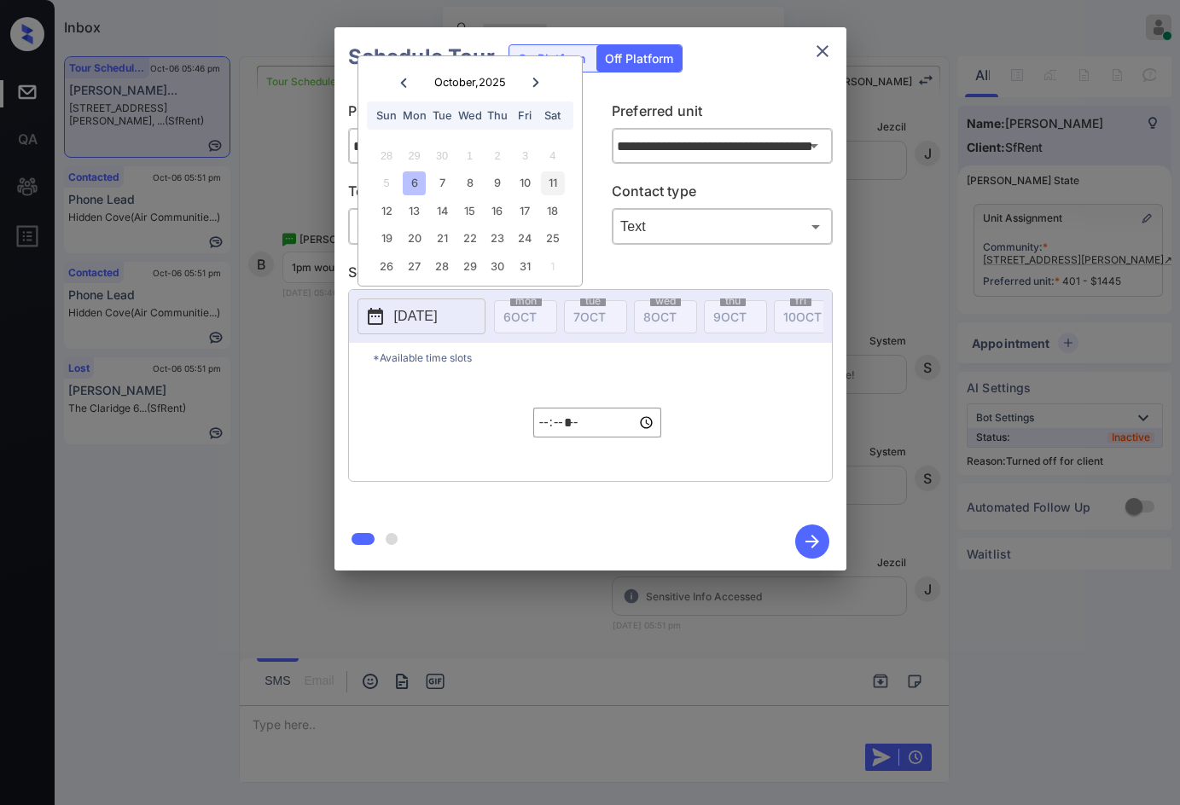
click at [561, 185] on div "11" at bounding box center [552, 183] width 23 height 23
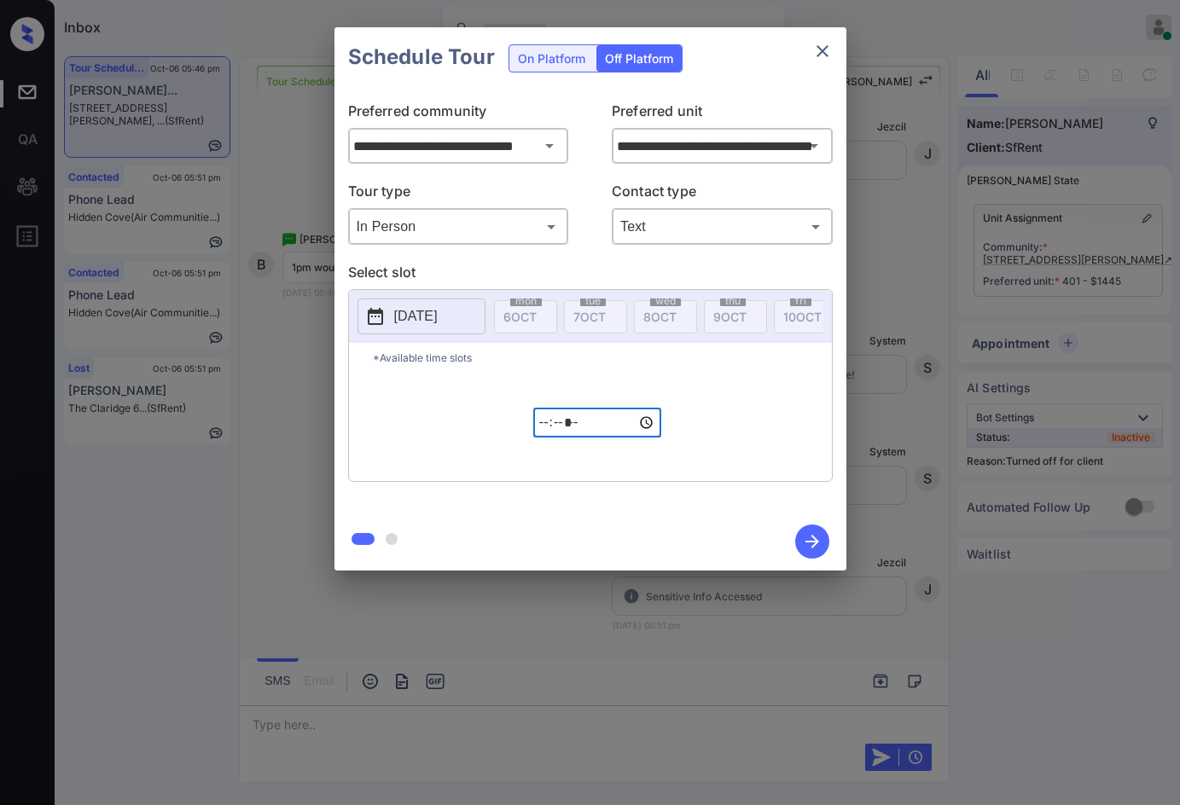
click at [548, 436] on input "*****" at bounding box center [597, 423] width 128 height 30
type input "*****"
click at [804, 532] on icon "button" at bounding box center [812, 542] width 34 height 34
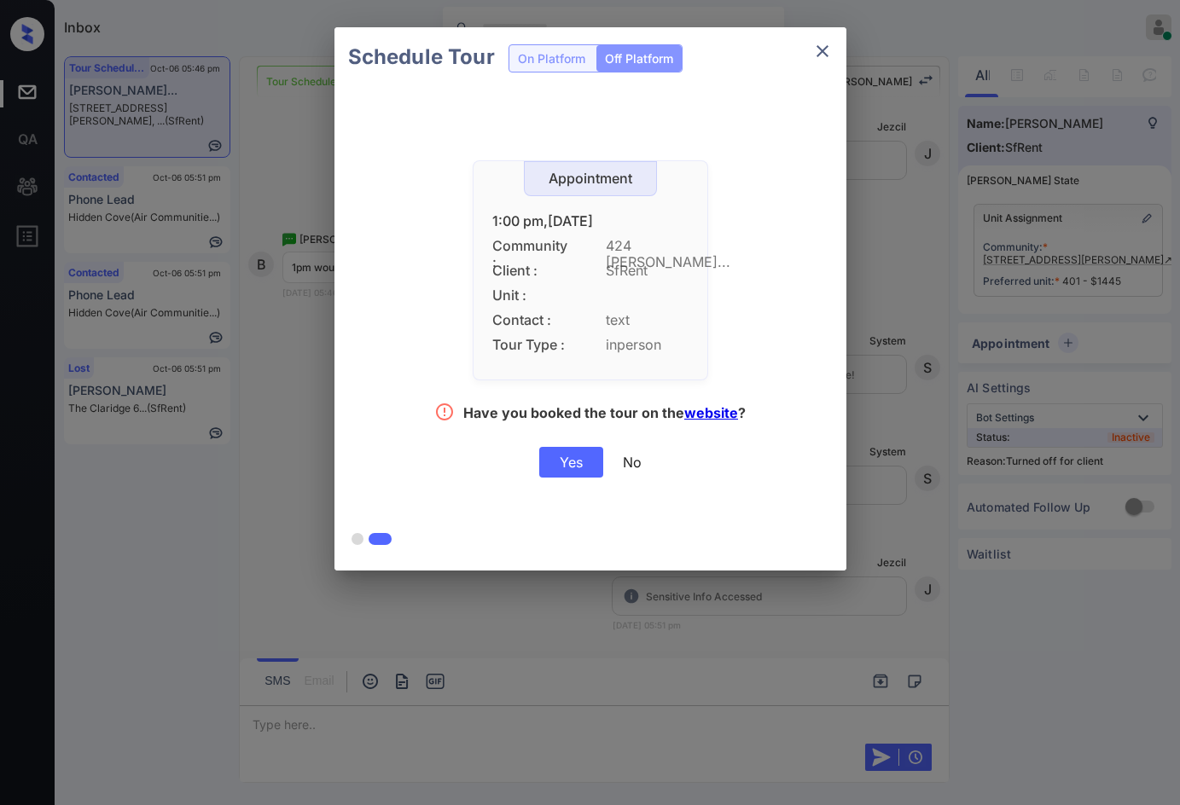
click at [582, 473] on div "Yes" at bounding box center [571, 462] width 64 height 31
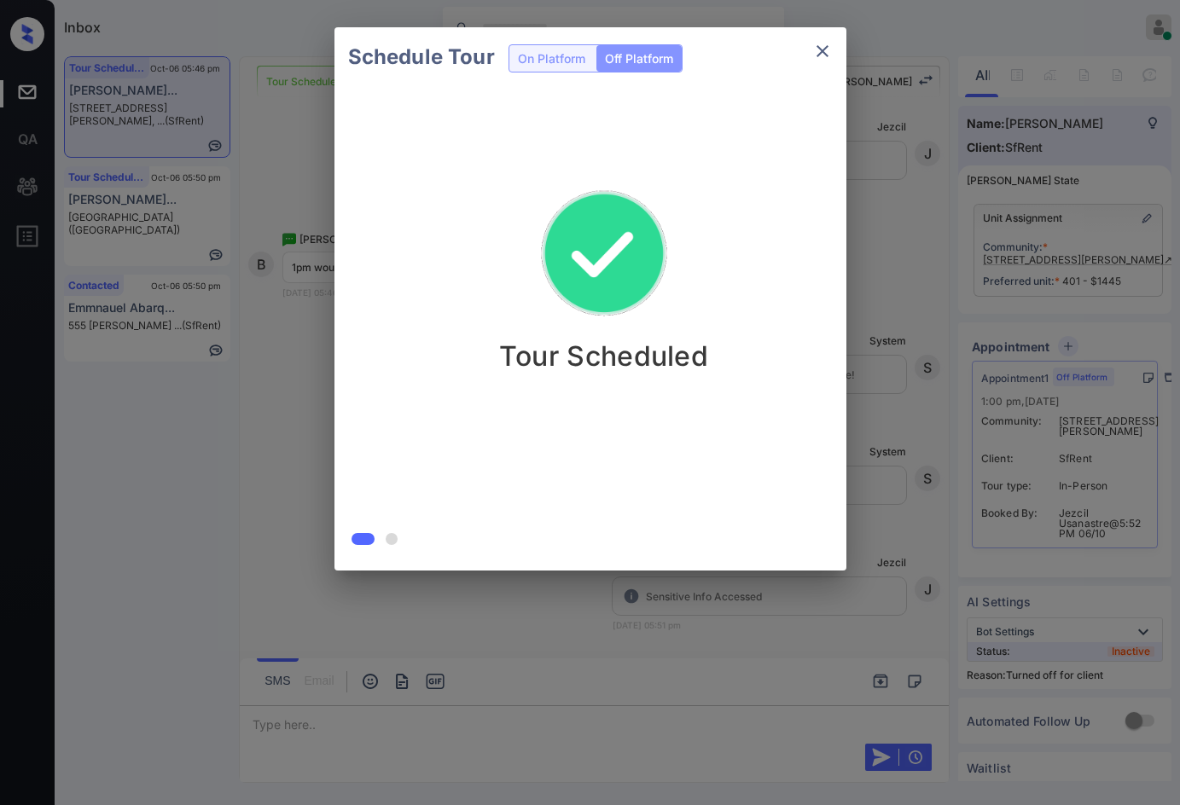
click at [296, 475] on div "Schedule Tour On Platform Off Platform Tour Scheduled" at bounding box center [590, 299] width 1180 height 598
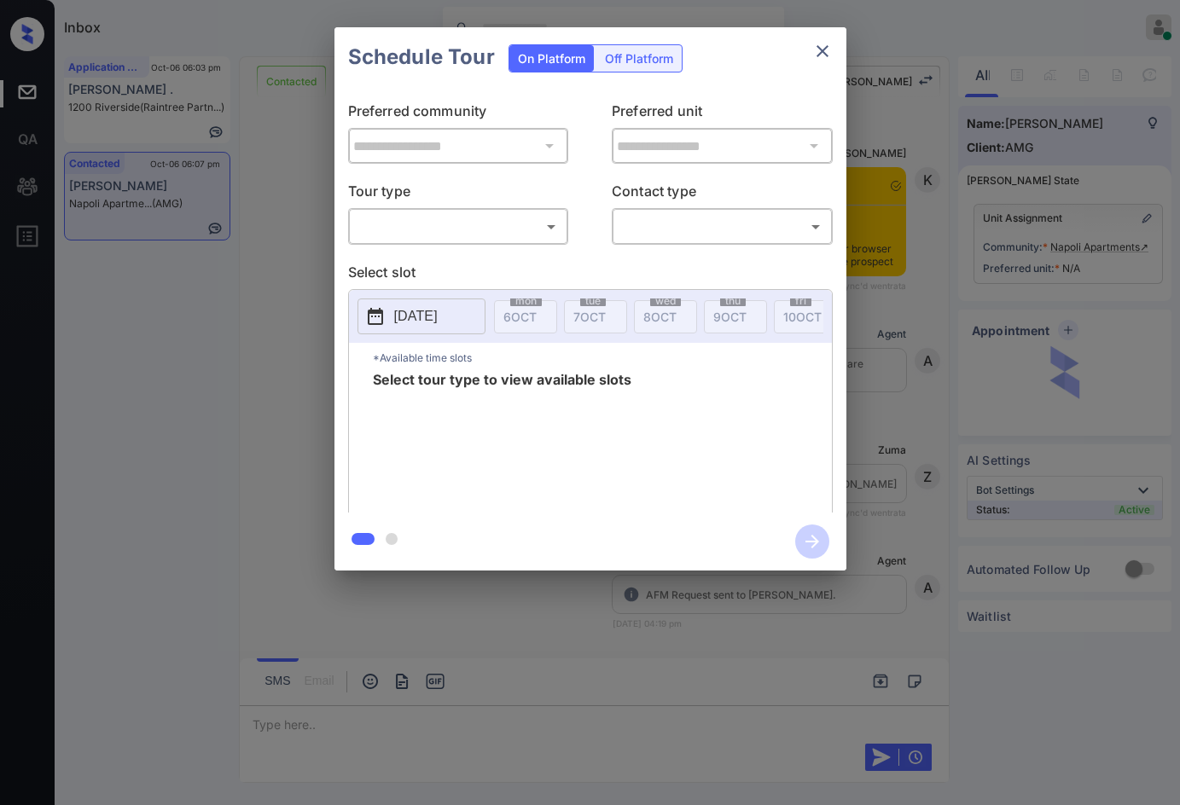
scroll to position [4067, 0]
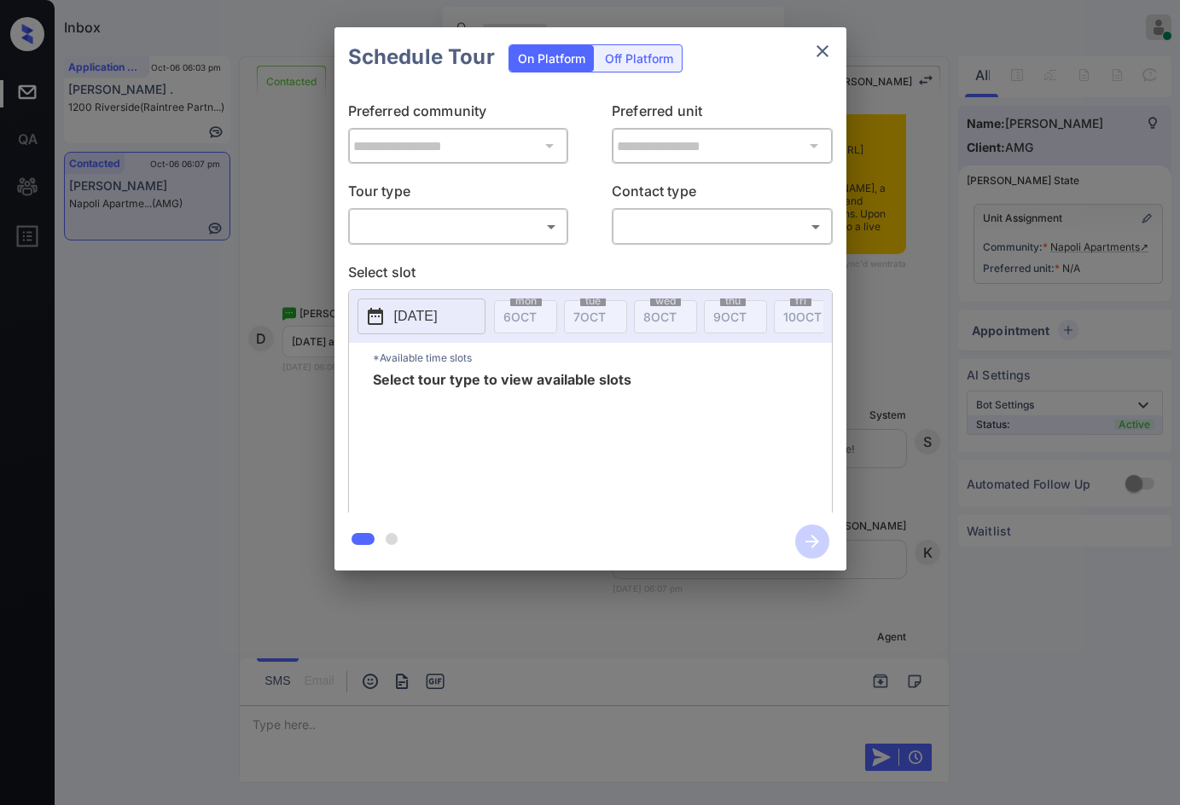
click at [439, 232] on body "Inbox Jezcil Usanastre Online Set yourself offline Set yourself on break Profil…" at bounding box center [590, 402] width 1180 height 805
click at [438, 253] on li "In Person" at bounding box center [457, 264] width 211 height 31
type input "********"
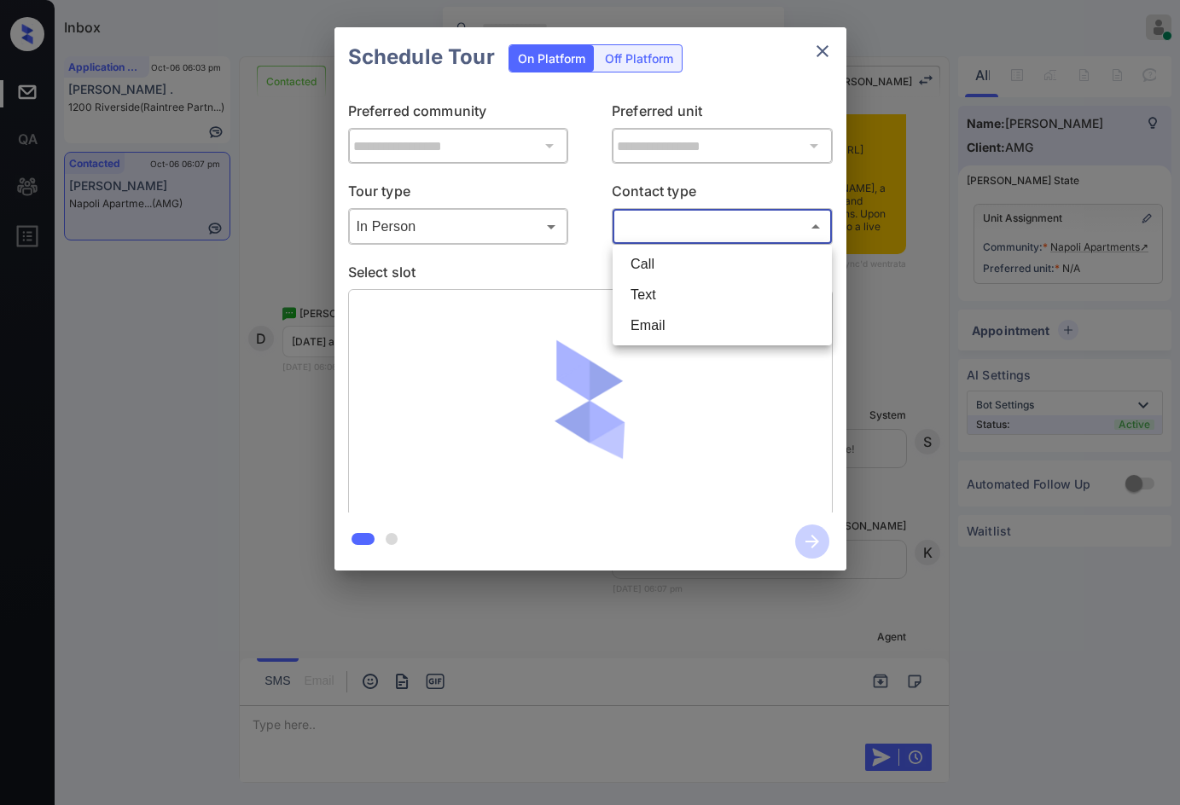
click at [689, 232] on body "Inbox Jezcil Usanastre Online Set yourself offline Set yourself on break Profil…" at bounding box center [590, 402] width 1180 height 805
click at [697, 276] on li "Call" at bounding box center [722, 264] width 211 height 31
click at [668, 236] on body "Inbox Jezcil Usanastre Online Set yourself offline Set yourself on break Profil…" at bounding box center [590, 402] width 1180 height 805
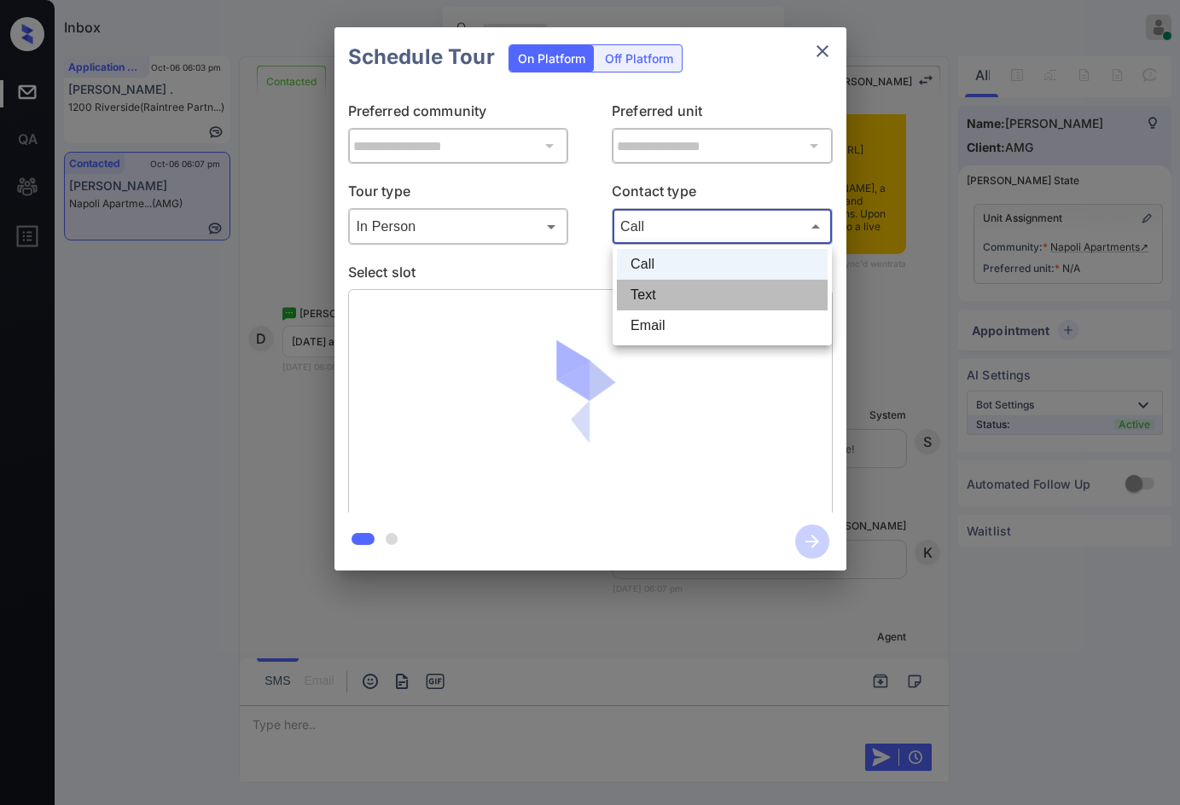
click at [670, 283] on li "Text" at bounding box center [722, 295] width 211 height 31
type input "****"
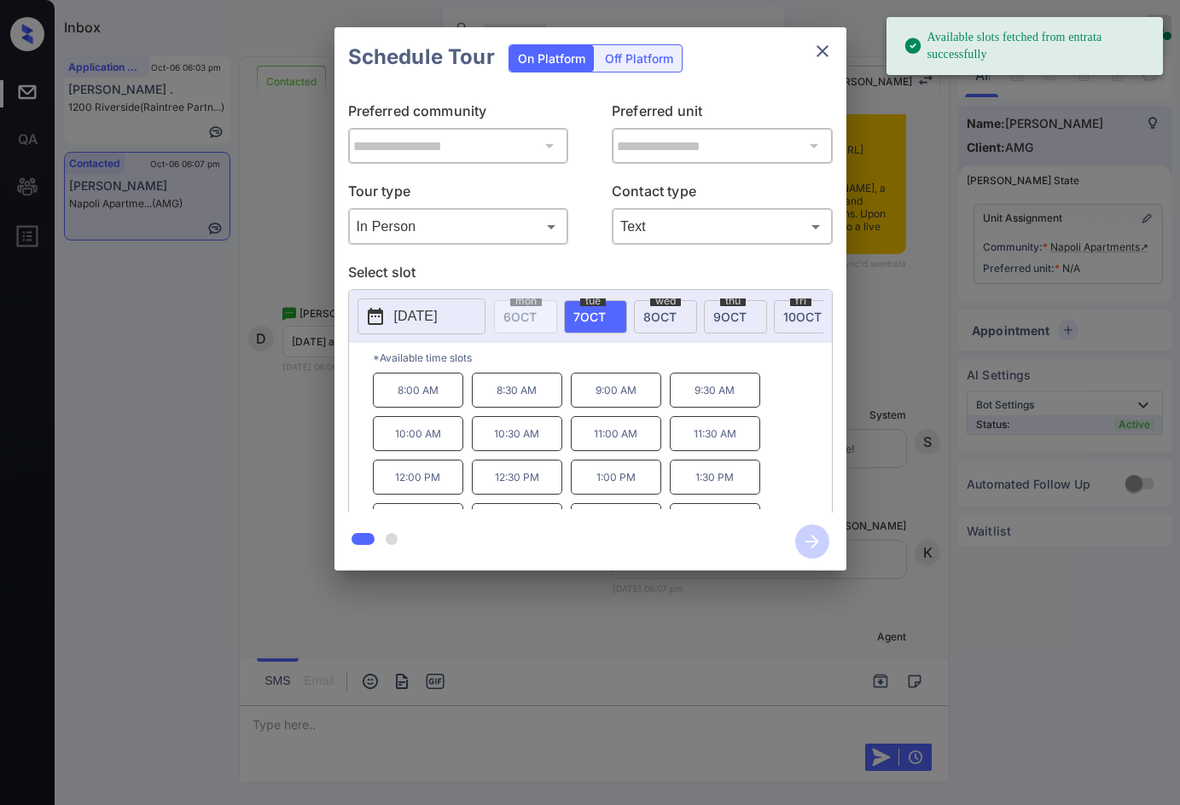
click at [428, 306] on p "[DATE]" at bounding box center [416, 316] width 44 height 20
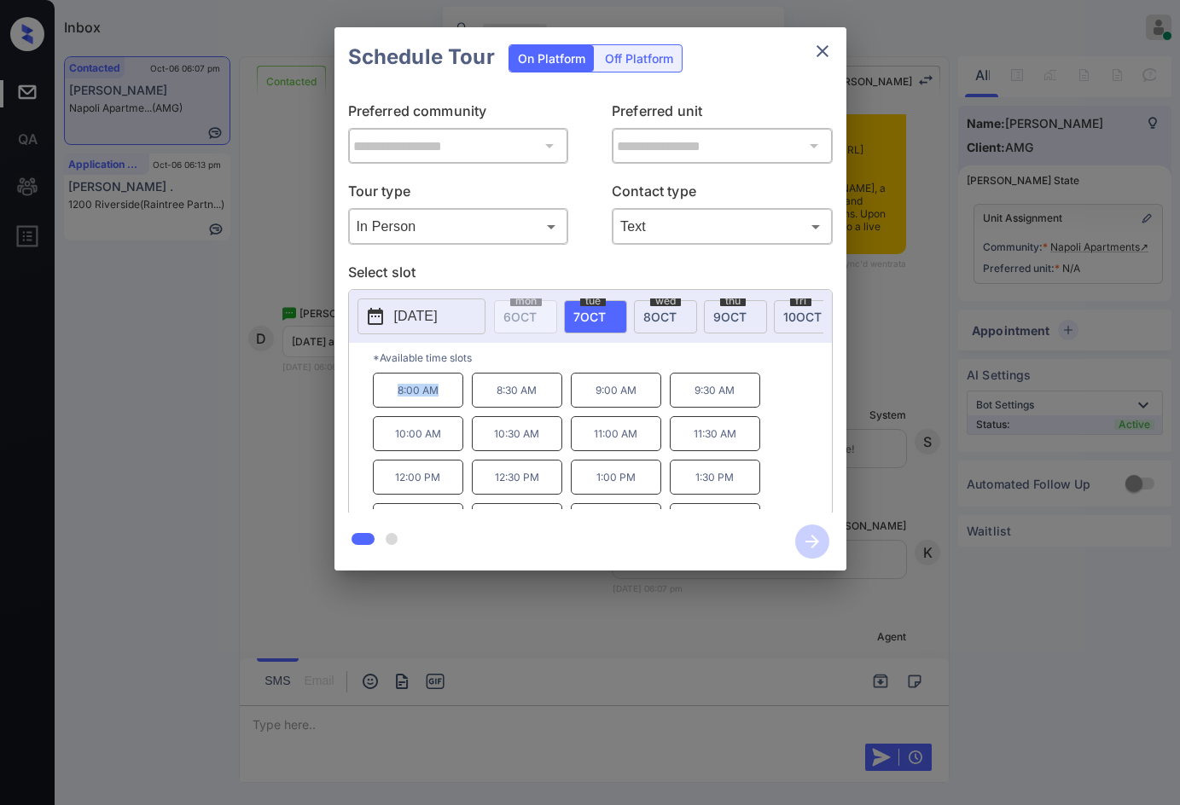
drag, startPoint x: 424, startPoint y: 409, endPoint x: 439, endPoint y: 410, distance: 14.6
click at [440, 408] on p "8:00 AM" at bounding box center [418, 390] width 90 height 35
copy p "8:00 AM"
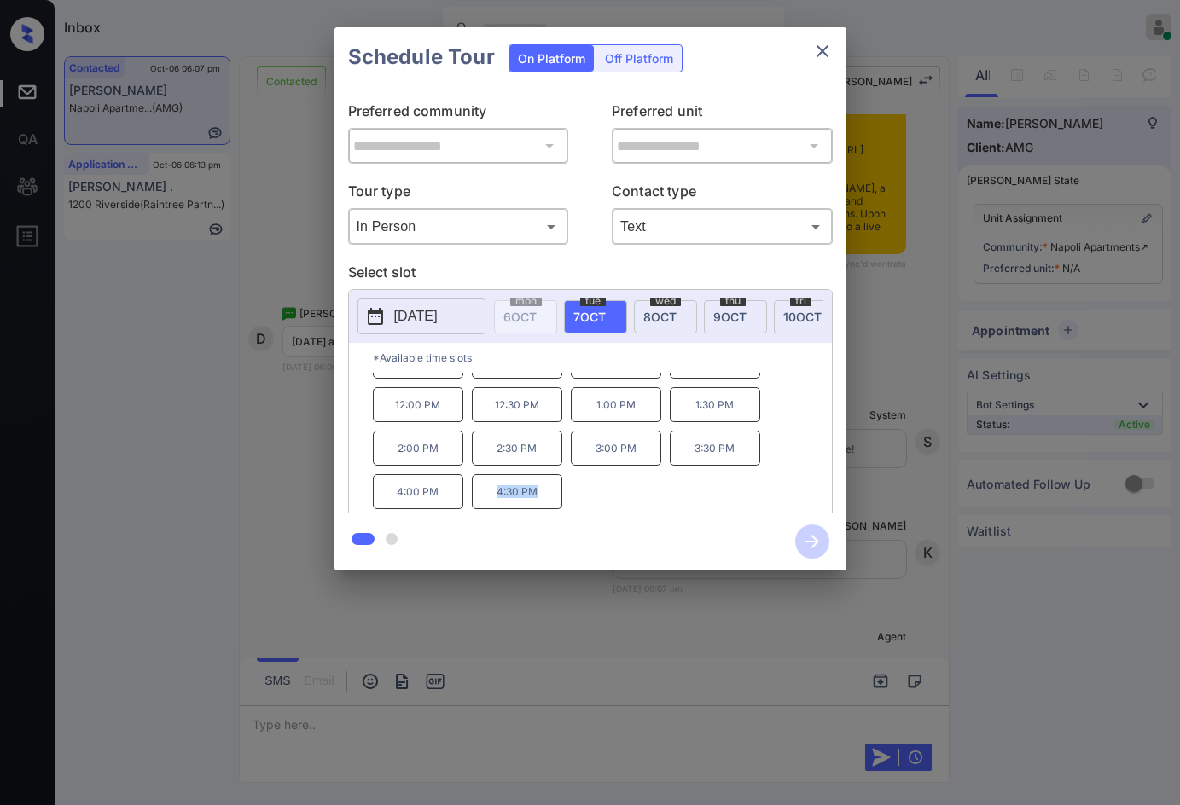
drag, startPoint x: 493, startPoint y: 504, endPoint x: 535, endPoint y: 504, distance: 41.8
click at [535, 504] on p "4:30 PM" at bounding box center [517, 491] width 90 height 35
copy p "4:30 PM"
click at [215, 222] on div "**********" at bounding box center [590, 299] width 1180 height 598
